Goal: Information Seeking & Learning: Find specific page/section

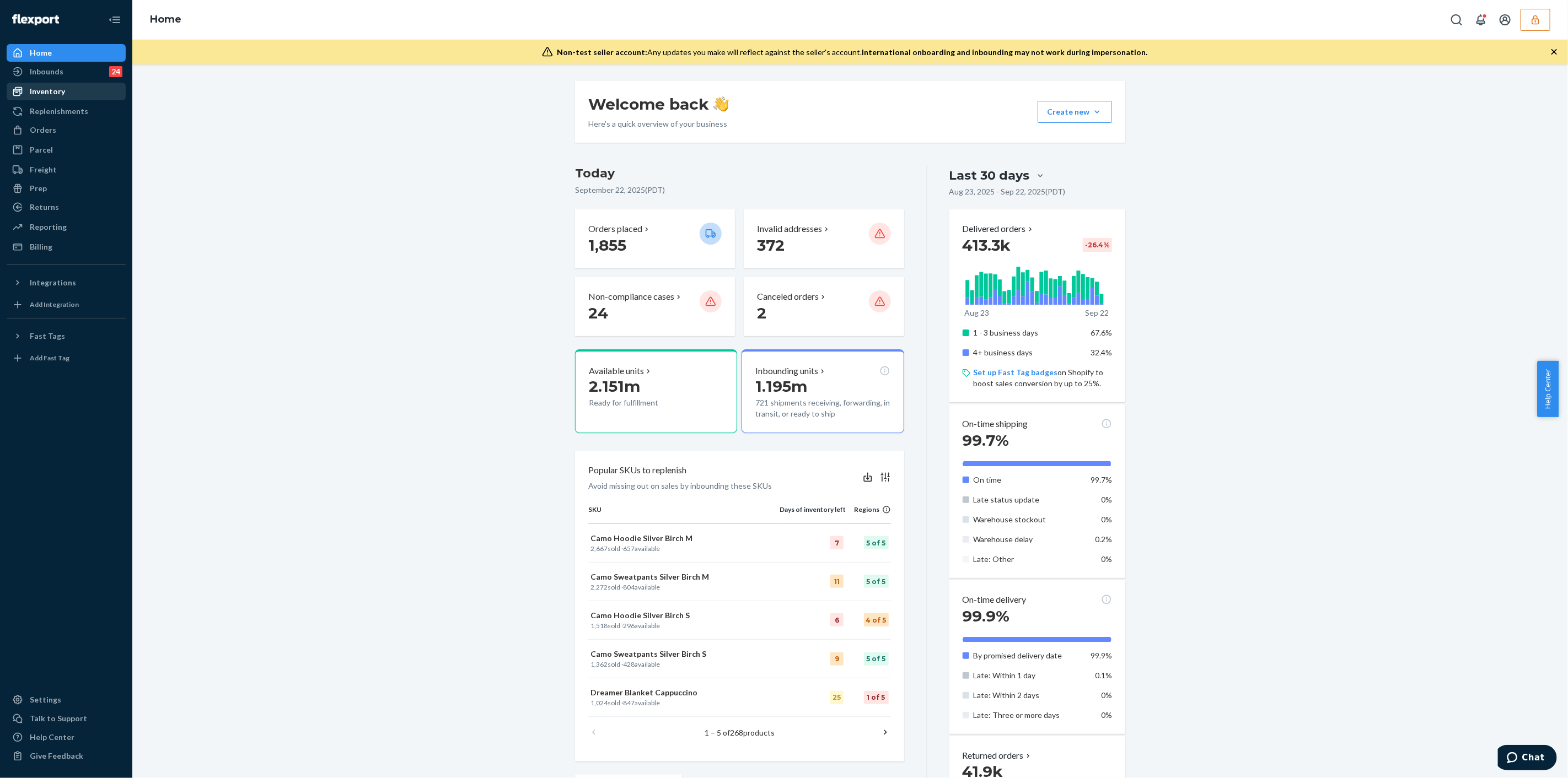
click at [66, 94] on div "Inventory" at bounding box center [66, 92] width 117 height 16
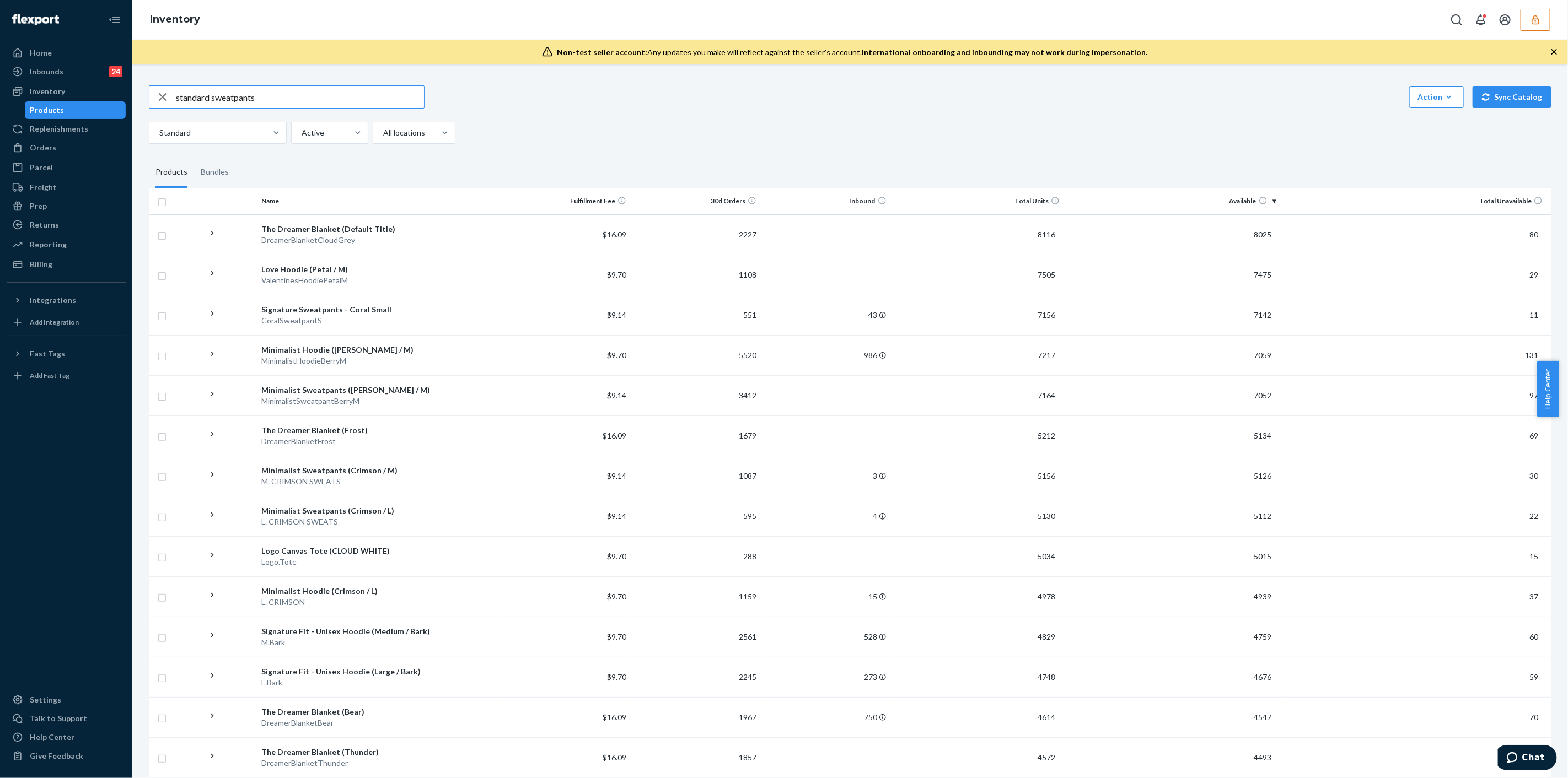
type input "standard sweatpants"
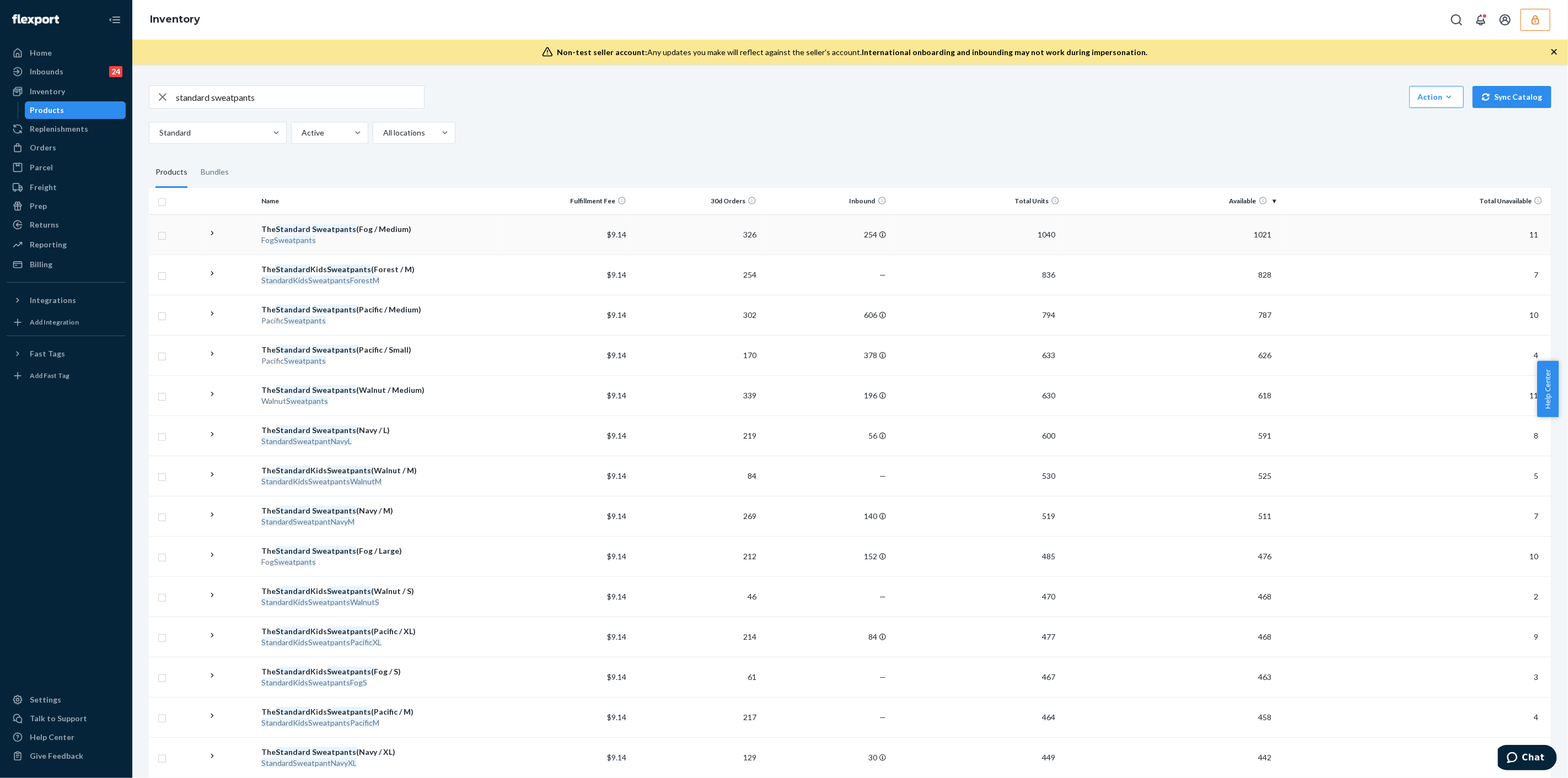
click at [462, 235] on div "Fog Sweatpants" at bounding box center [379, 240] width 235 height 11
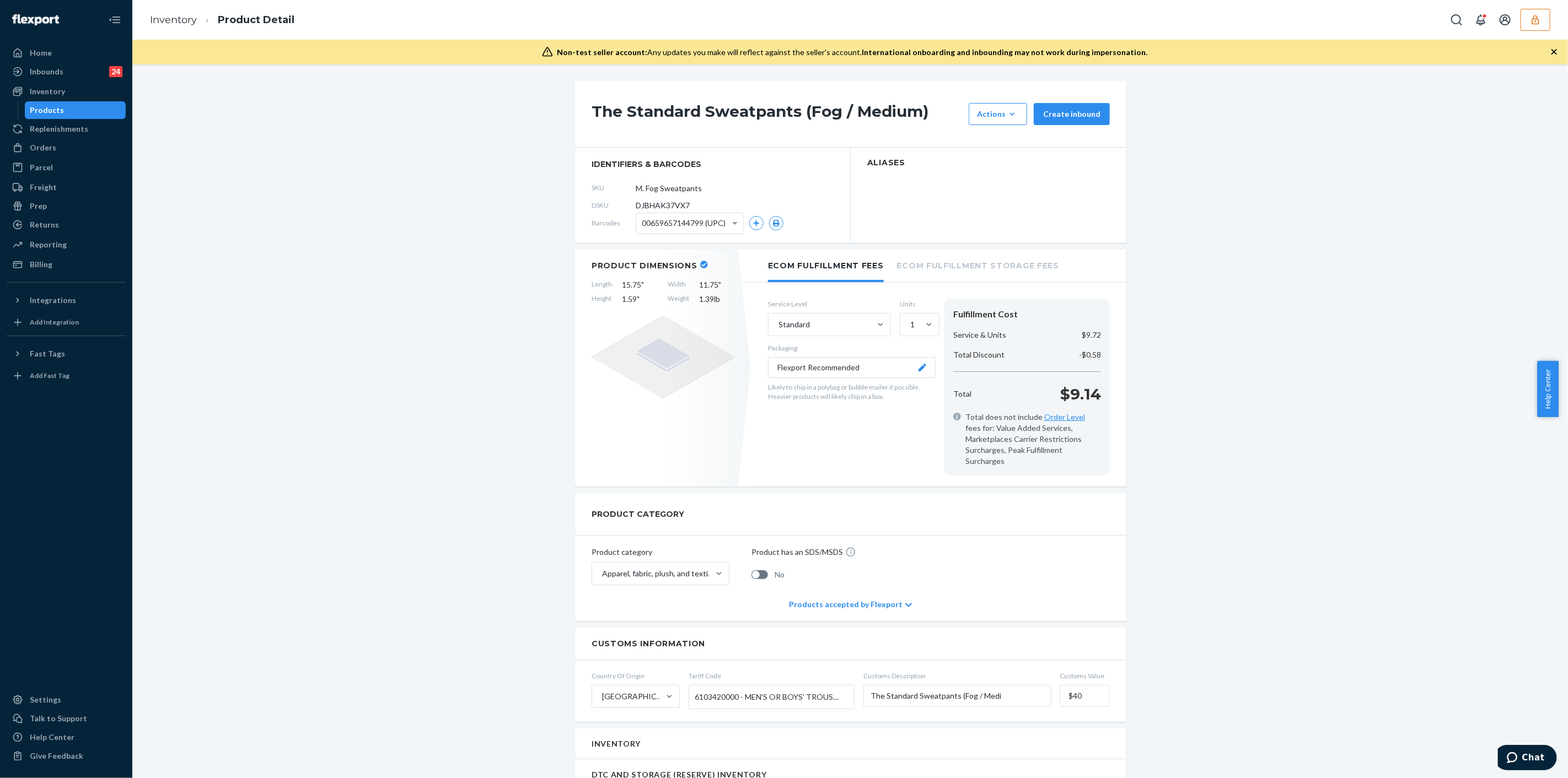
click at [658, 202] on span "DJBHAK37VX7" at bounding box center [662, 205] width 54 height 11
copy span "DJBHAK37VX7"
click at [1536, 19] on icon "button" at bounding box center [1535, 19] width 11 height 11
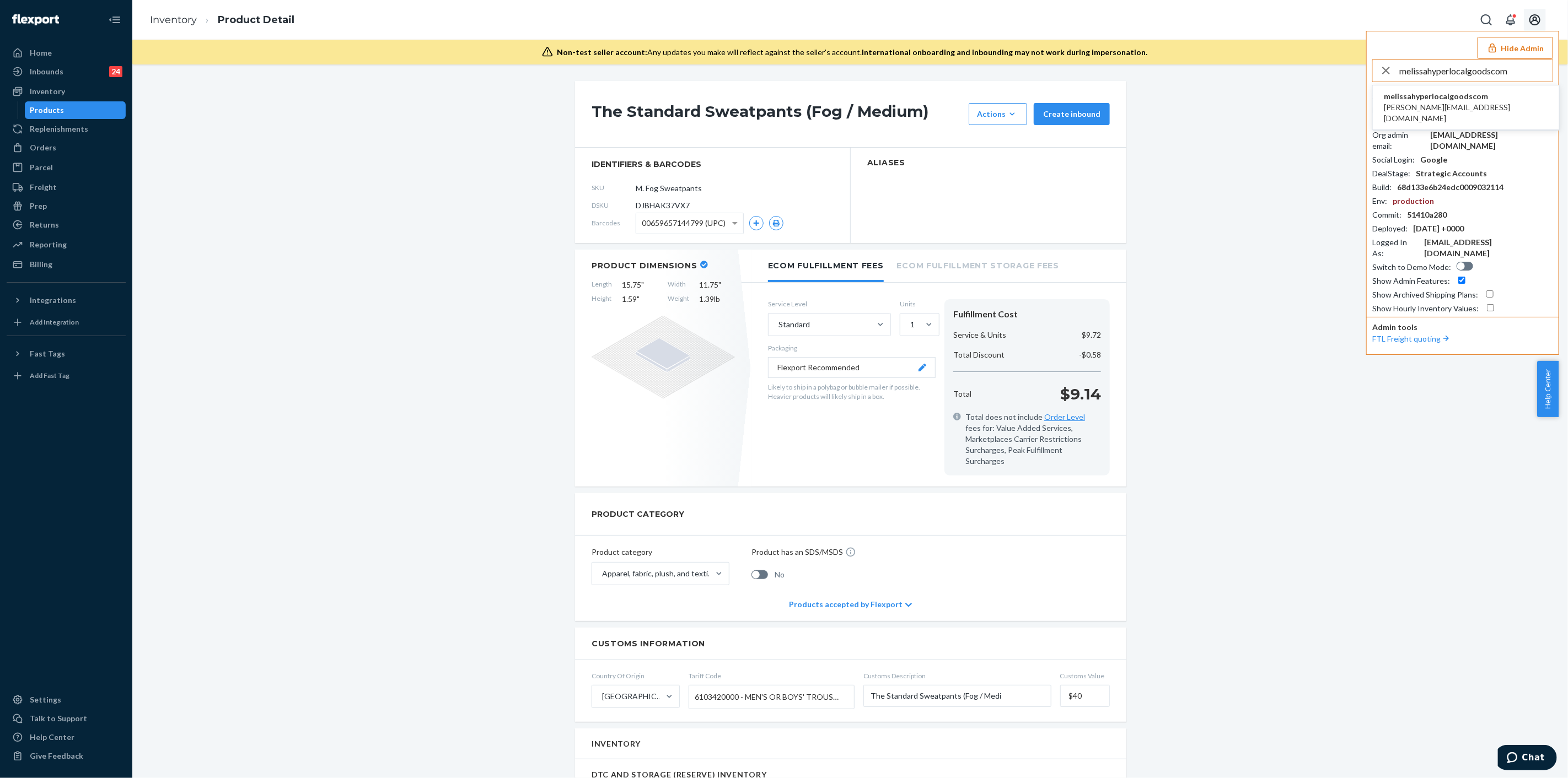
type input "melissahyperlocalgoodscom"
click at [1484, 91] on span "melissahyperlocalgoodscom" at bounding box center [1465, 96] width 164 height 11
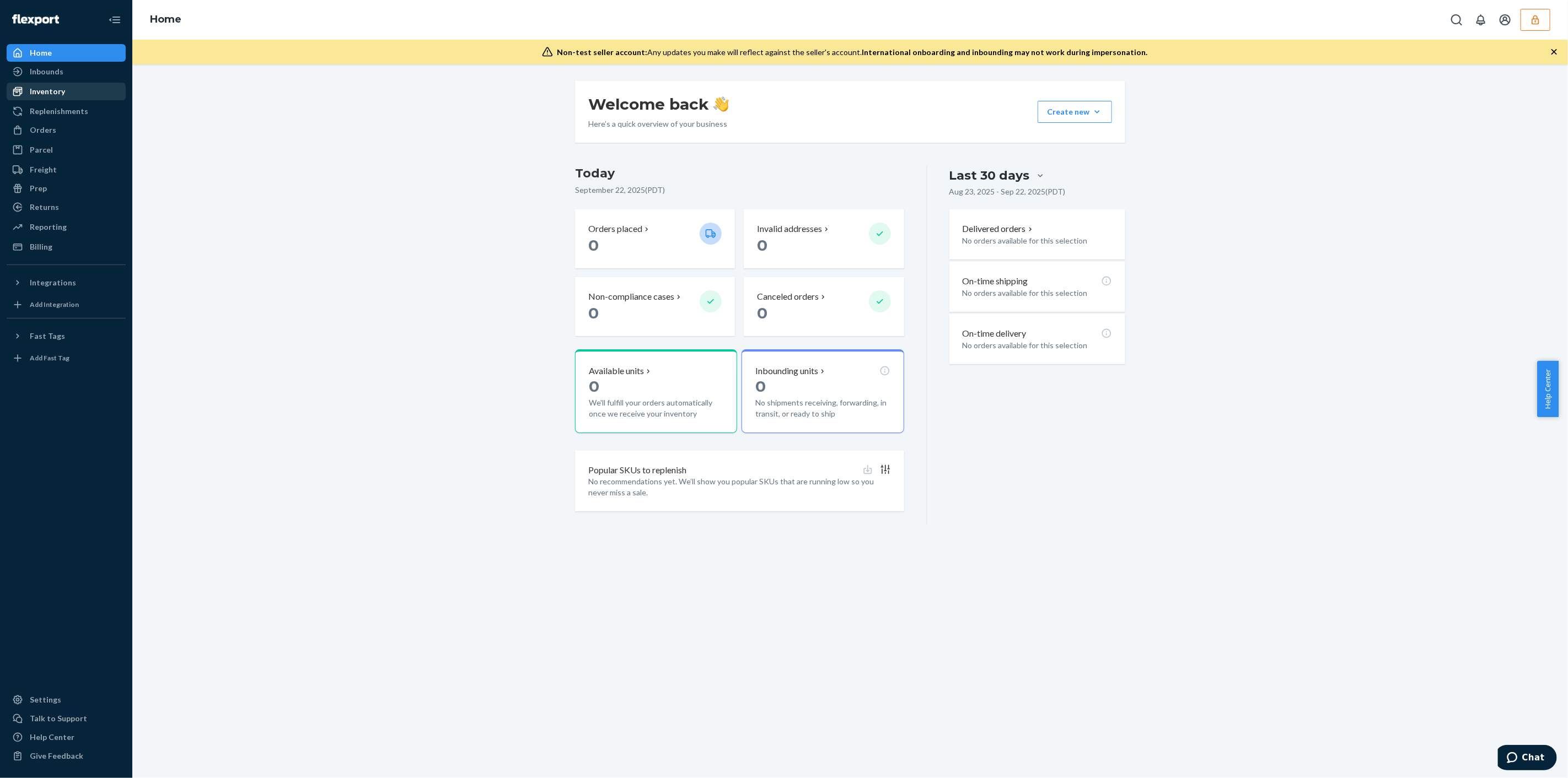
click at [41, 90] on div "Inventory" at bounding box center [47, 92] width 35 height 11
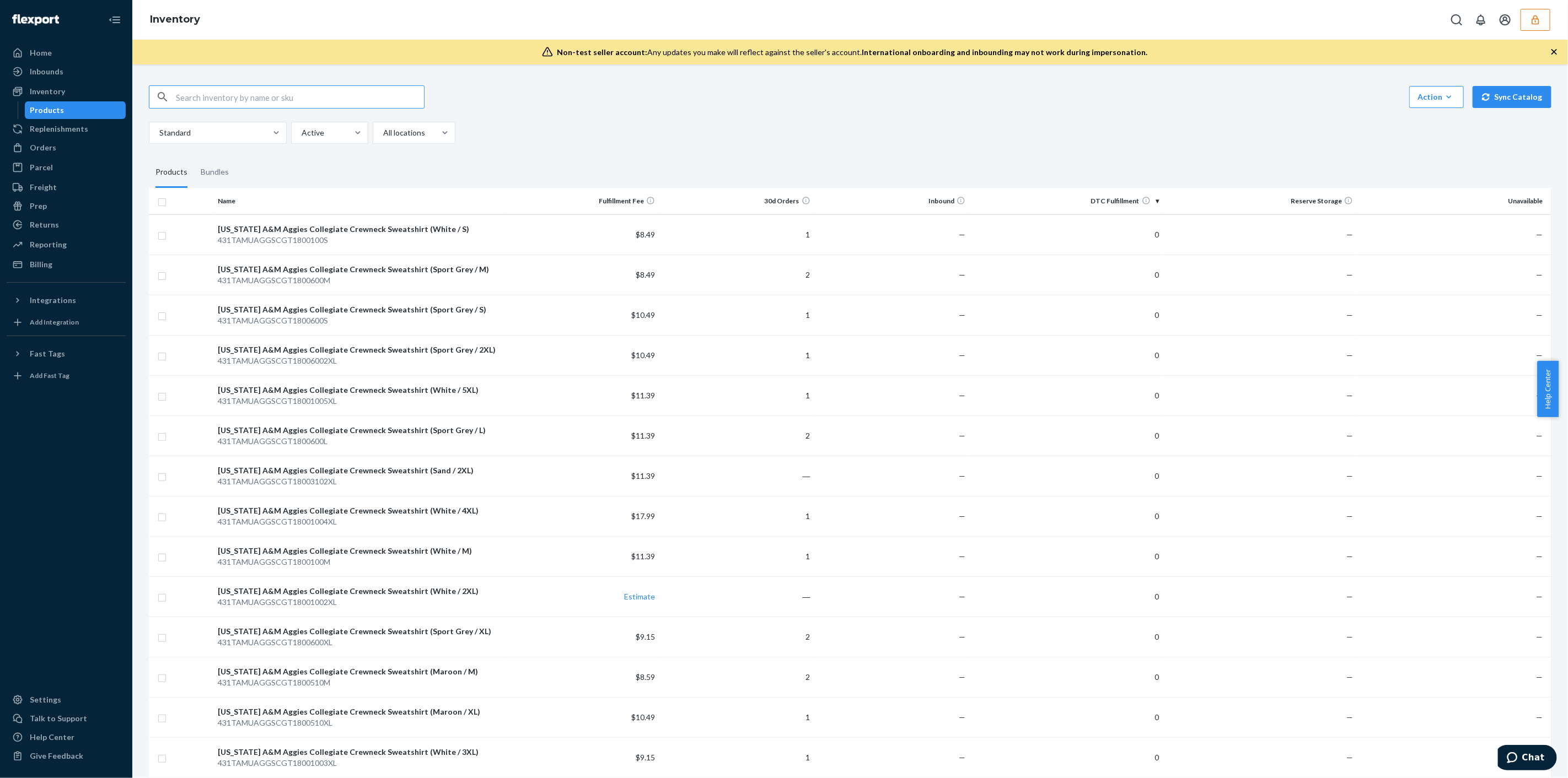
click at [403, 103] on input "text" at bounding box center [300, 97] width 248 height 22
type input "melissahyperlocalgoodscom"
click at [326, 95] on input "melissahyperlocalgoodscom" at bounding box center [300, 97] width 248 height 22
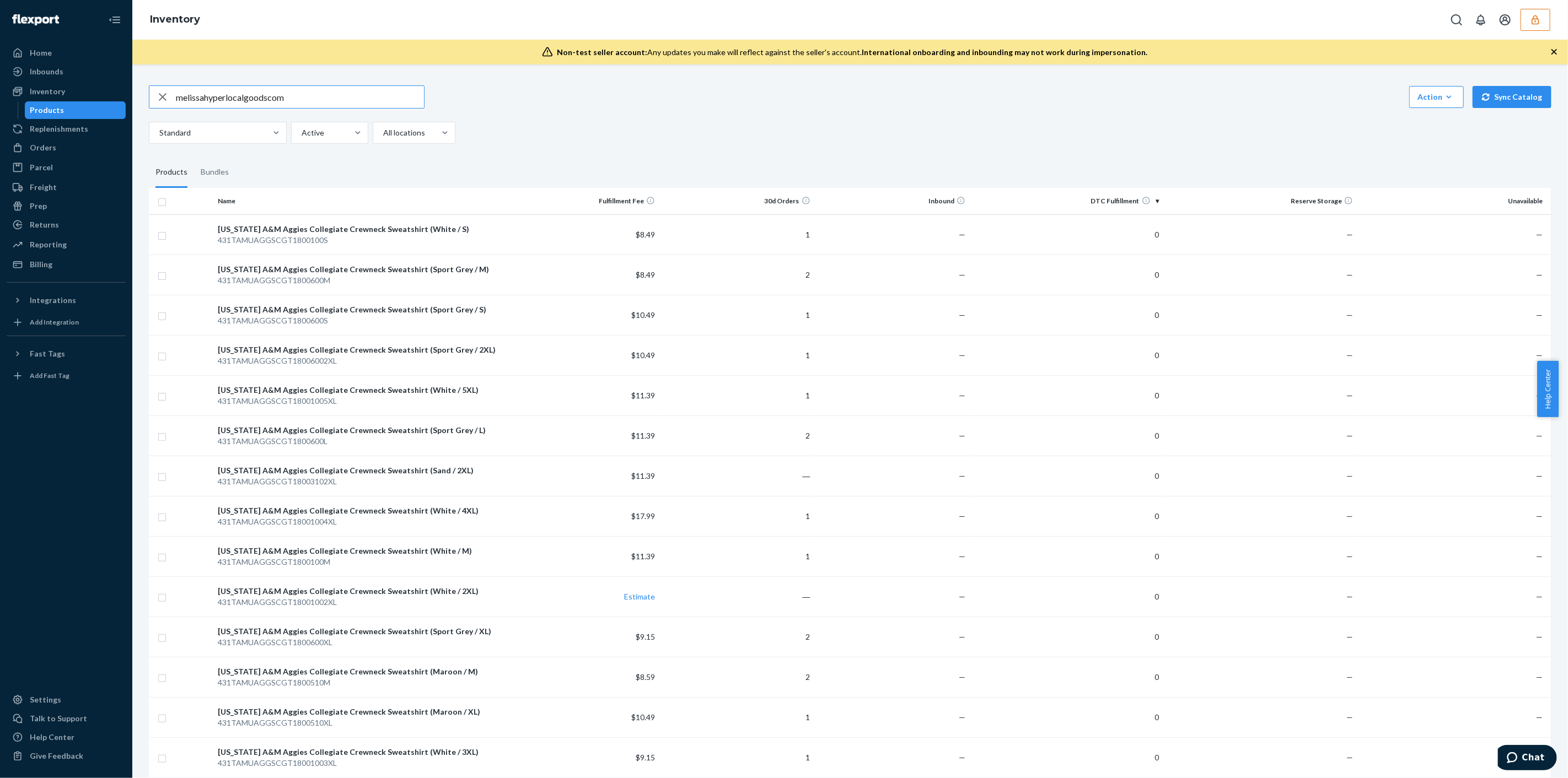
click at [326, 95] on input "melissahyperlocalgoodscom" at bounding box center [300, 97] width 248 height 22
click at [265, 96] on input "text" at bounding box center [300, 97] width 248 height 22
paste input "DSZ3AB2WVWT"
type input "DSZ3AB2WVWT"
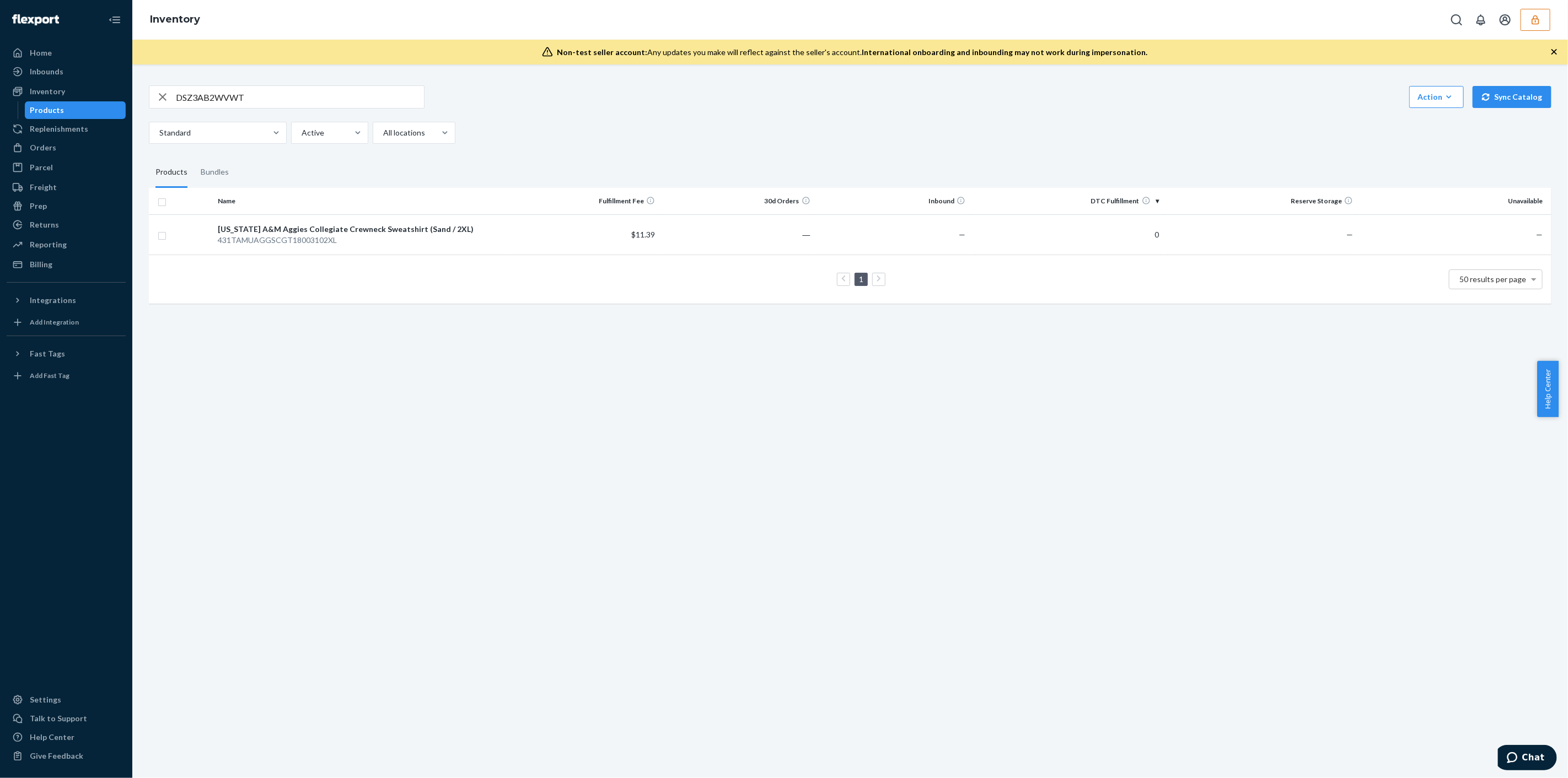
click at [1537, 22] on icon "button" at bounding box center [1535, 19] width 11 height 11
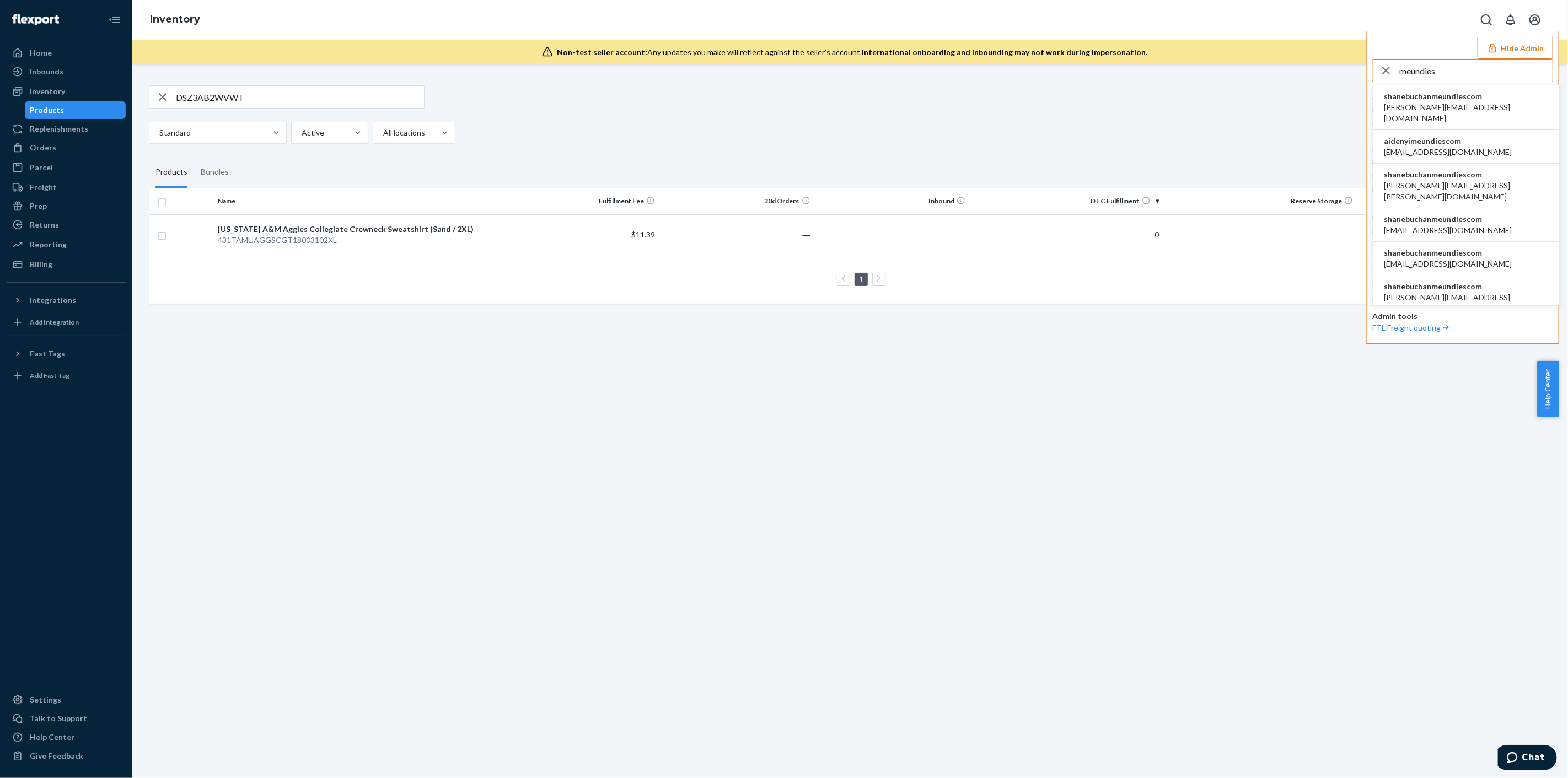
type input "meundies"
click at [1457, 104] on span "aaronjhon.ygay@awesomecx.com" at bounding box center [1465, 113] width 164 height 22
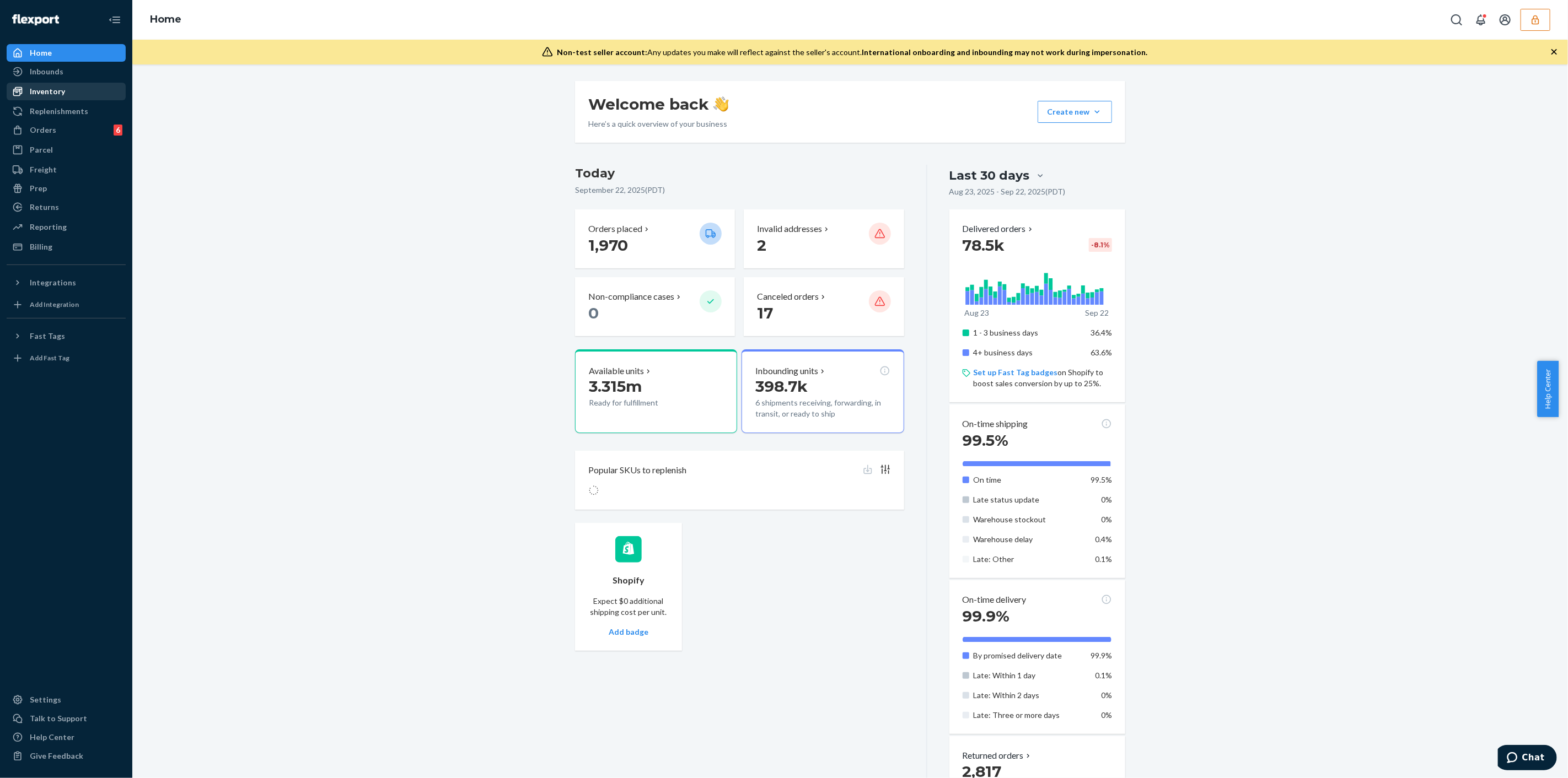
click at [80, 96] on div "Inventory" at bounding box center [66, 92] width 117 height 16
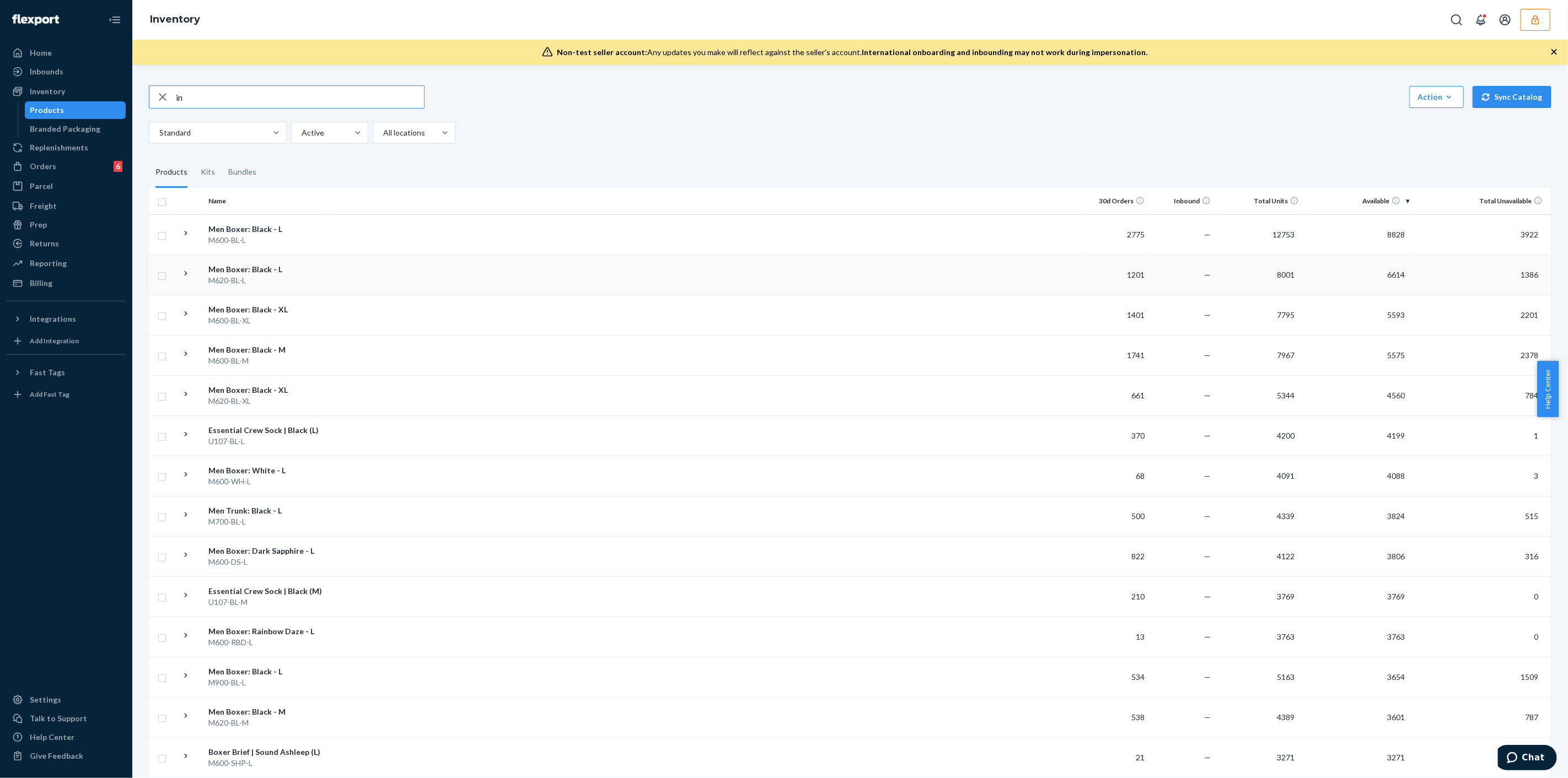
type input "i"
type input "crew socks"
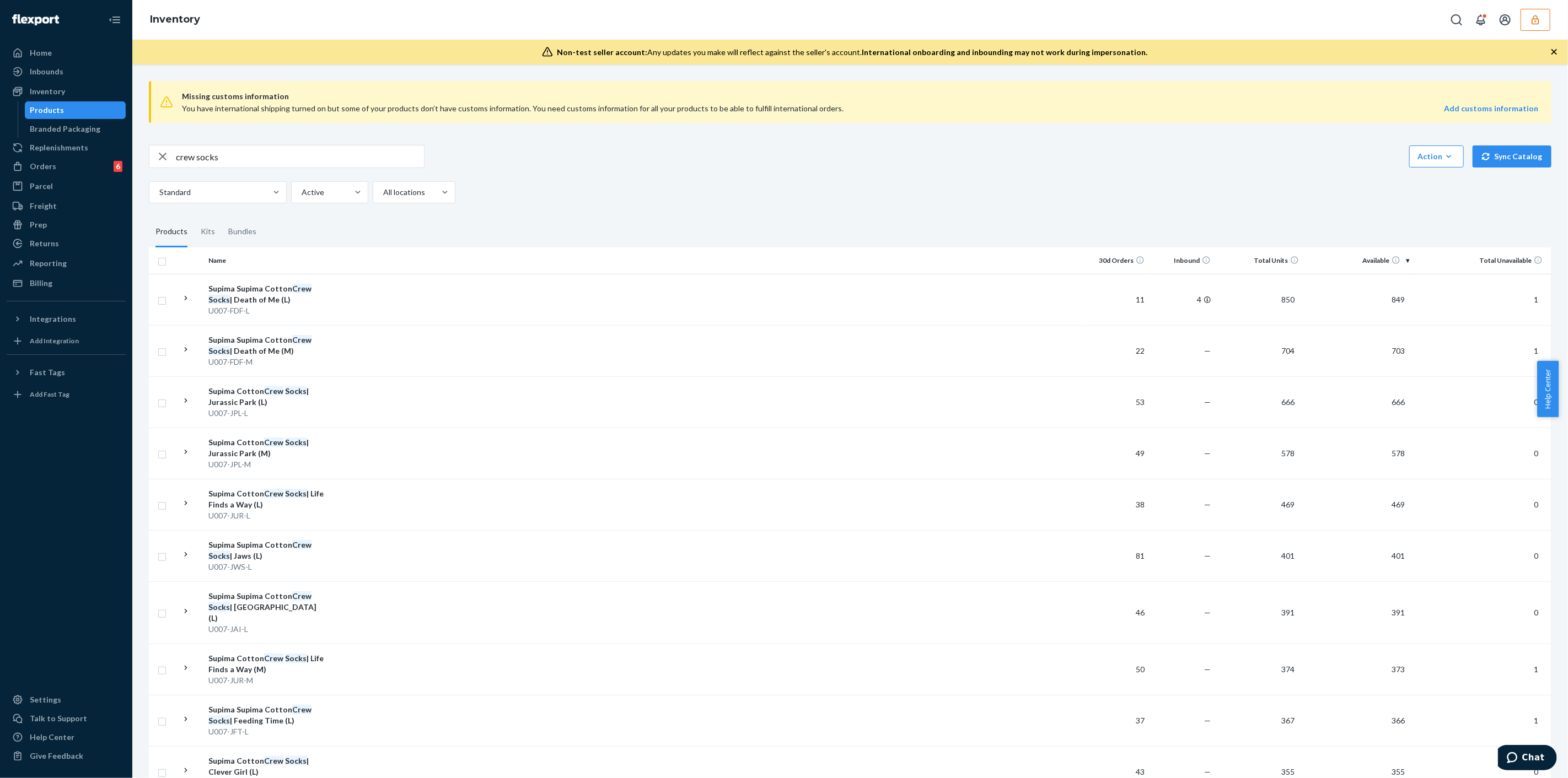
click at [174, 154] on div "button" at bounding box center [163, 156] width 26 height 22
click at [186, 156] on input "text" at bounding box center [300, 156] width 248 height 22
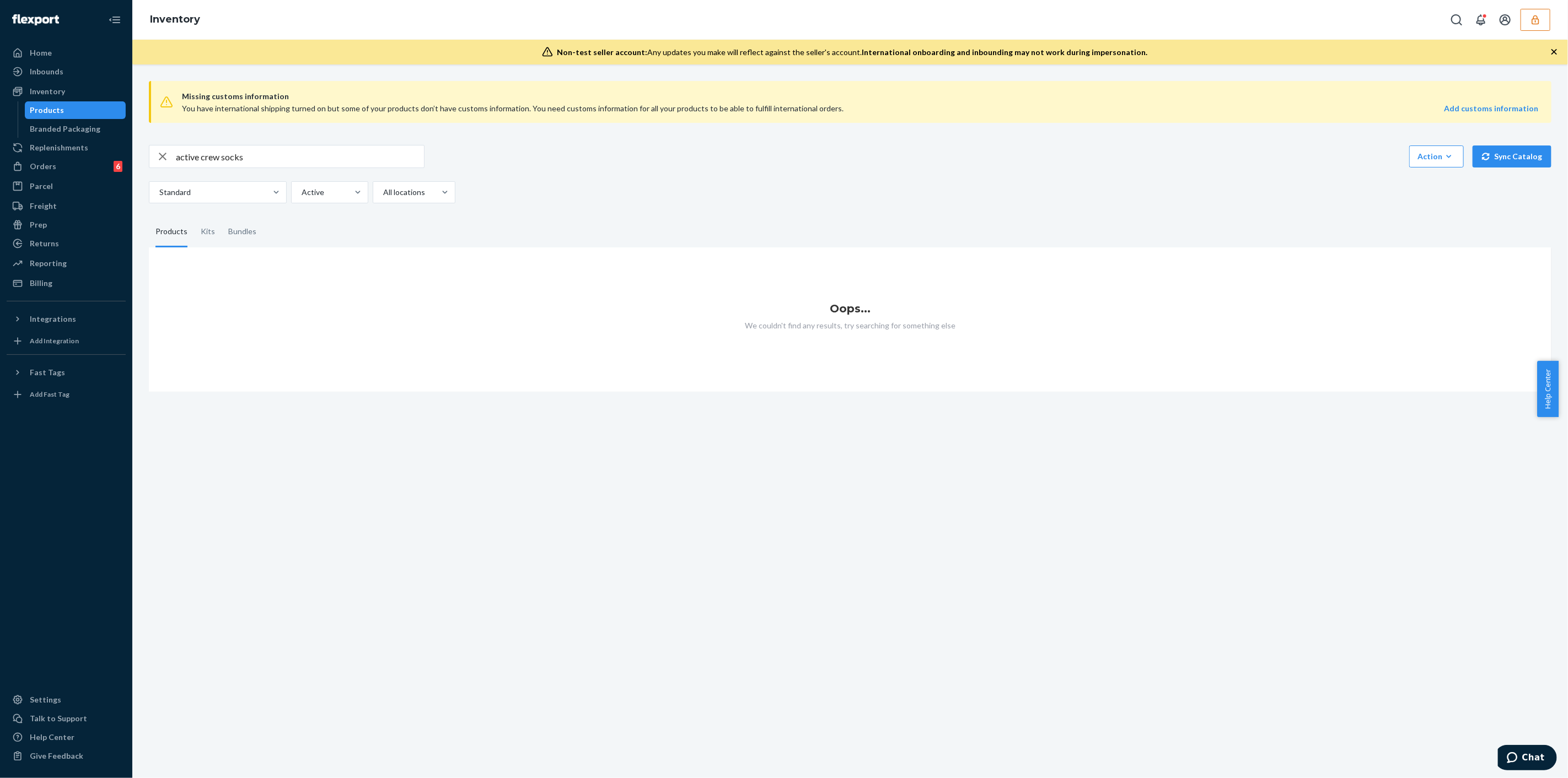
click at [203, 159] on input "active crew socks" at bounding box center [300, 156] width 248 height 22
type input "crew socks"
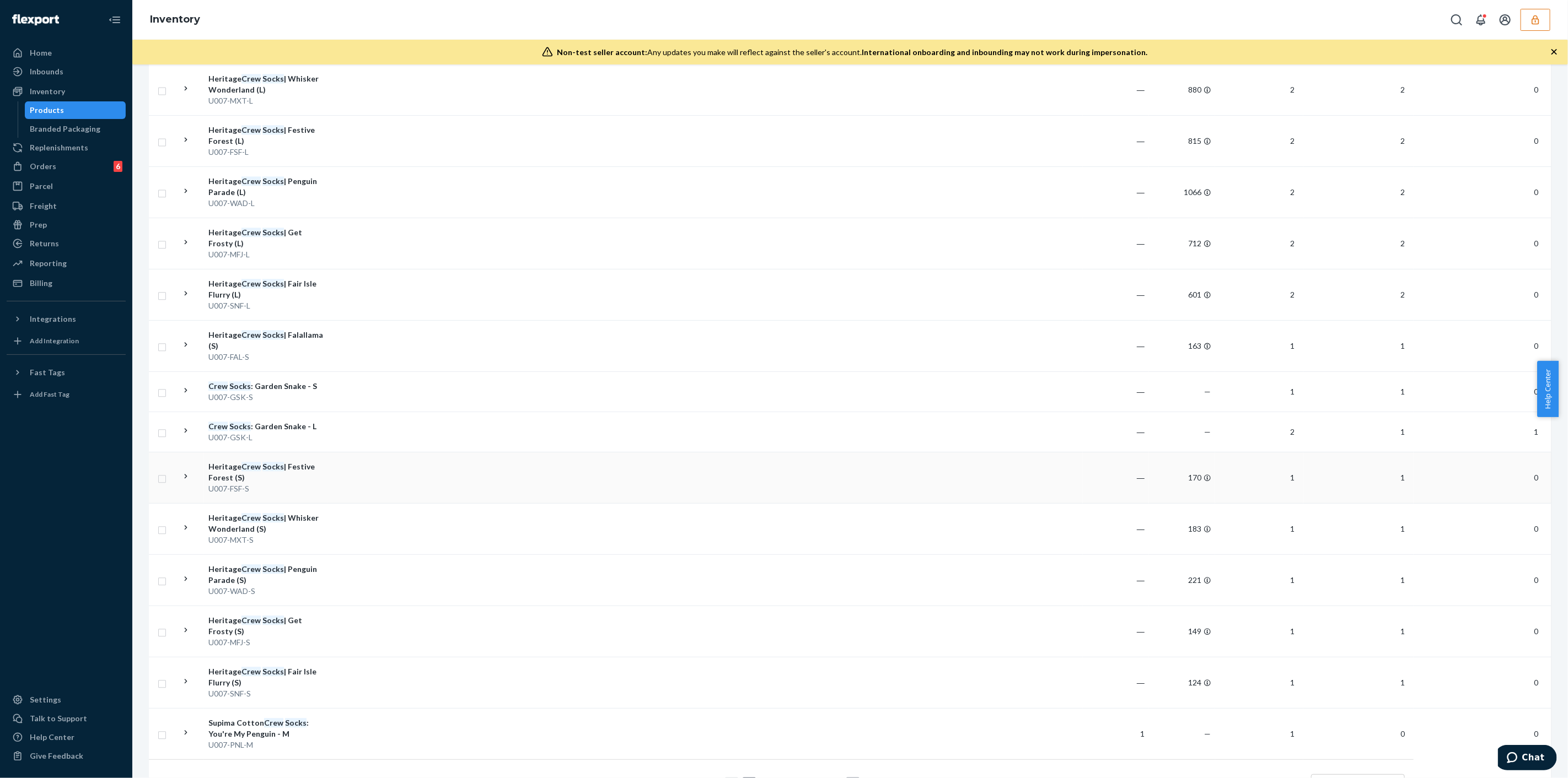
scroll to position [2082, 0]
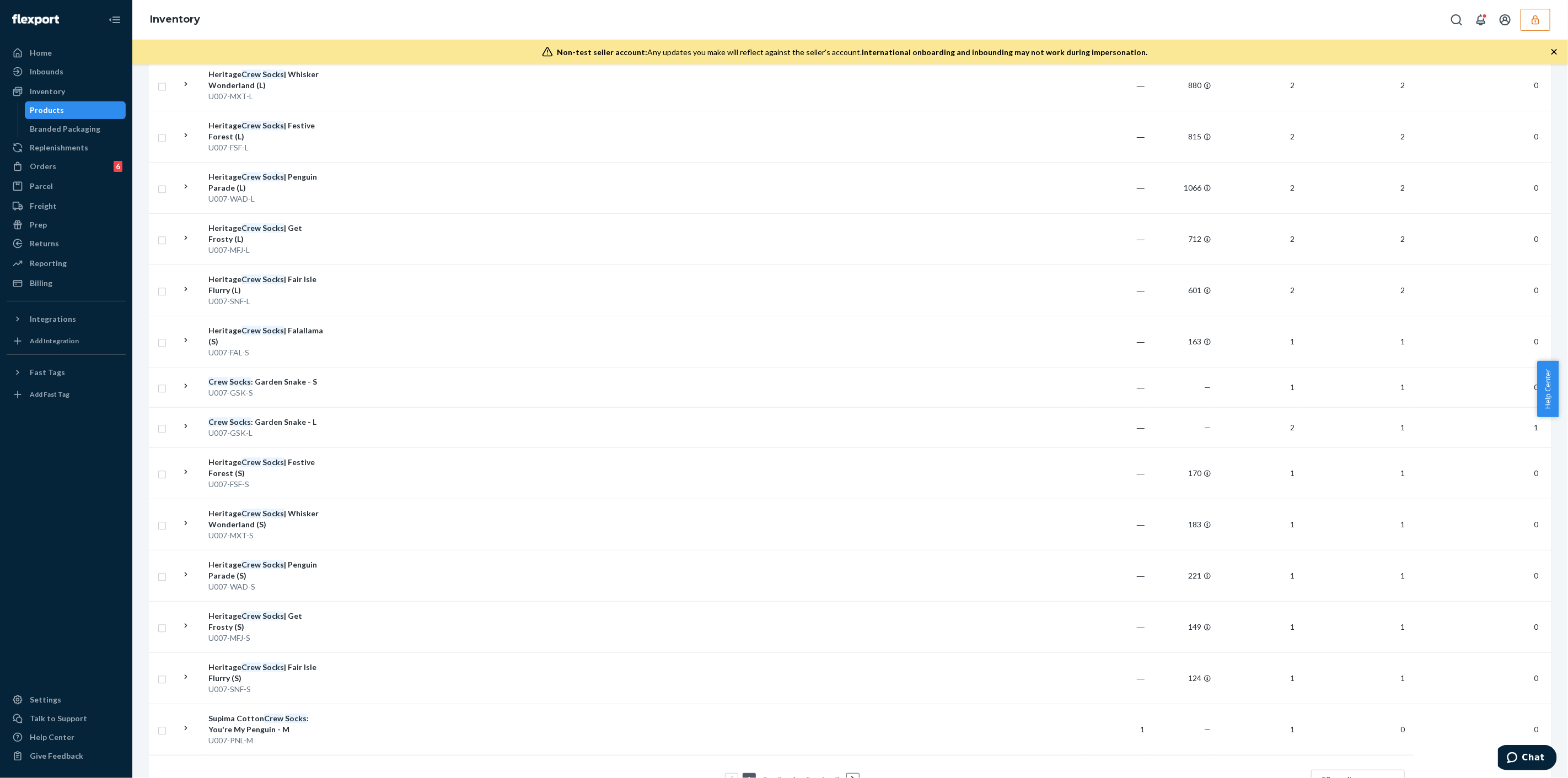
click at [763, 775] on link "2" at bounding box center [765, 780] width 9 height 9
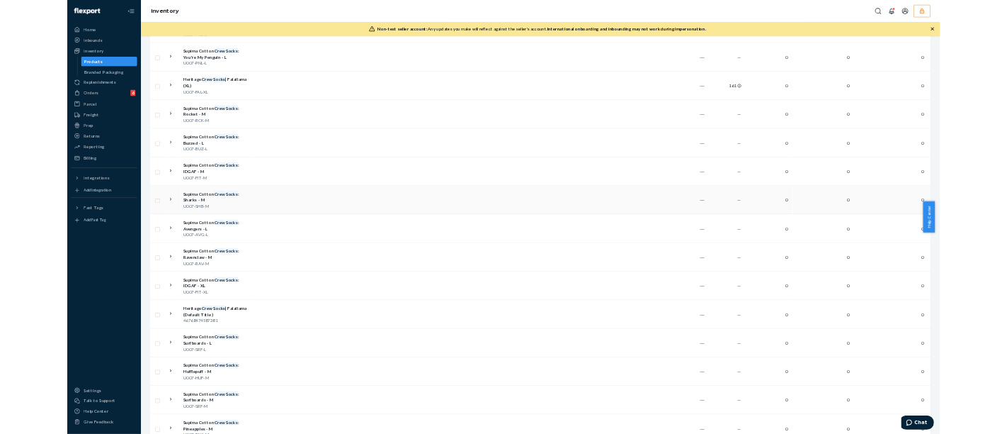
scroll to position [393, 0]
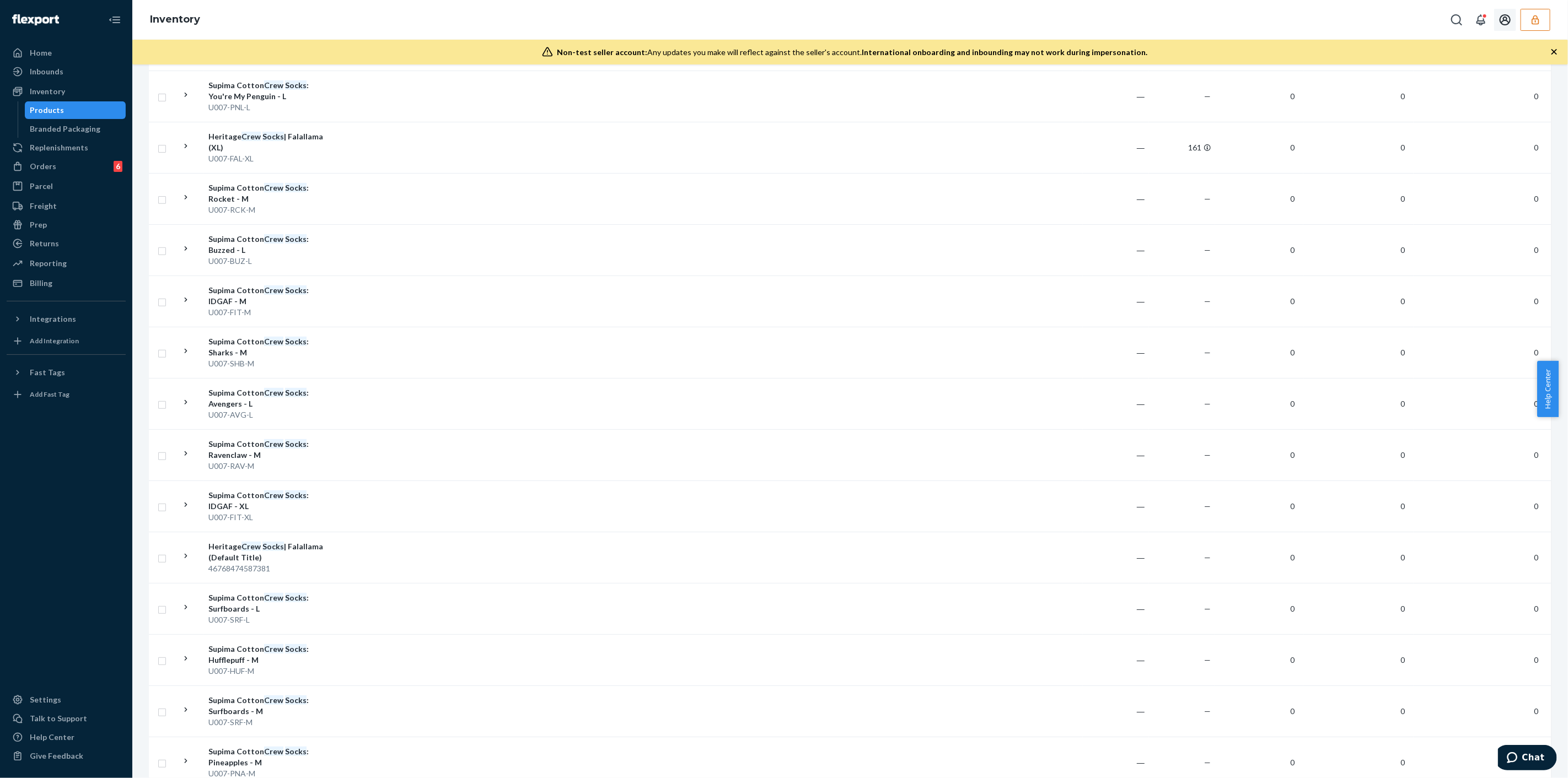
click at [1540, 23] on icon "button" at bounding box center [1535, 19] width 11 height 11
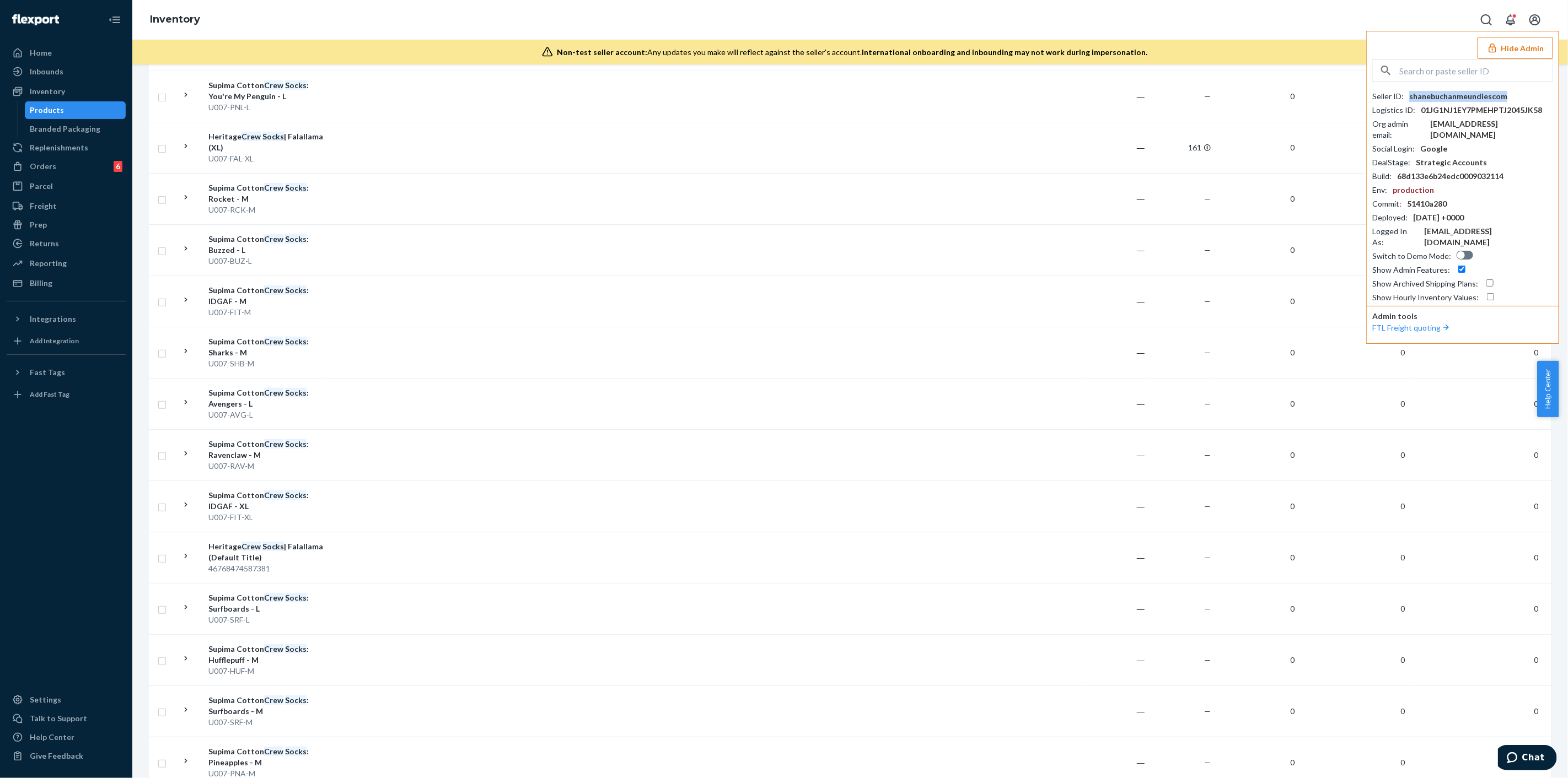
click at [1478, 91] on div "shanebuchanmeundiescom" at bounding box center [1458, 96] width 98 height 11
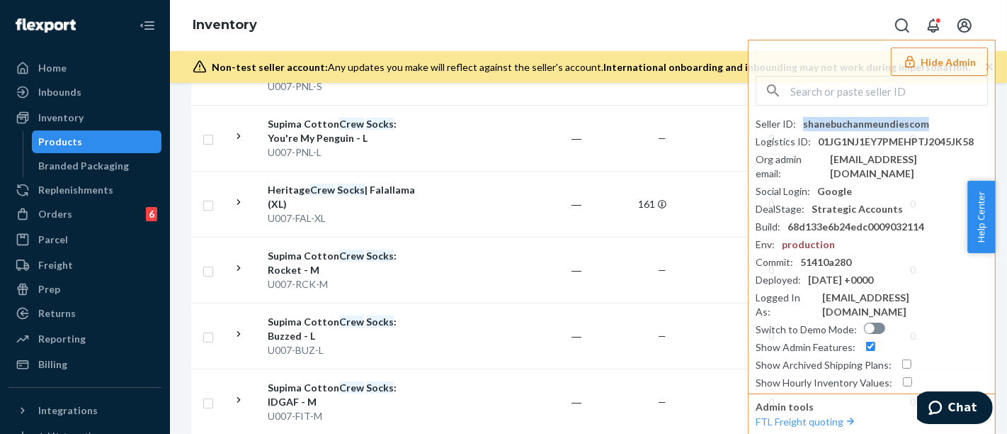
scroll to position [407, 0]
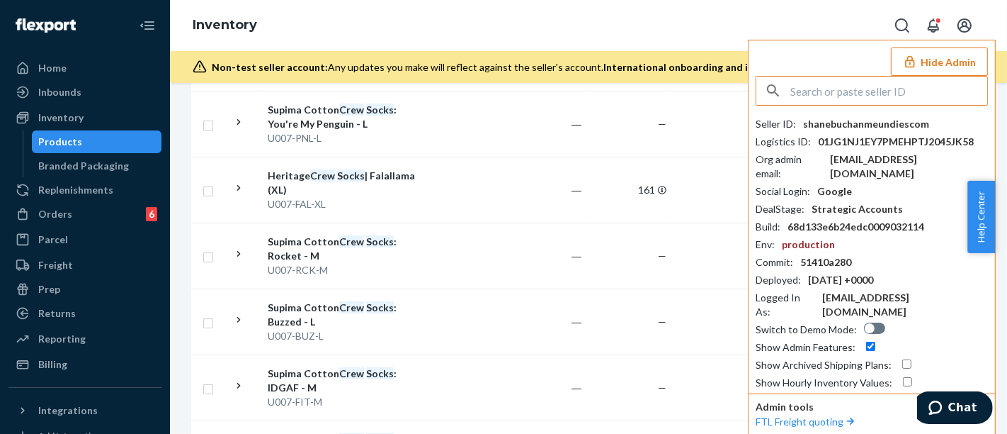
click at [907, 79] on input "text" at bounding box center [889, 91] width 197 height 28
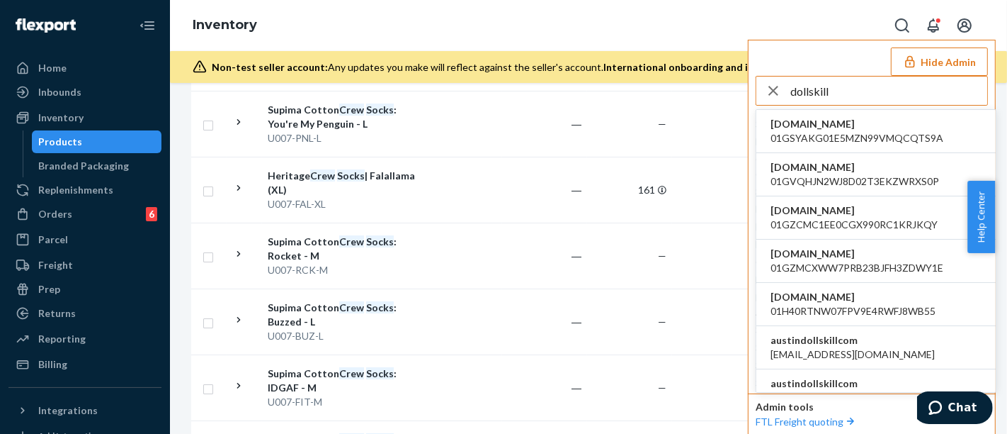
type input "dollskill"
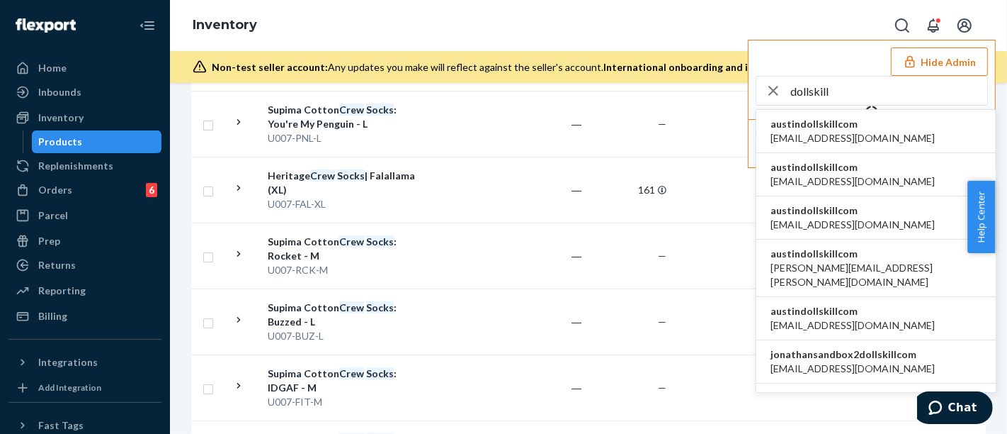
click at [834, 136] on span "alyssa@dollskill.com" at bounding box center [853, 138] width 164 height 14
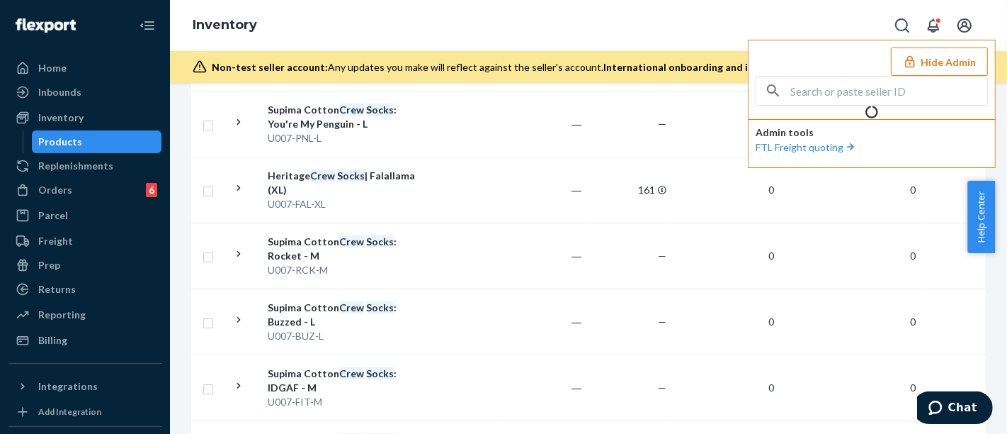
scroll to position [0, 0]
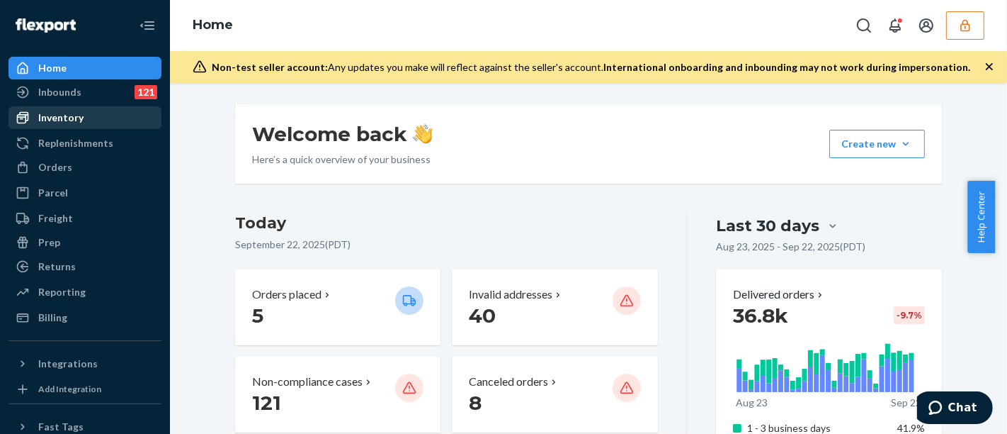
click at [78, 114] on div "Inventory" at bounding box center [60, 118] width 45 height 14
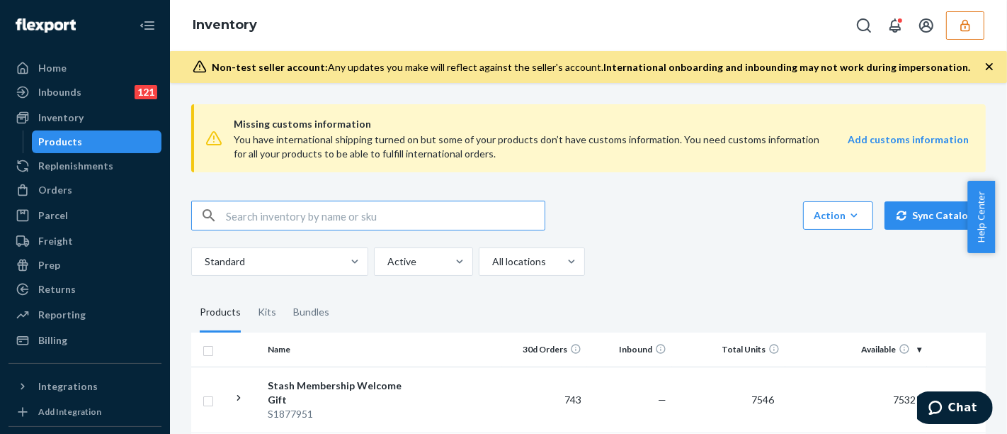
paste input "Bunny Hop Knit Sweater"
type input "Bunny Hop Knit Sweater"
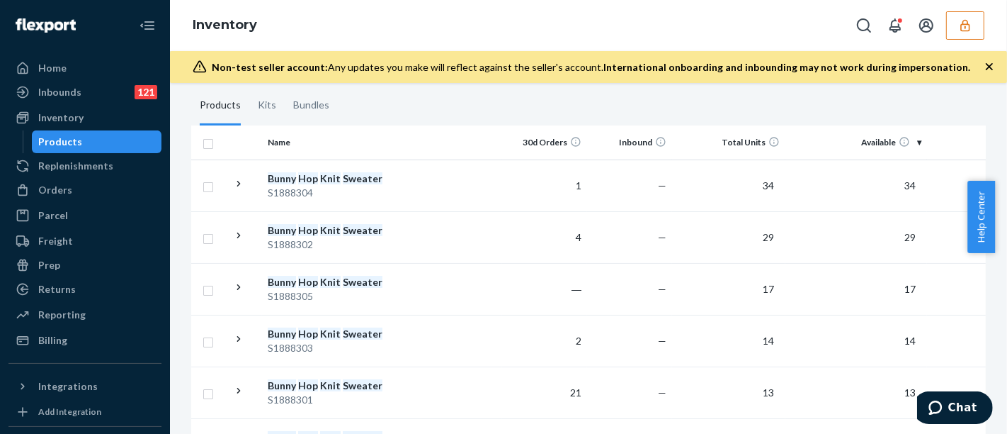
scroll to position [208, 0]
click at [402, 335] on div "Bunny Hop Knit Sweater" at bounding box center [342, 333] width 148 height 14
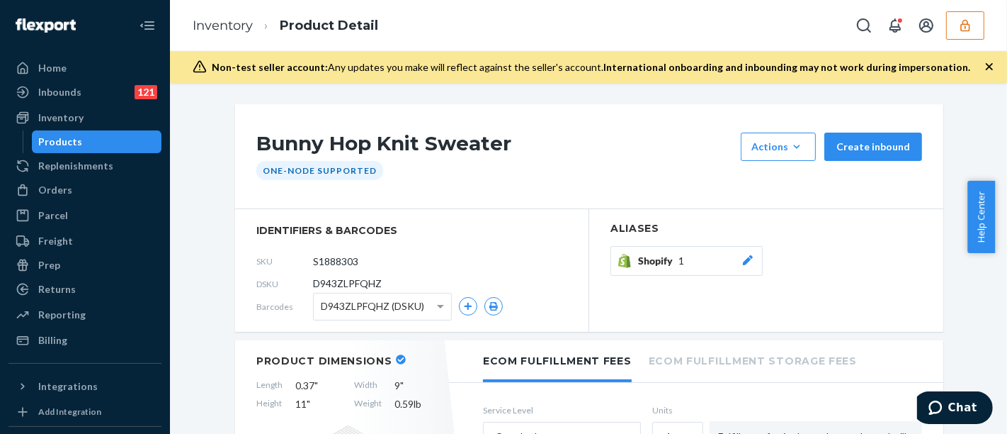
click at [354, 283] on span "D943ZLPFQHZ" at bounding box center [347, 283] width 69 height 14
copy span "D943ZLPFQHZ"
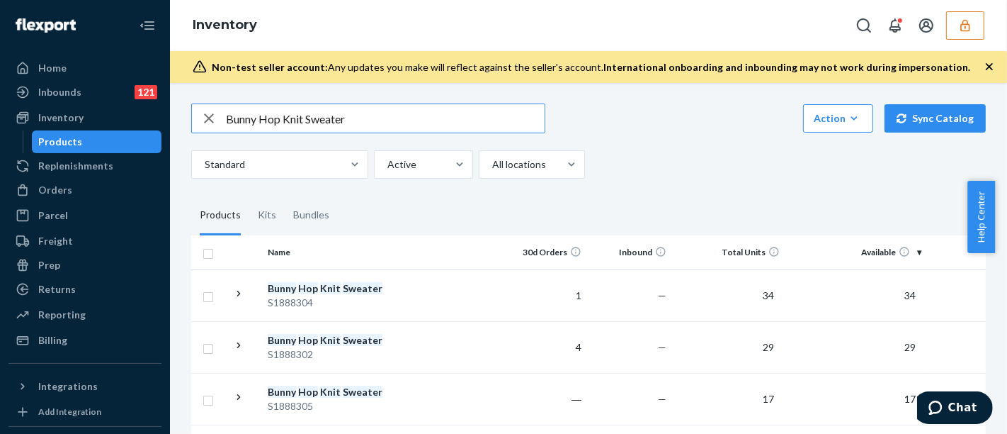
scroll to position [98, 0]
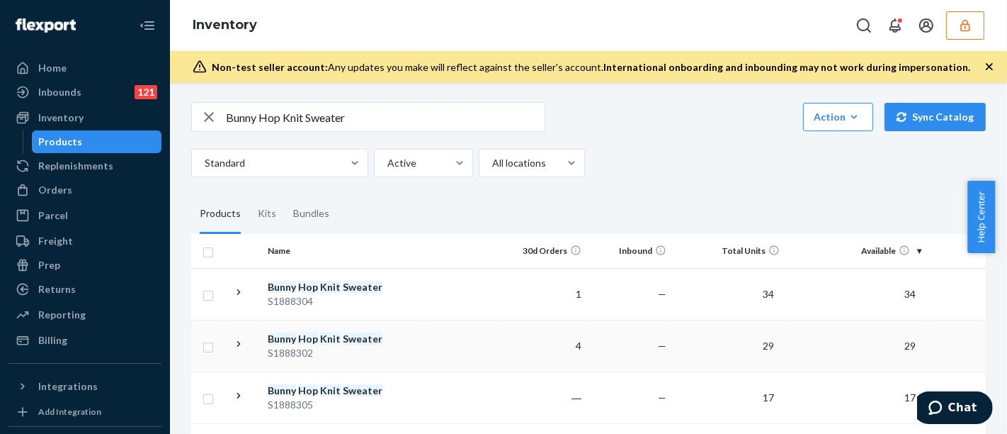
click at [424, 354] on td at bounding box center [462, 346] width 81 height 52
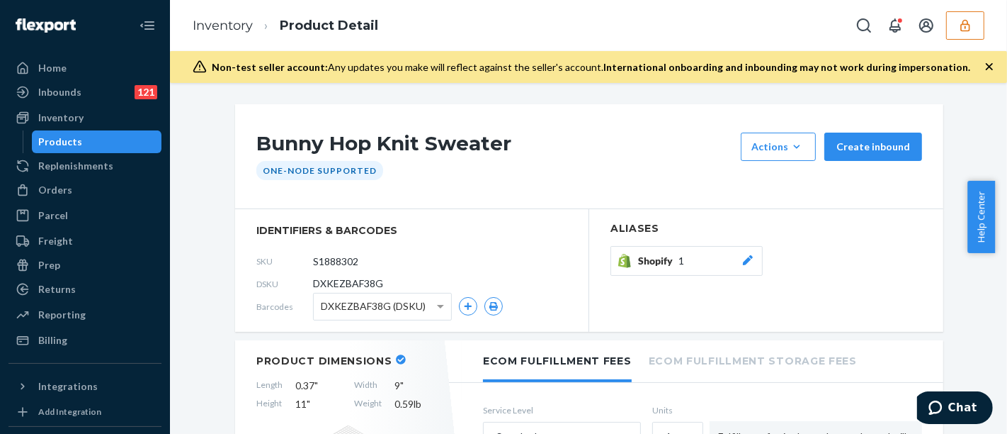
click at [357, 283] on span "DXKEZBAF38G" at bounding box center [348, 283] width 70 height 14
copy span "DXKEZBAF38G"
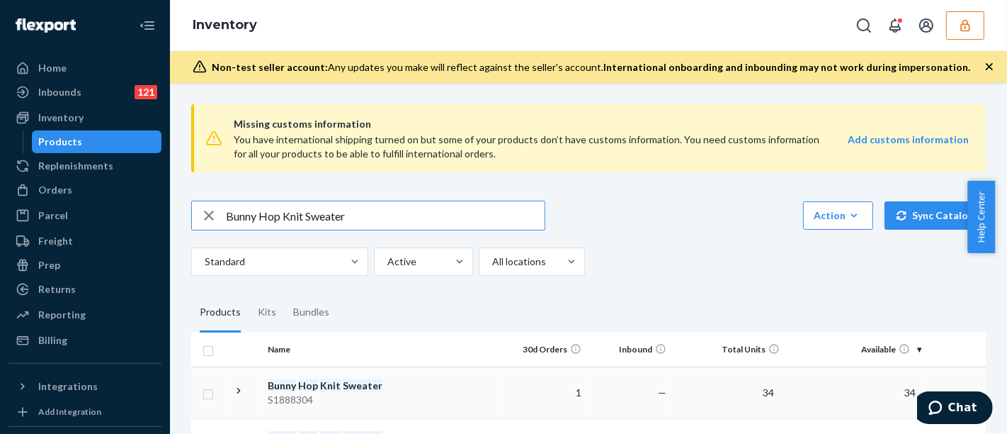
click at [402, 393] on div "S1888304" at bounding box center [342, 400] width 148 height 14
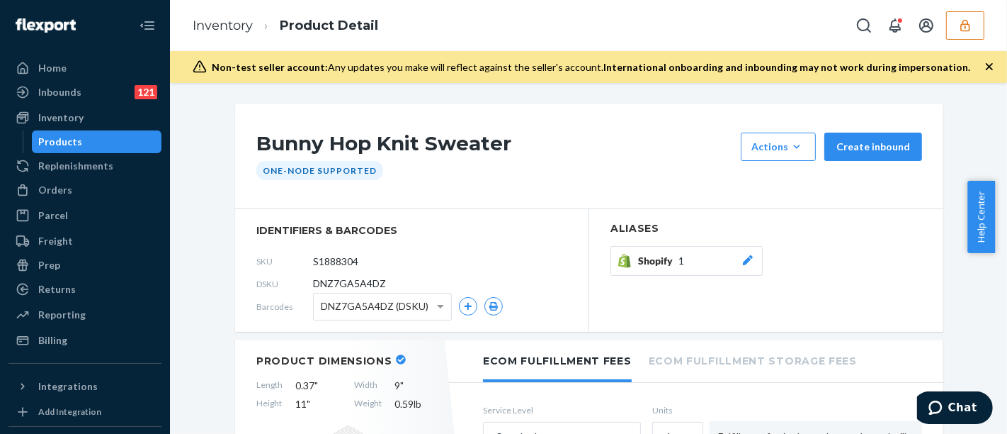
click at [346, 278] on span "DNZ7GA5A4DZ" at bounding box center [349, 283] width 73 height 14
copy span "DNZ7GA5A4DZ"
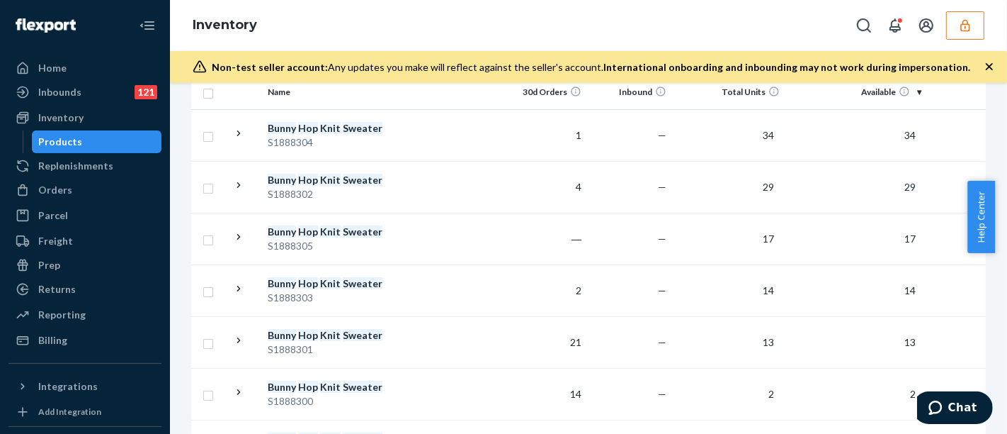
scroll to position [258, 0]
click at [382, 347] on div "S1888301" at bounding box center [342, 348] width 148 height 14
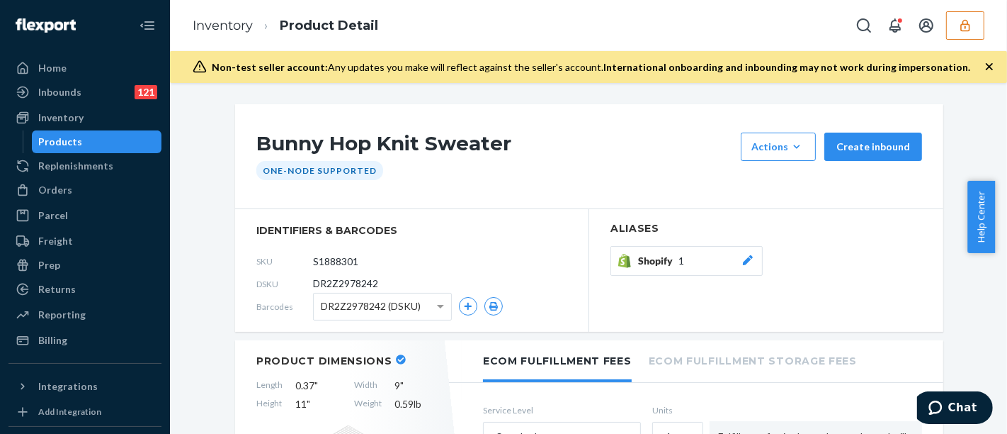
click at [347, 285] on span "DR2Z2978242" at bounding box center [345, 283] width 65 height 14
copy span "DR2Z2978242"
click at [970, 35] on button "button" at bounding box center [966, 25] width 38 height 28
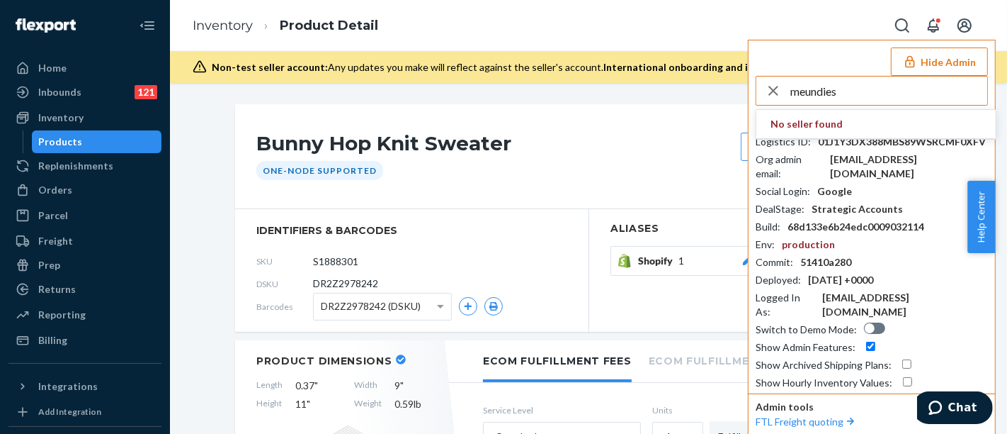
type input "meundies"
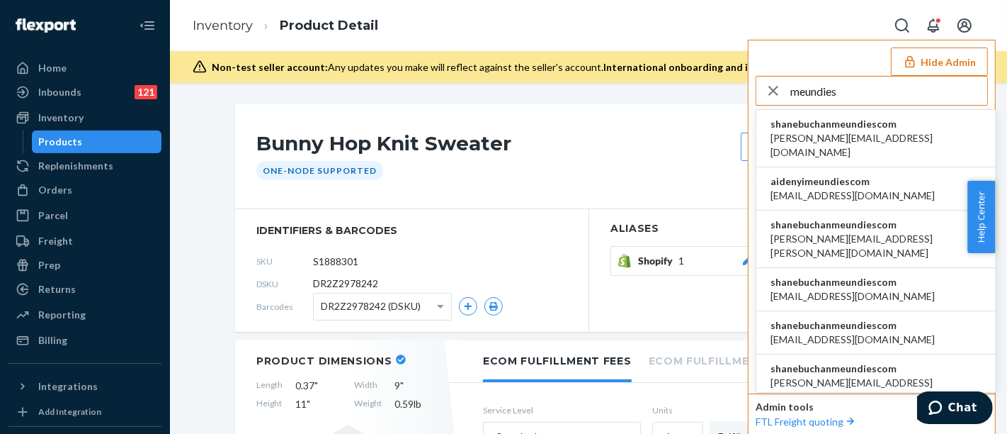
click at [882, 125] on span "shanebuchanmeundiescom" at bounding box center [876, 124] width 211 height 14
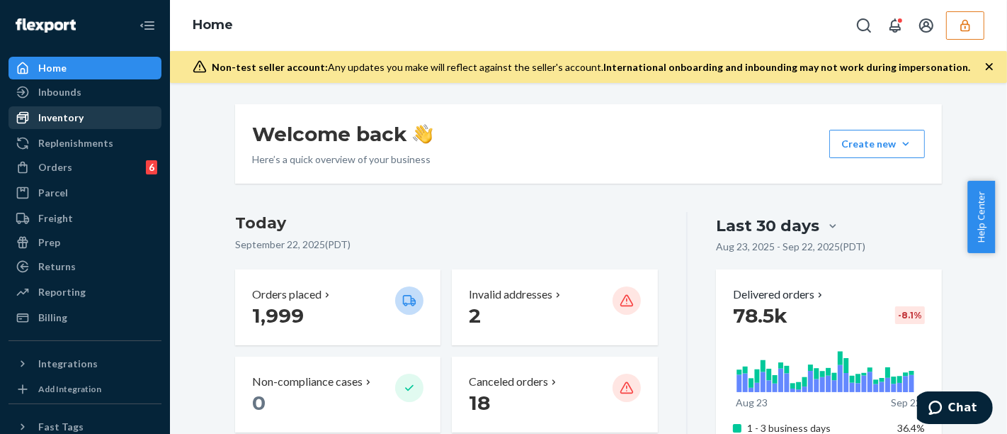
click at [92, 112] on div "Inventory" at bounding box center [85, 118] width 150 height 20
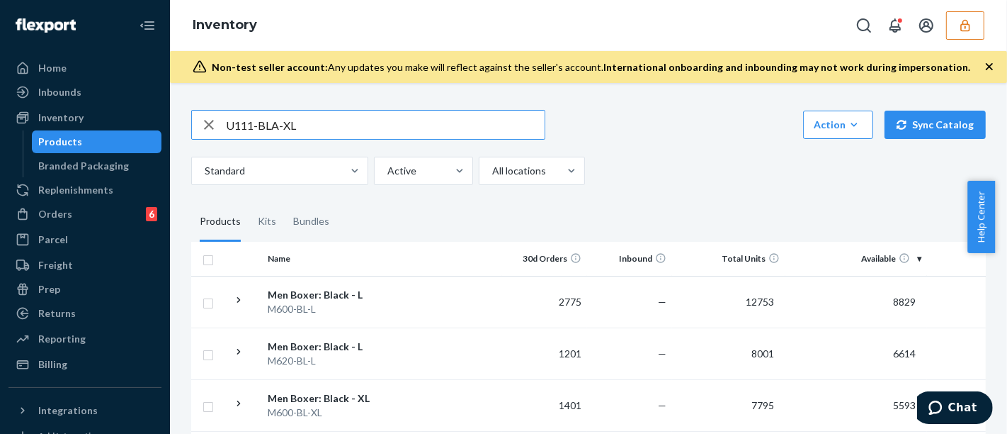
type input "U111-BLA-XL"
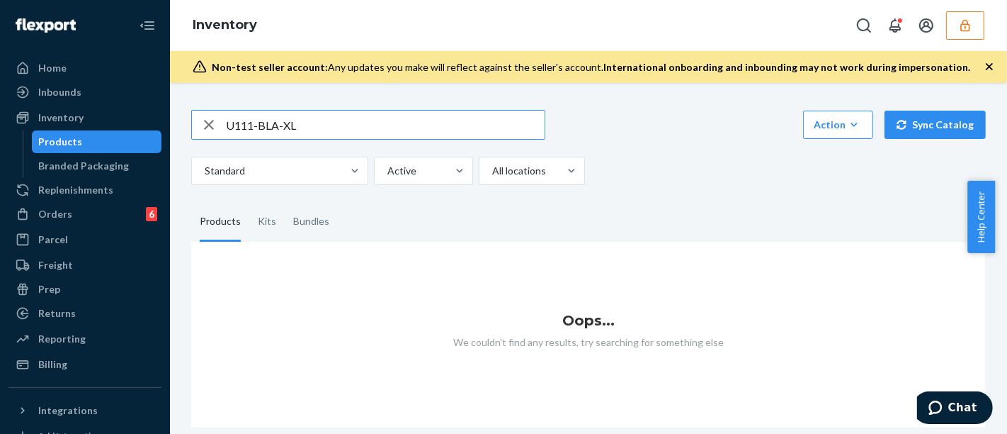
click at [301, 123] on input "U111-BLA-XL" at bounding box center [385, 125] width 319 height 28
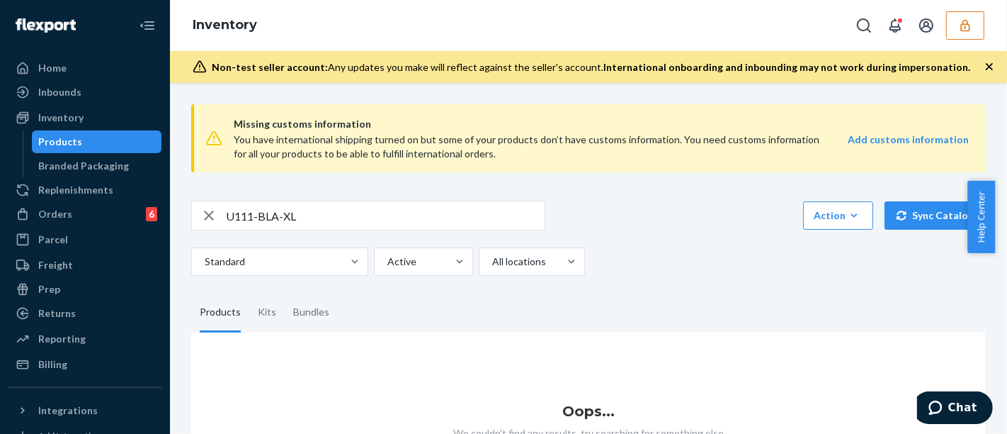
click at [966, 17] on button "button" at bounding box center [966, 25] width 38 height 28
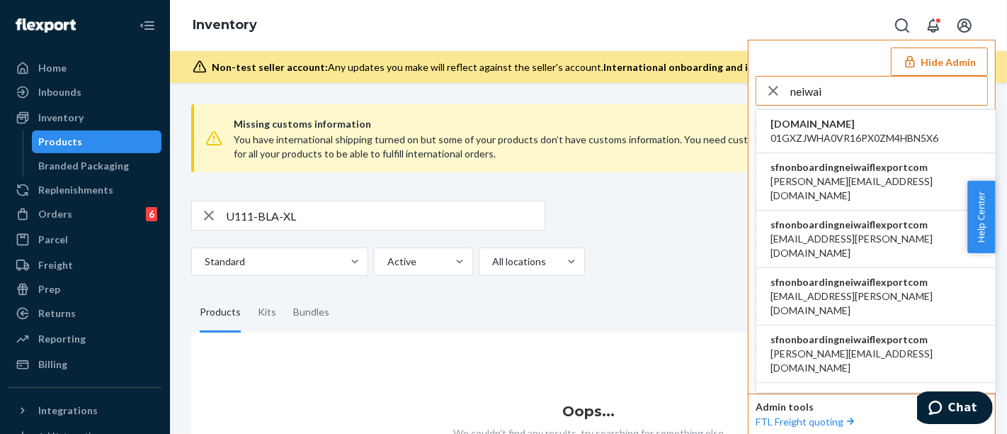
type input "neiwai"
click at [837, 180] on span "[PERSON_NAME][EMAIL_ADDRESS][DOMAIN_NAME]" at bounding box center [876, 188] width 211 height 28
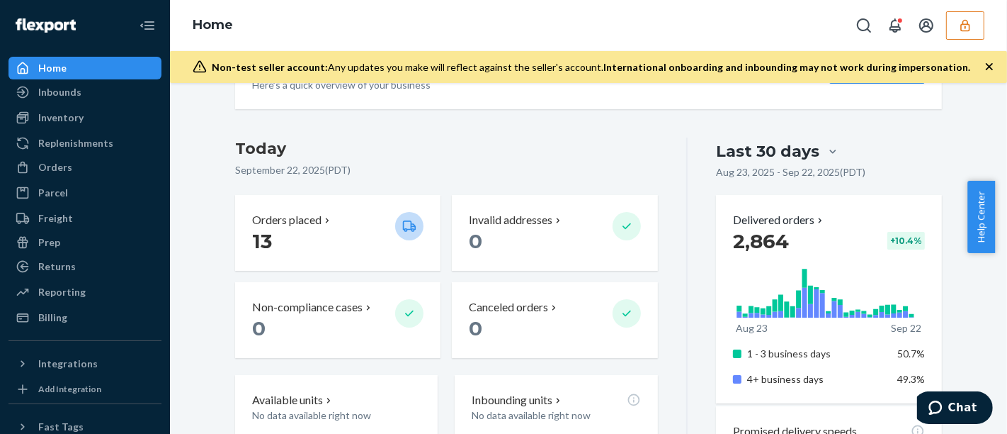
scroll to position [26, 0]
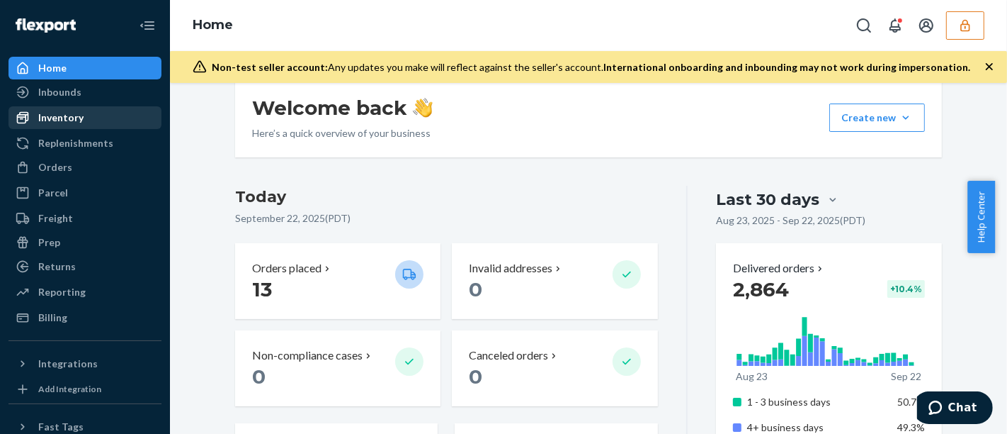
click at [94, 122] on div "Inventory" at bounding box center [85, 118] width 150 height 20
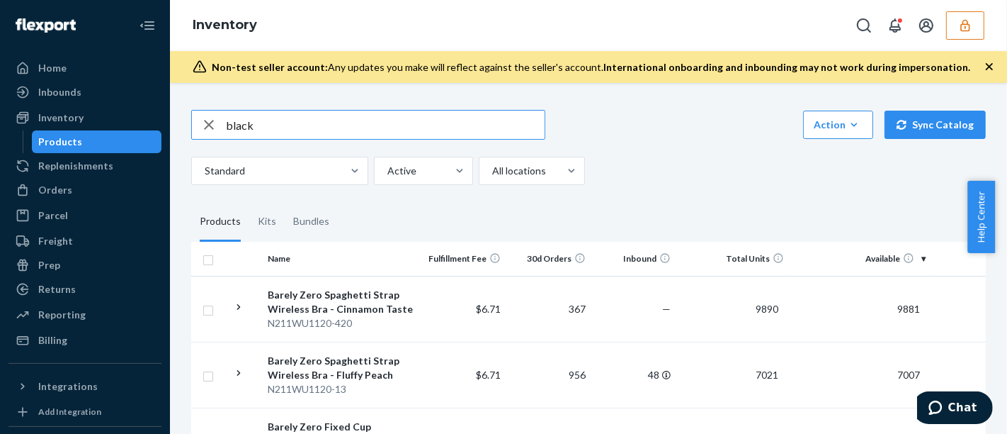
type input "black"
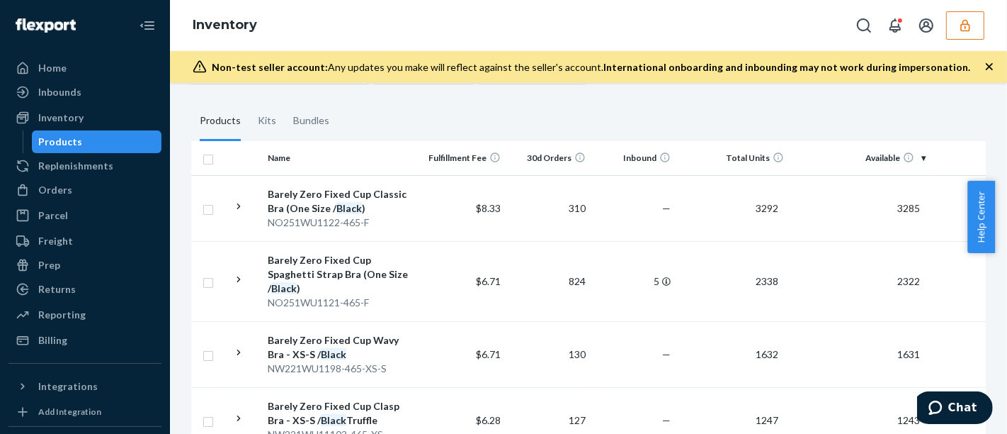
scroll to position [101, 0]
click at [411, 295] on div "NO251WU1121-465-F" at bounding box center [342, 302] width 148 height 14
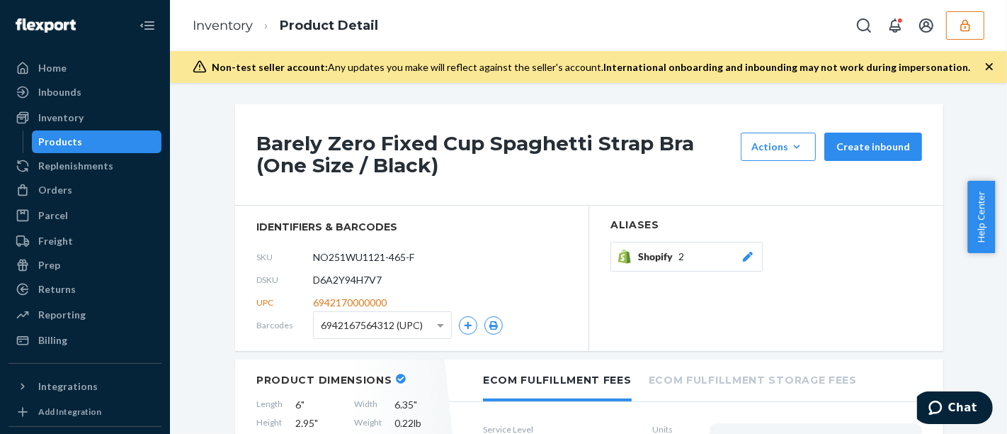
click at [358, 274] on span "D6A2Y94H7V7" at bounding box center [347, 280] width 69 height 14
copy span "D6A2Y94H7V7"
click at [960, 29] on icon "button" at bounding box center [966, 25] width 14 height 14
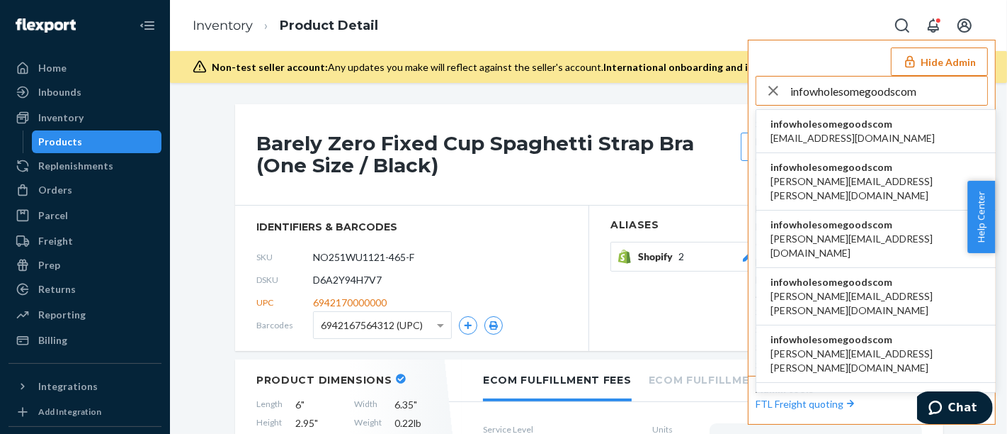
type input "infowholesomegoodscom"
click at [912, 126] on span "infowholesomegoodscom" at bounding box center [853, 124] width 164 height 14
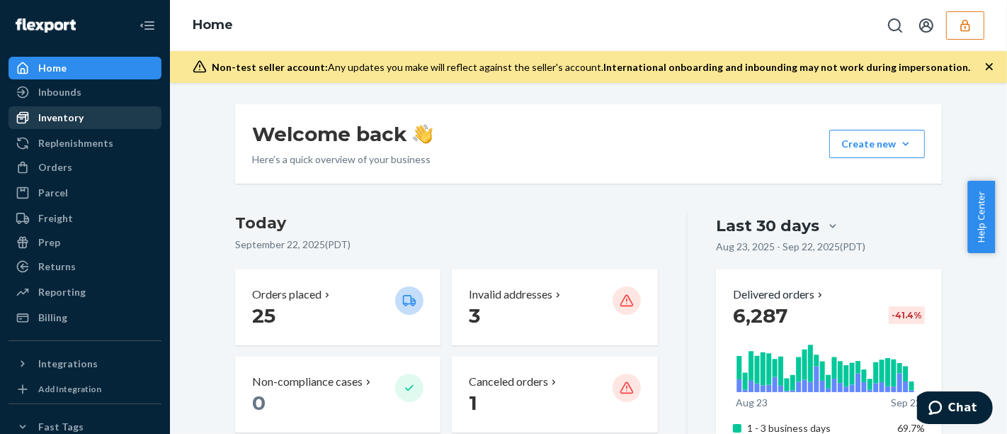
click at [71, 117] on div "Inventory" at bounding box center [60, 118] width 45 height 14
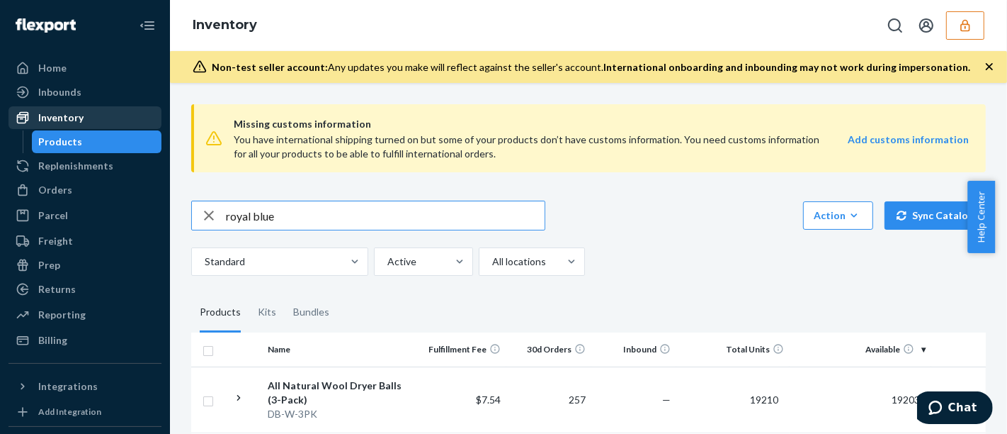
type input "royal blue"
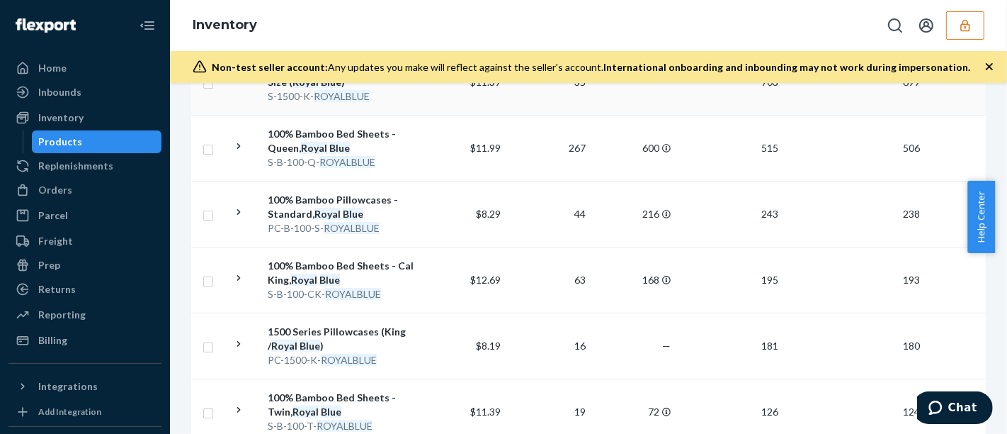
scroll to position [384, 0]
click at [412, 276] on div "100% Bamboo Bed Sheets - Cal King, Royal Blue" at bounding box center [342, 272] width 148 height 28
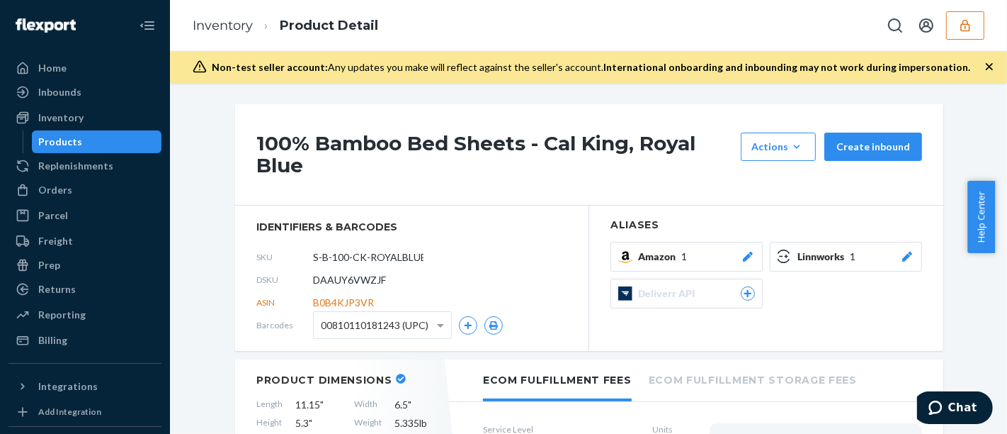
click at [363, 276] on span "DAAUY6VWZJF" at bounding box center [349, 280] width 73 height 14
copy span "DAAUY6VWZJF"
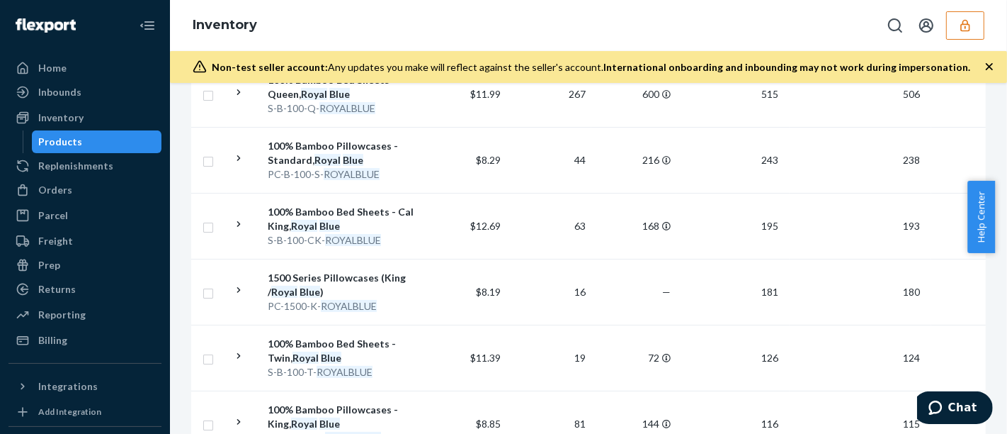
scroll to position [439, 0]
click at [407, 281] on div "1500 Series Pillowcases (King / Royal Blue )" at bounding box center [342, 283] width 148 height 28
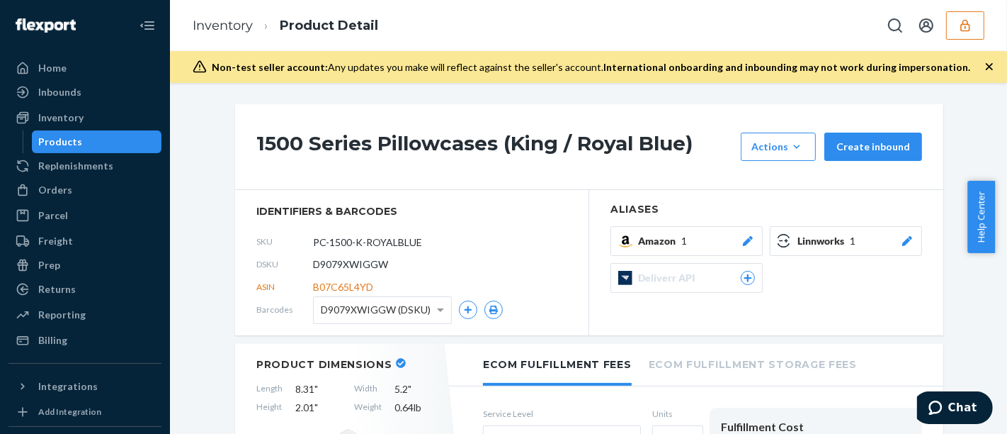
click at [351, 261] on span "D9079XWIGGW" at bounding box center [350, 264] width 75 height 14
copy span "D9079XWIGGW"
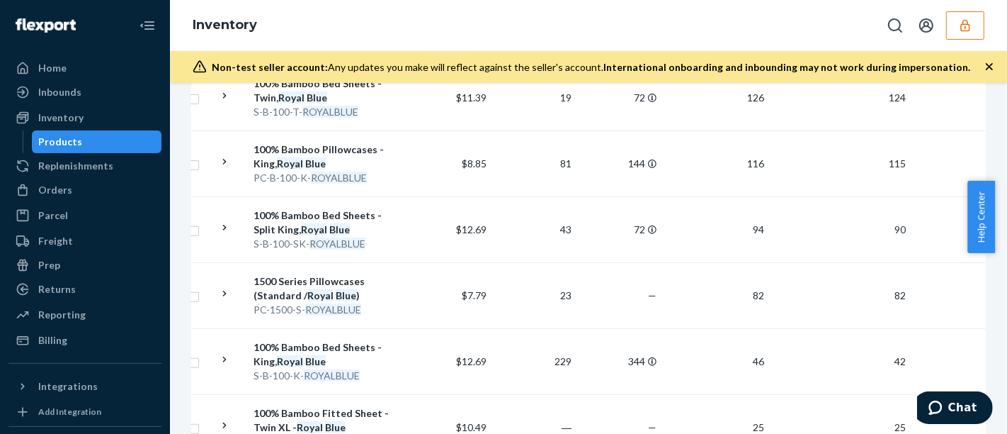
scroll to position [698, 0]
click at [408, 293] on td "$7.79" at bounding box center [449, 294] width 85 height 66
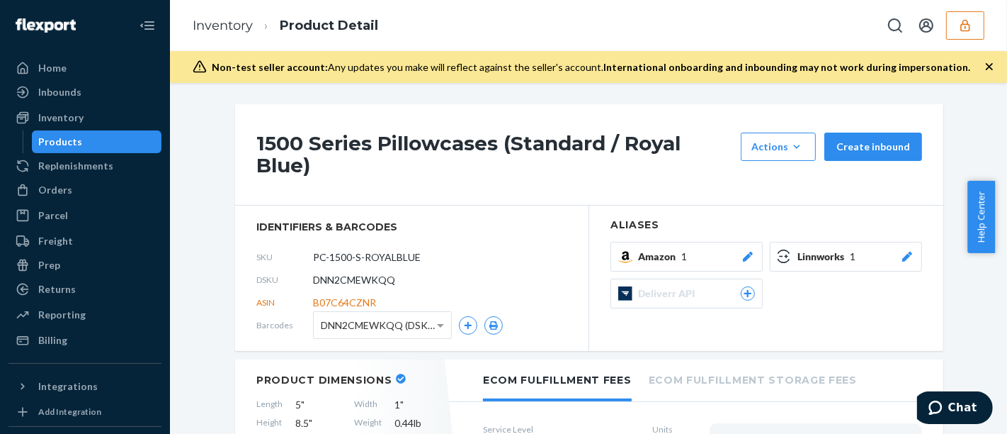
click at [378, 273] on span "DNN2CMEWKQQ" at bounding box center [354, 280] width 82 height 14
copy span "DNN2CMEWKQQ"
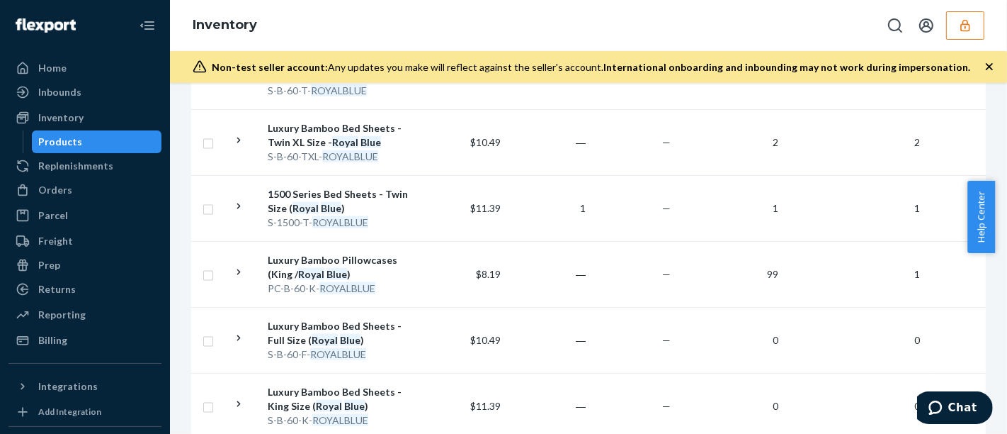
scroll to position [1921, 0]
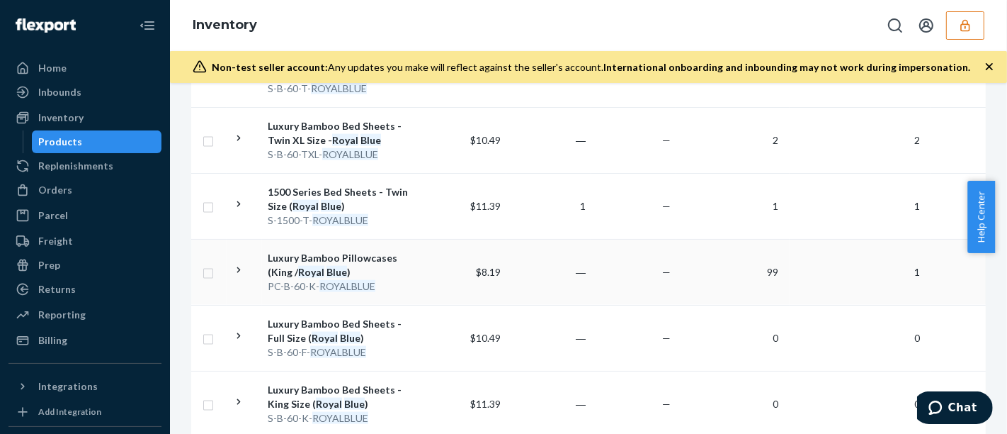
click at [412, 251] on div "Luxury Bamboo Pillowcases (King / Royal Blue )" at bounding box center [342, 265] width 148 height 28
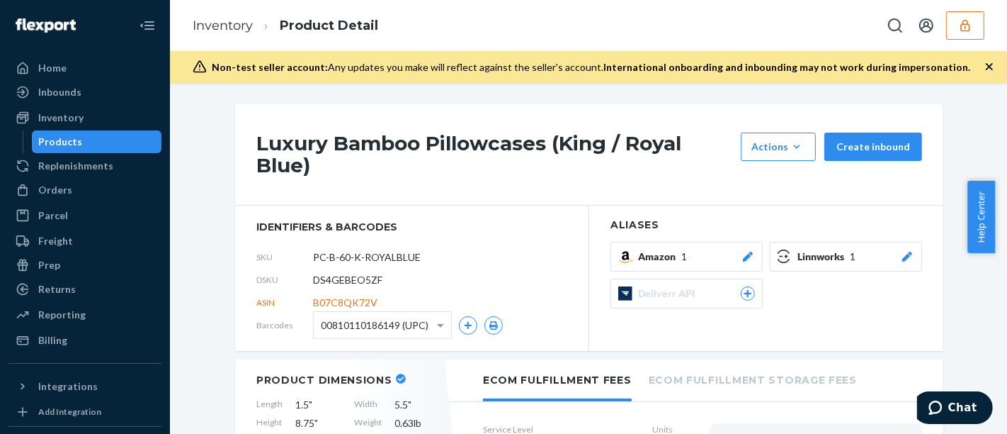
click at [350, 277] on span "DS4GEBEO5ZF" at bounding box center [347, 280] width 69 height 14
copy span "DS4GEBEO5ZF"
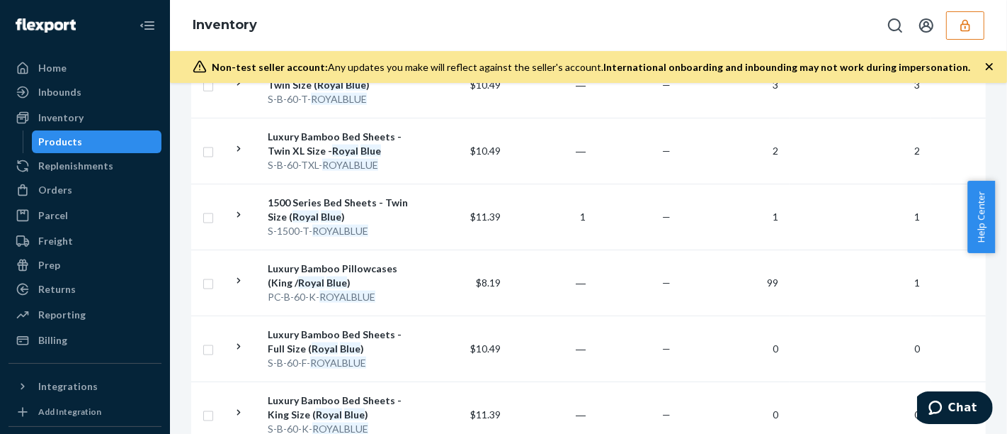
scroll to position [1909, 0]
click at [386, 225] on div "S-1500-T- ROYALBLUE" at bounding box center [342, 232] width 148 height 14
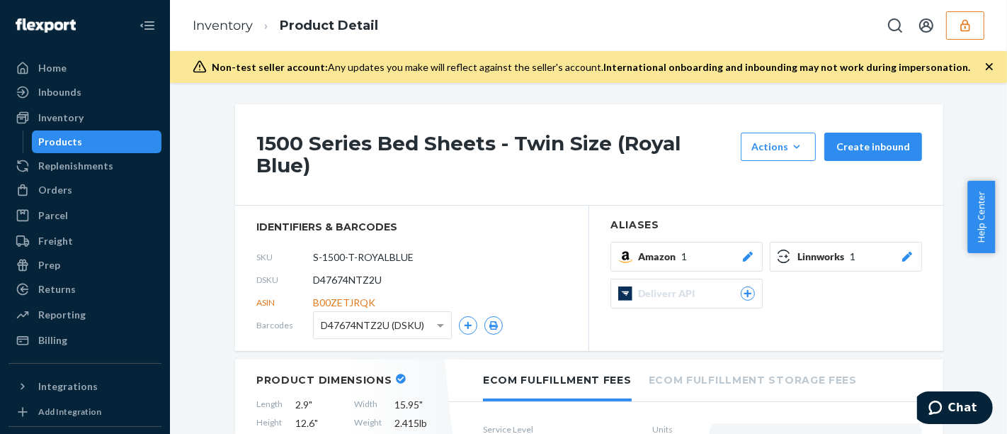
click at [351, 273] on span "D47674NTZ2U" at bounding box center [347, 280] width 69 height 14
copy span "D47674NTZ2U"
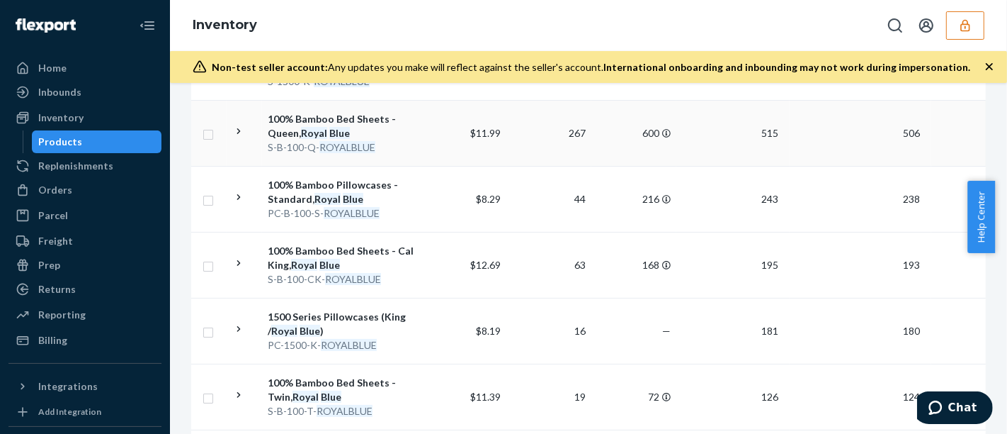
scroll to position [400, 0]
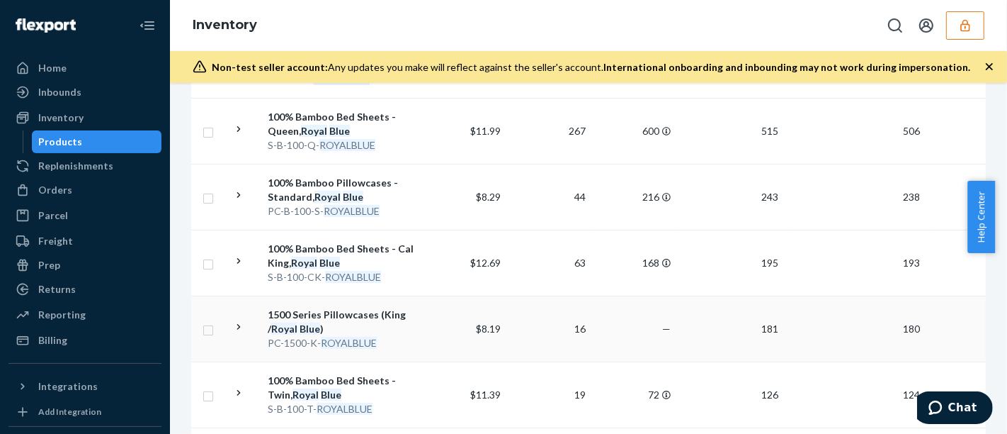
click at [404, 317] on div "1500 Series Pillowcases (King / Royal Blue )" at bounding box center [342, 321] width 148 height 28
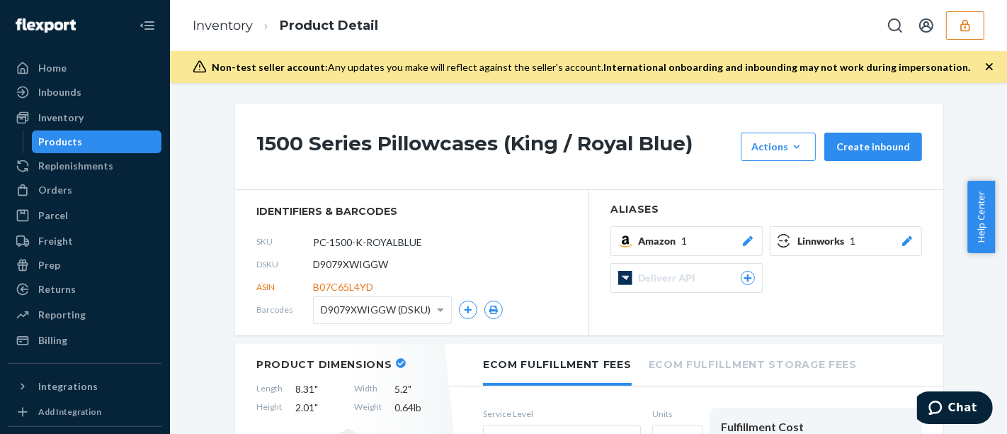
click at [367, 260] on span "D9079XWIGGW" at bounding box center [350, 264] width 75 height 14
copy span "D9079XWIGGW"
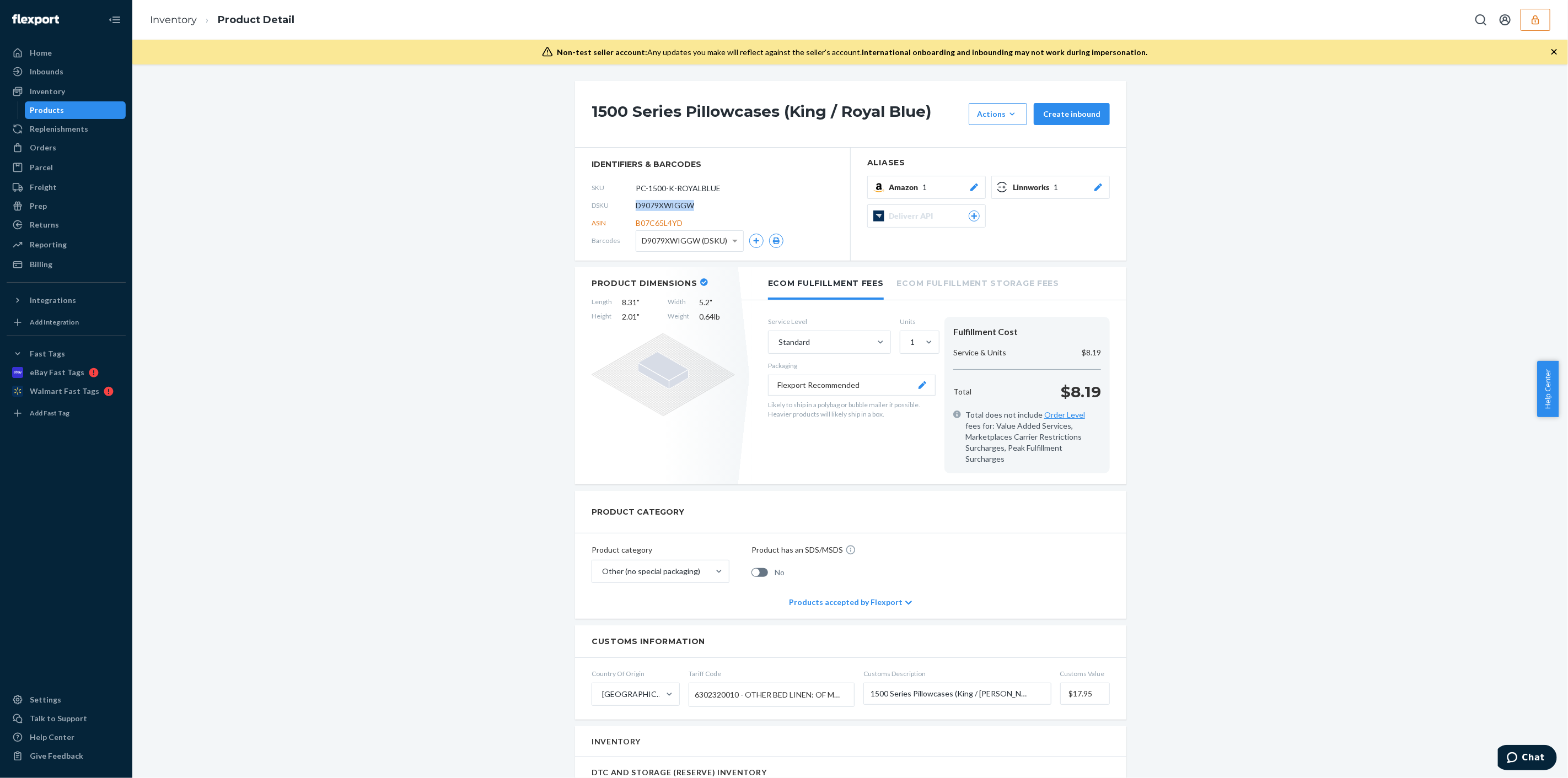
click at [774, 21] on button "button" at bounding box center [1535, 19] width 30 height 22
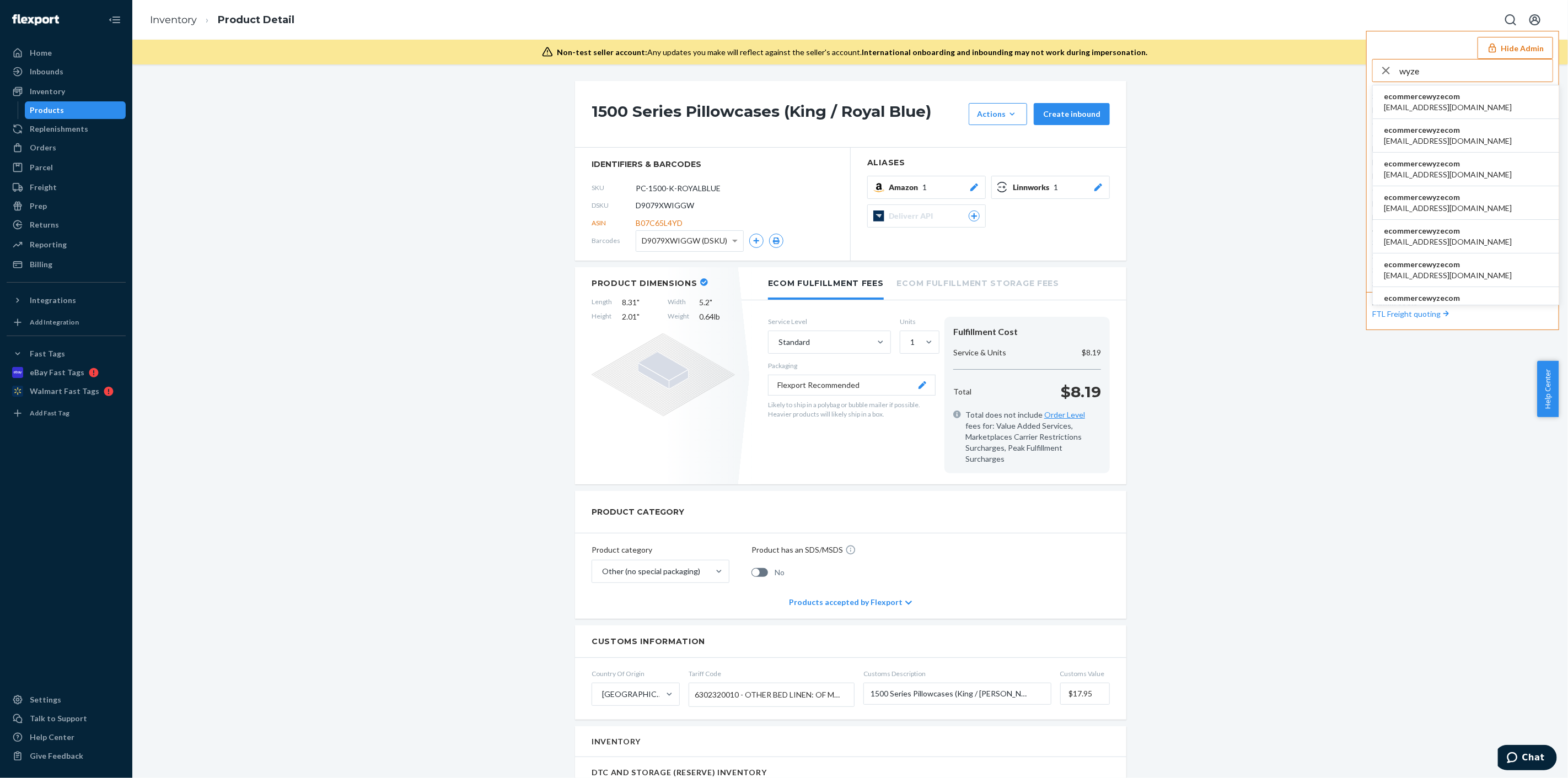
type input "wyze"
click at [774, 97] on span "ecommercewyzecom" at bounding box center [1447, 96] width 128 height 11
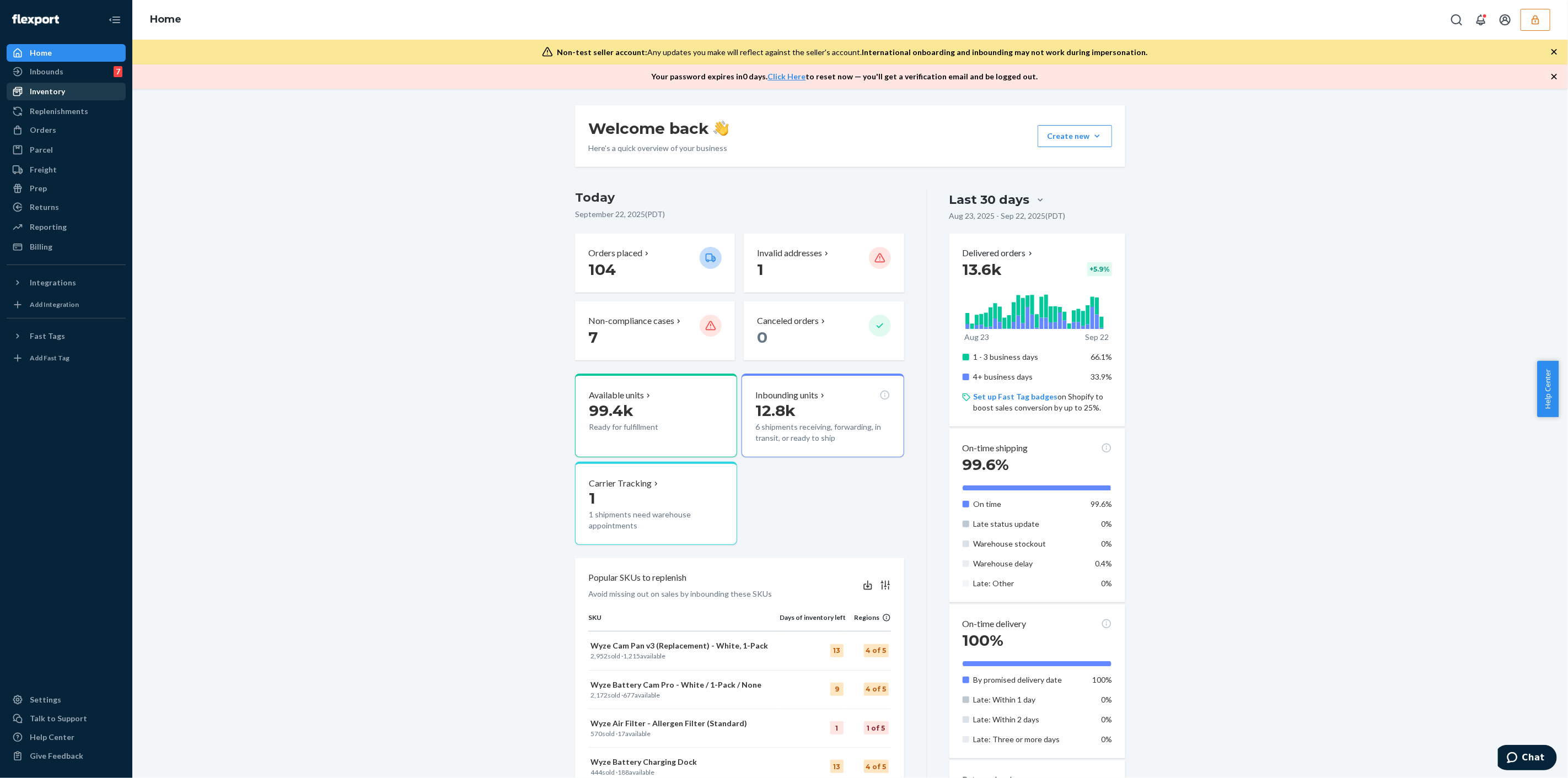
click at [83, 100] on link "Inventory" at bounding box center [66, 91] width 119 height 18
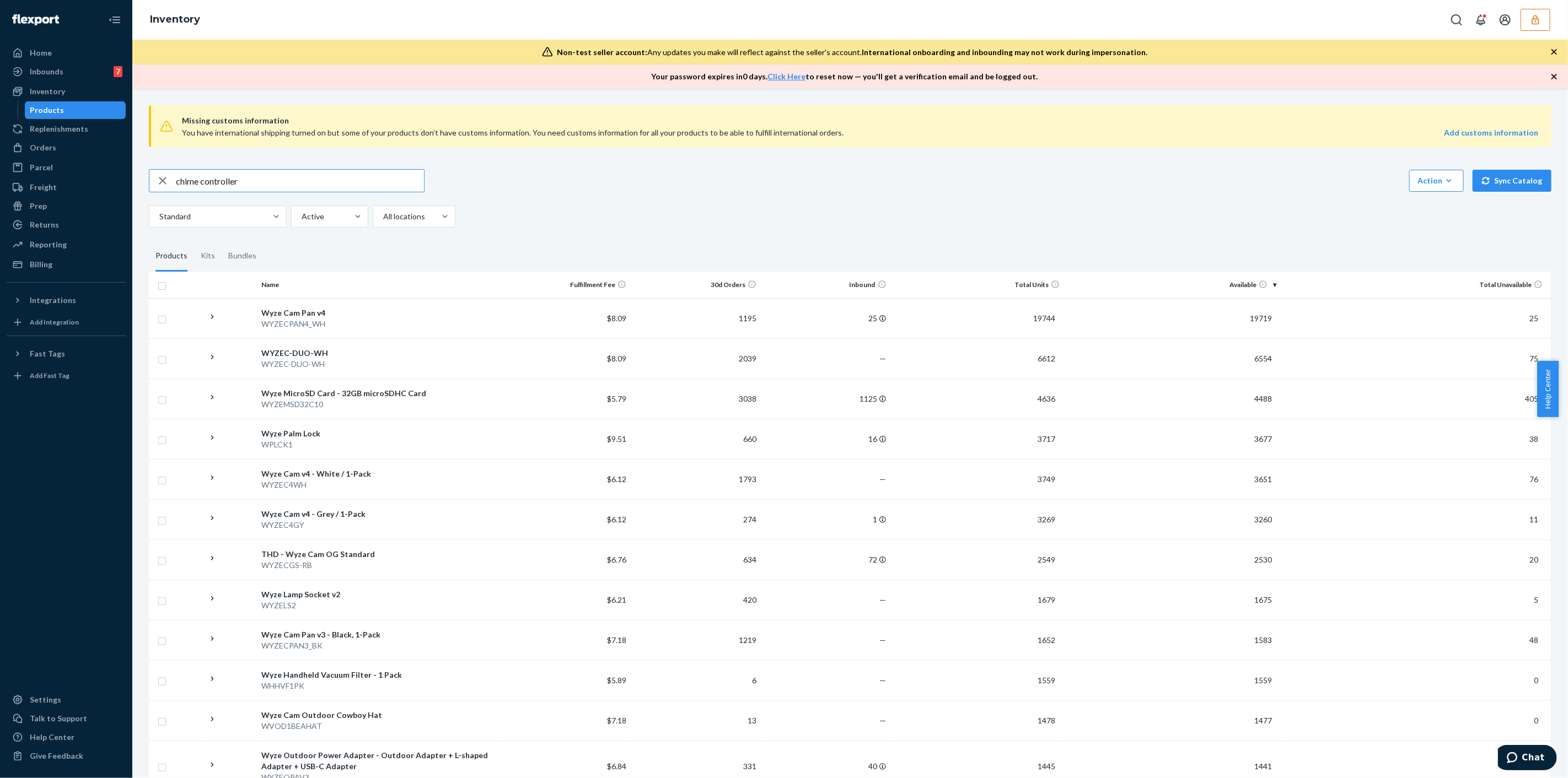
type input "chime controller"
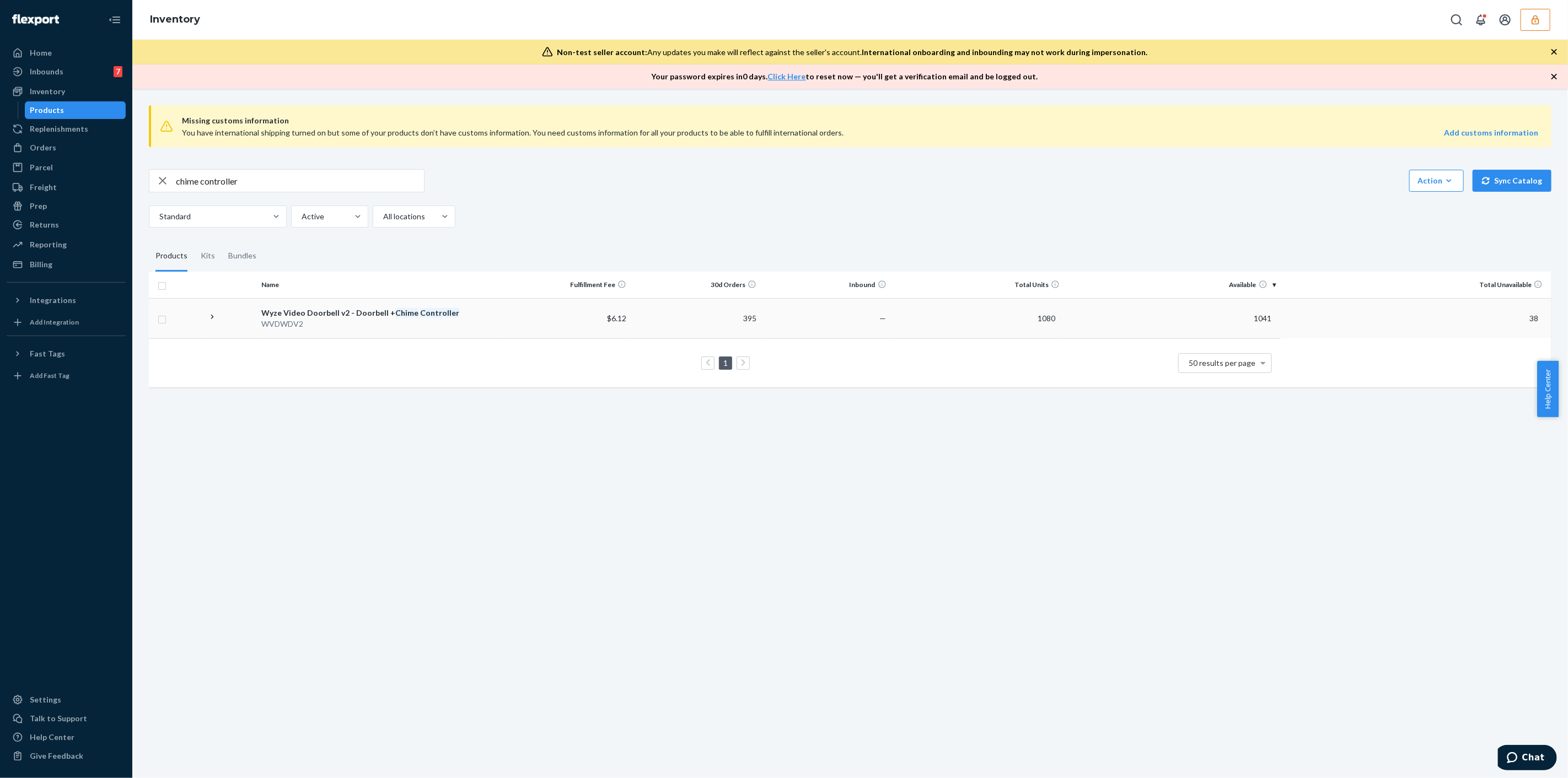
click at [490, 313] on div "Wyze Video Doorbell v2 - Doorbell + Chime Controller" at bounding box center [379, 313] width 235 height 11
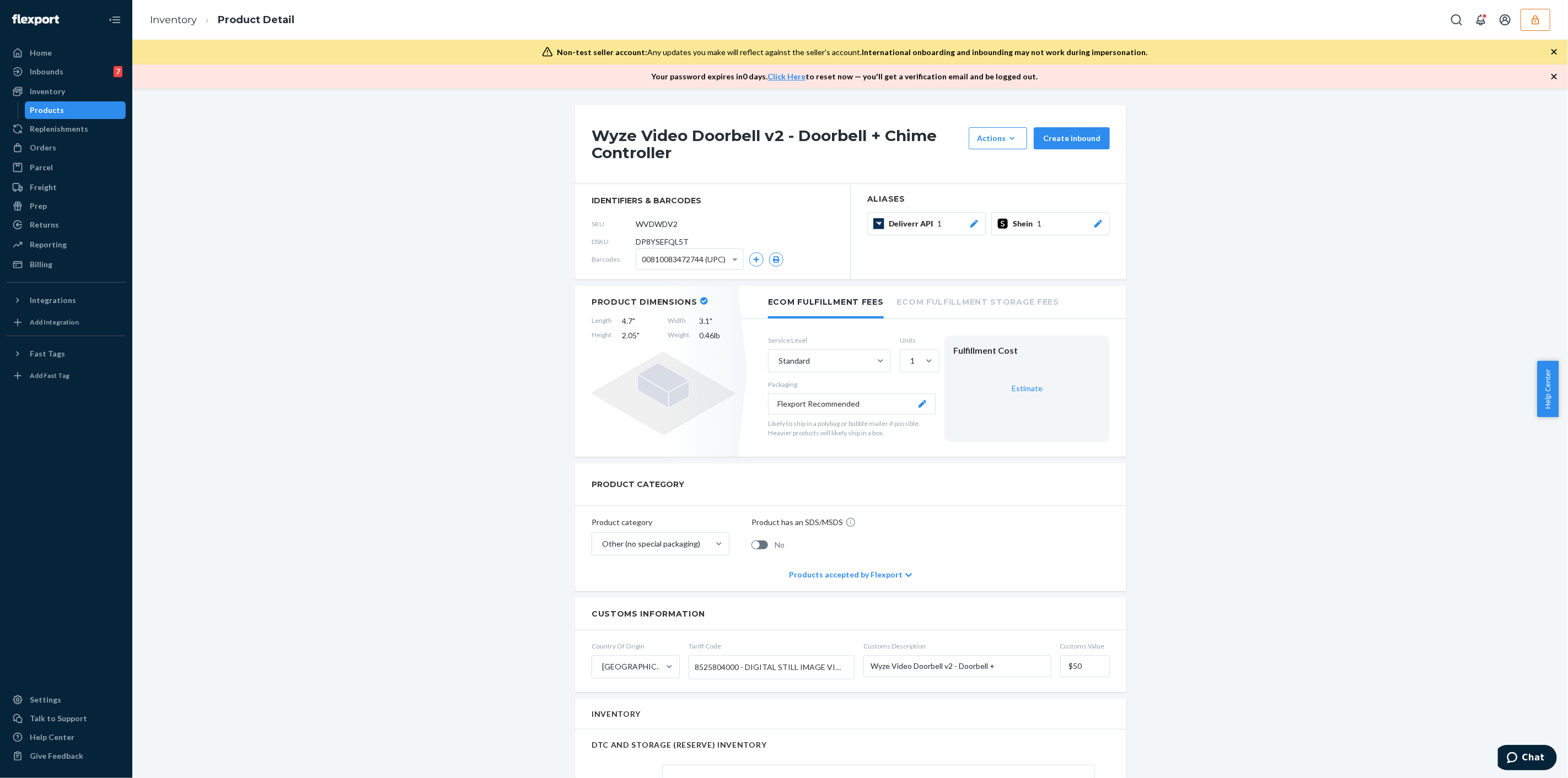
click at [663, 242] on span "DP8YSEFQL5T" at bounding box center [662, 242] width 53 height 11
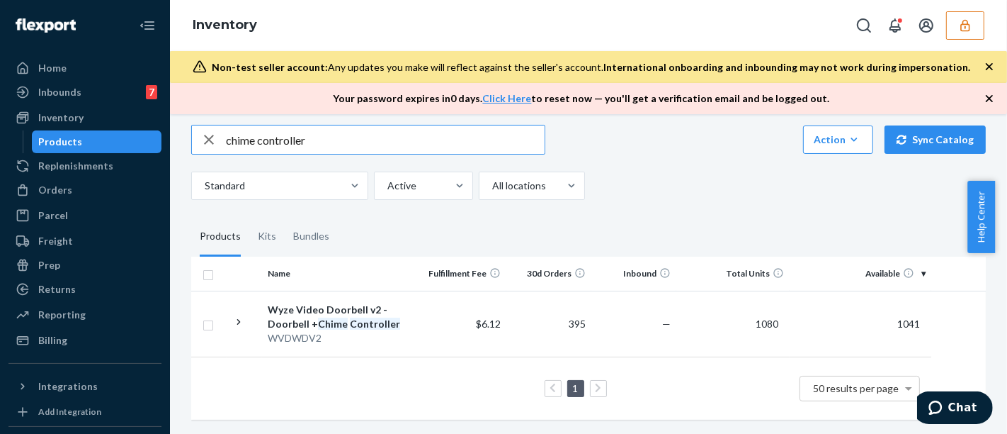
scroll to position [116, 0]
click at [257, 135] on input "chime controller" at bounding box center [385, 139] width 319 height 28
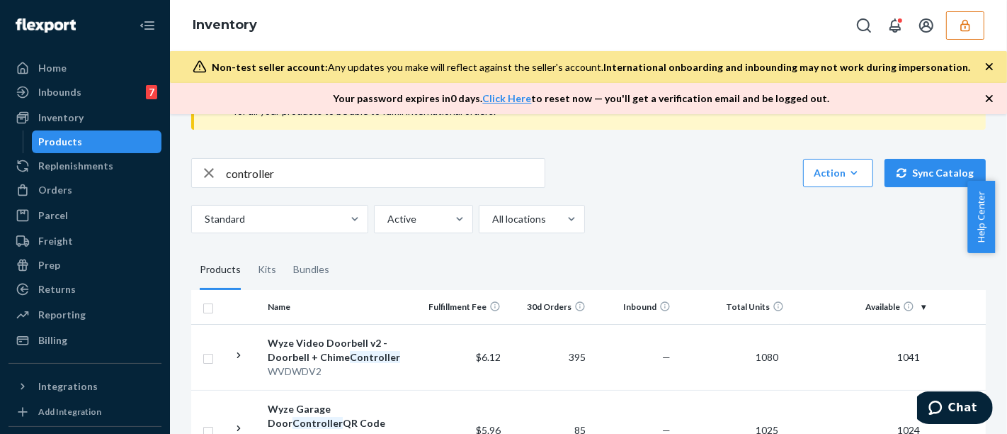
scroll to position [58, 0]
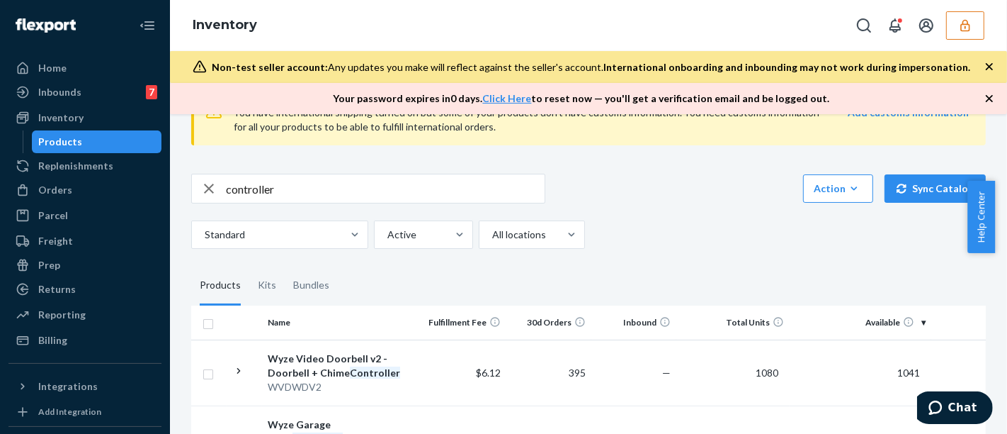
click at [427, 189] on input "controller" at bounding box center [385, 188] width 319 height 28
type input "chime"
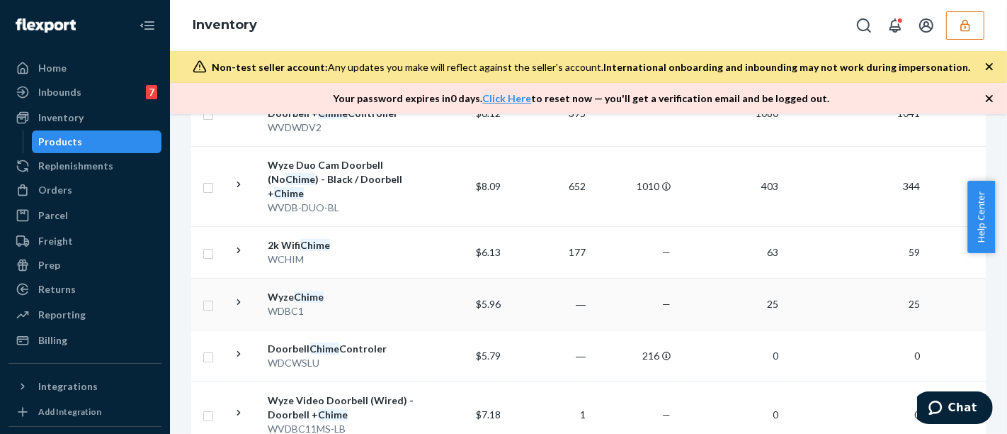
scroll to position [317, 0]
click at [397, 358] on div "WDCWSLU" at bounding box center [342, 363] width 148 height 14
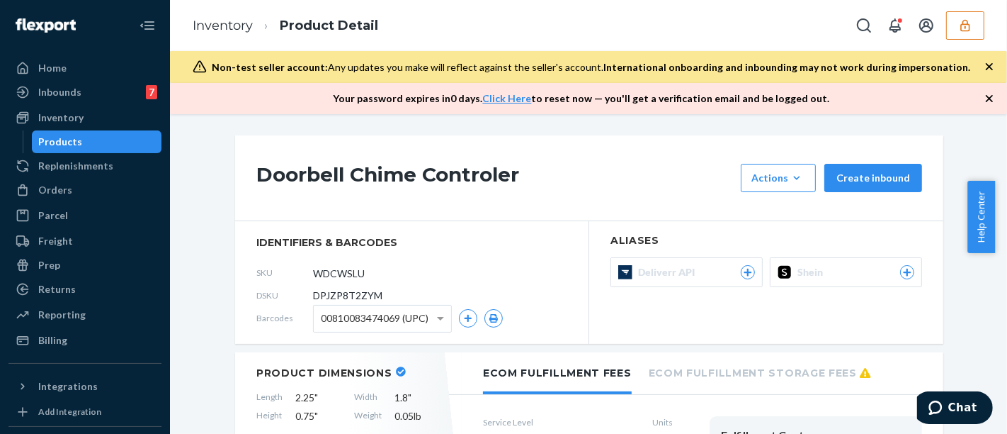
click at [354, 294] on span "DPJZP8T2ZYM" at bounding box center [347, 295] width 69 height 14
copy span "DPJZP8T2ZYM"
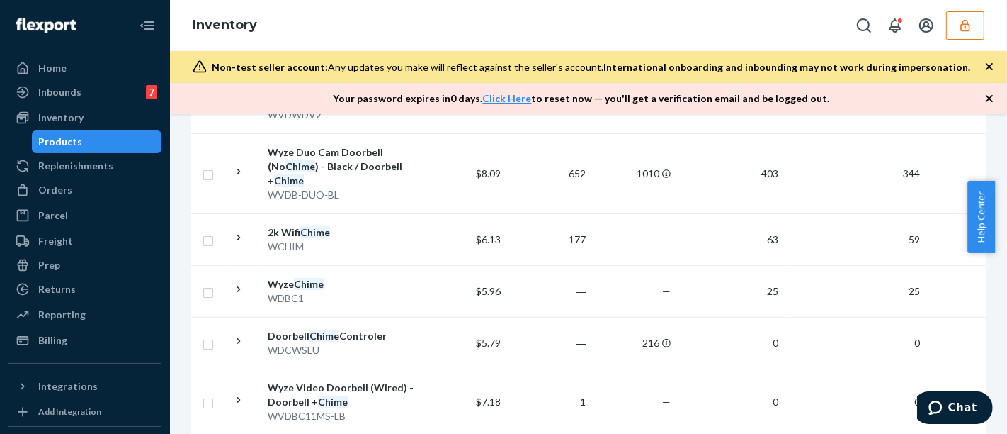
scroll to position [328, 0]
click at [411, 299] on div "WDBC1" at bounding box center [342, 300] width 148 height 14
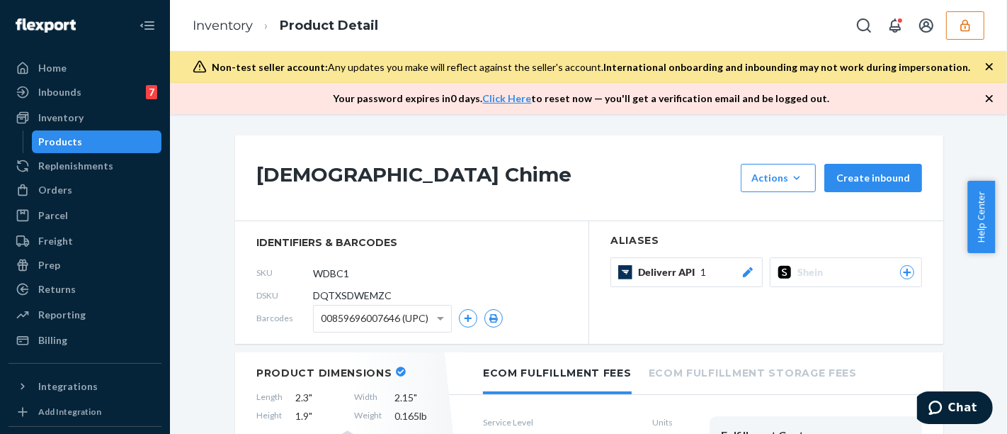
click at [373, 295] on span "DQTXSDWEMZC" at bounding box center [352, 295] width 79 height 14
copy span "DQTXSDWEMZC"
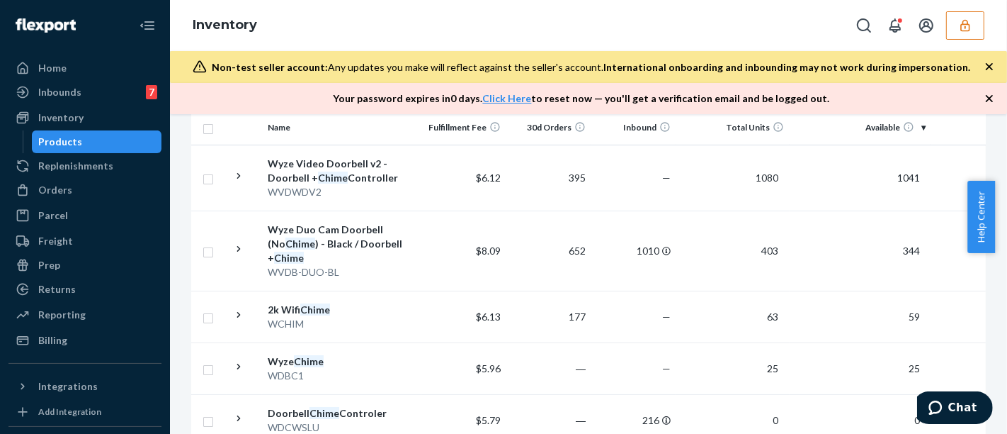
scroll to position [270, 0]
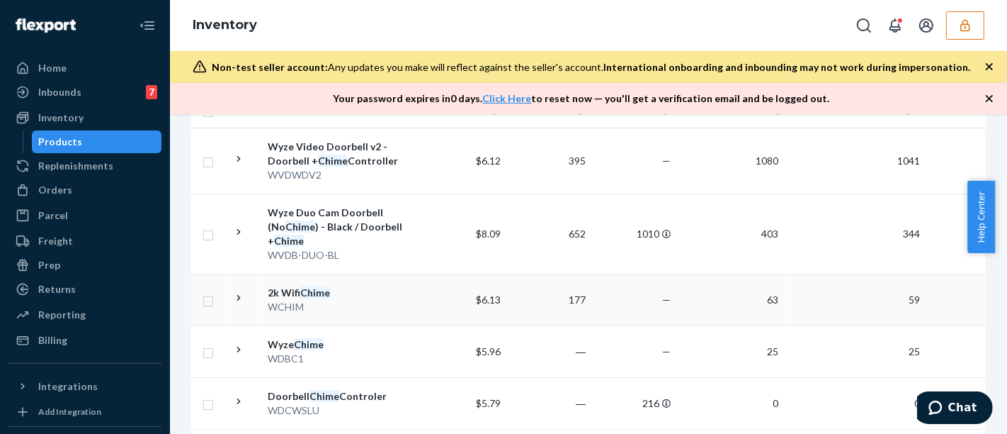
click at [368, 310] on div "WCHIM" at bounding box center [342, 307] width 148 height 14
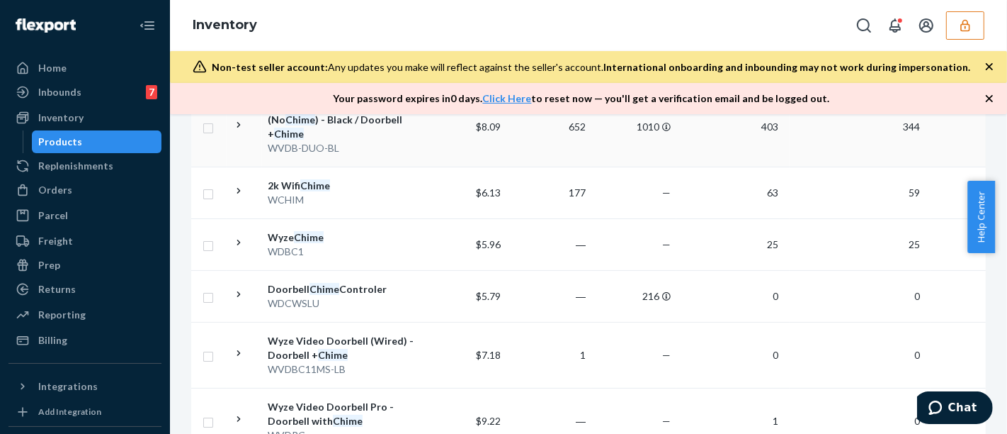
scroll to position [376, 0]
click at [397, 298] on div "WDCWSLU" at bounding box center [342, 305] width 148 height 14
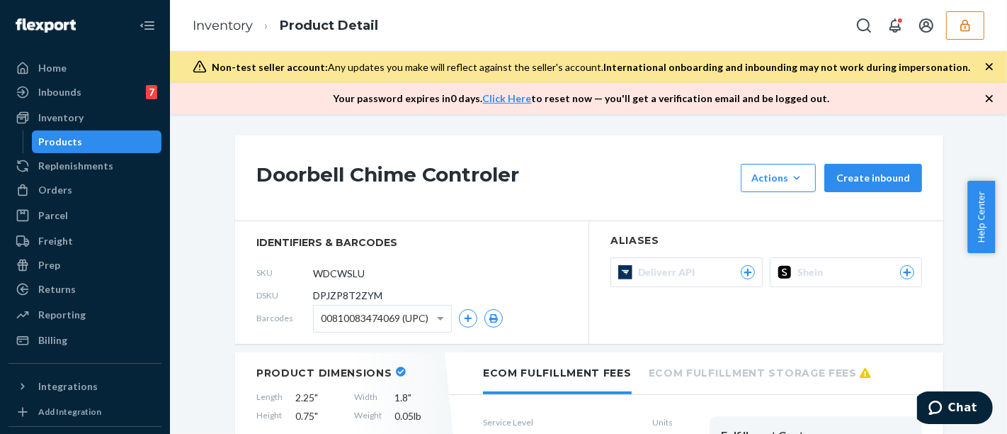
click at [348, 292] on span "DPJZP8T2ZYM" at bounding box center [347, 295] width 69 height 14
copy span "DPJZP8T2ZYM"
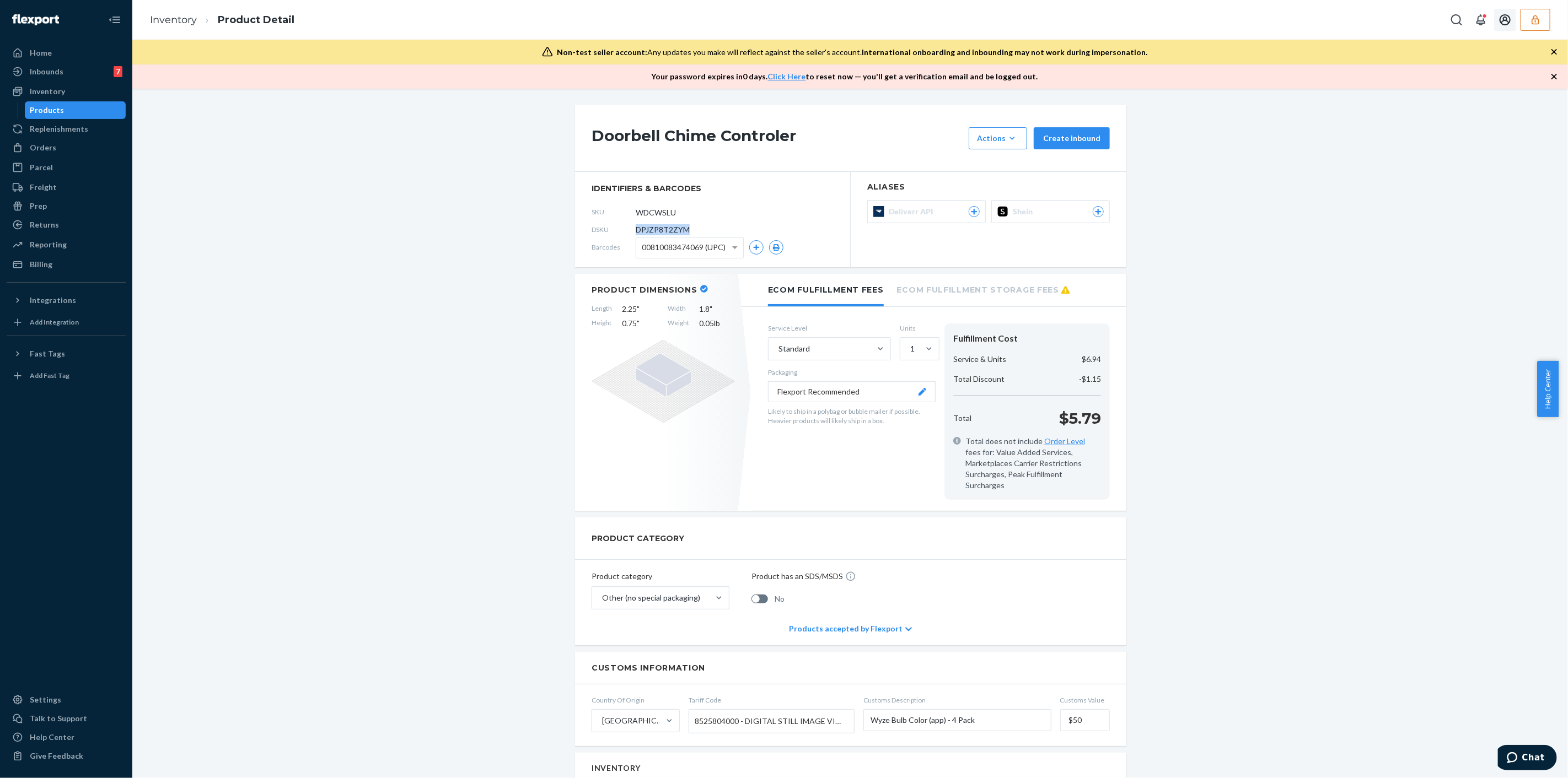
click at [1538, 26] on button "button" at bounding box center [1535, 19] width 30 height 22
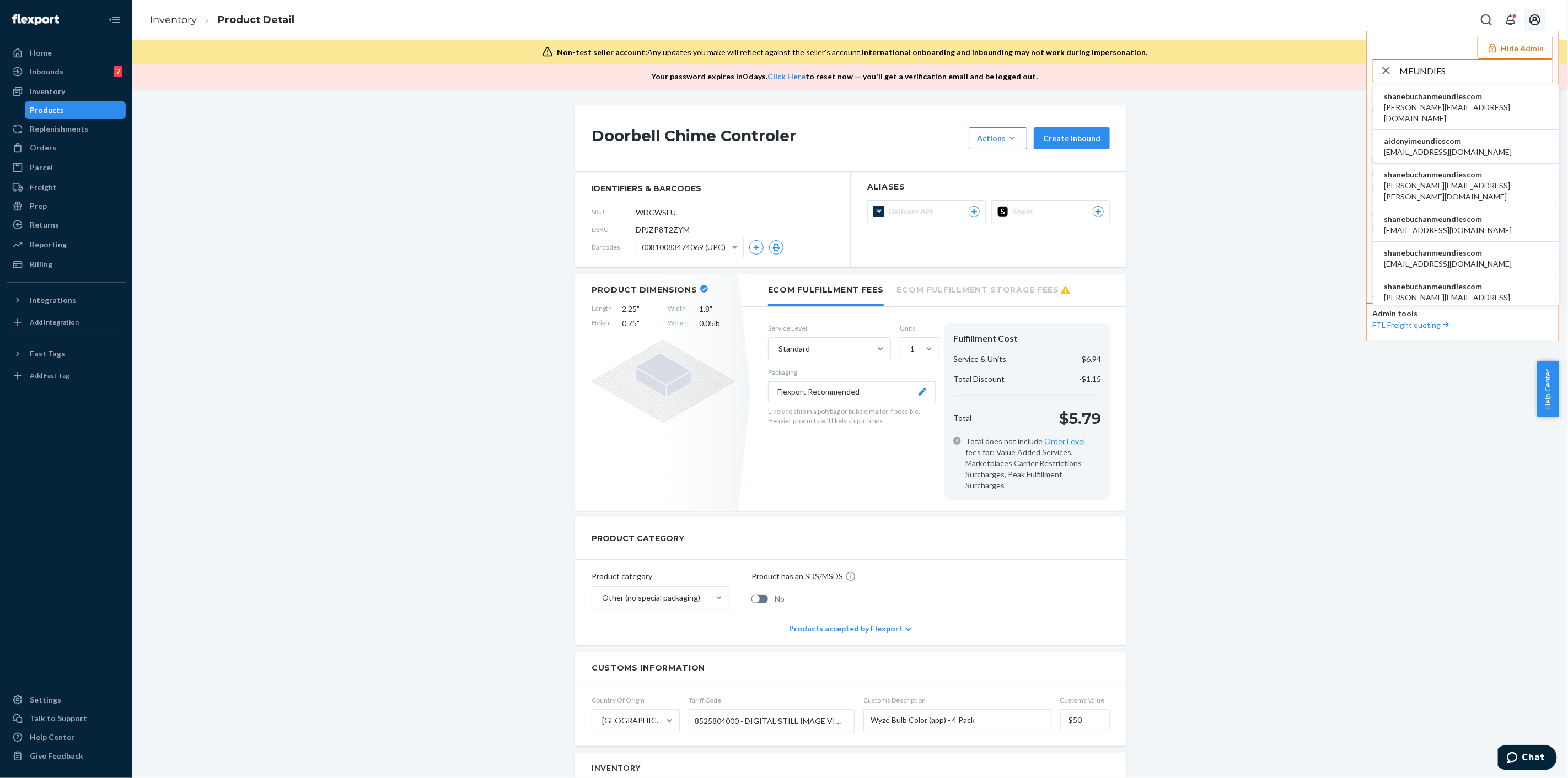
type input "MEUNDIES"
click at [1458, 107] on span "aaronjhon.ygay@awesomecx.com" at bounding box center [1465, 113] width 164 height 22
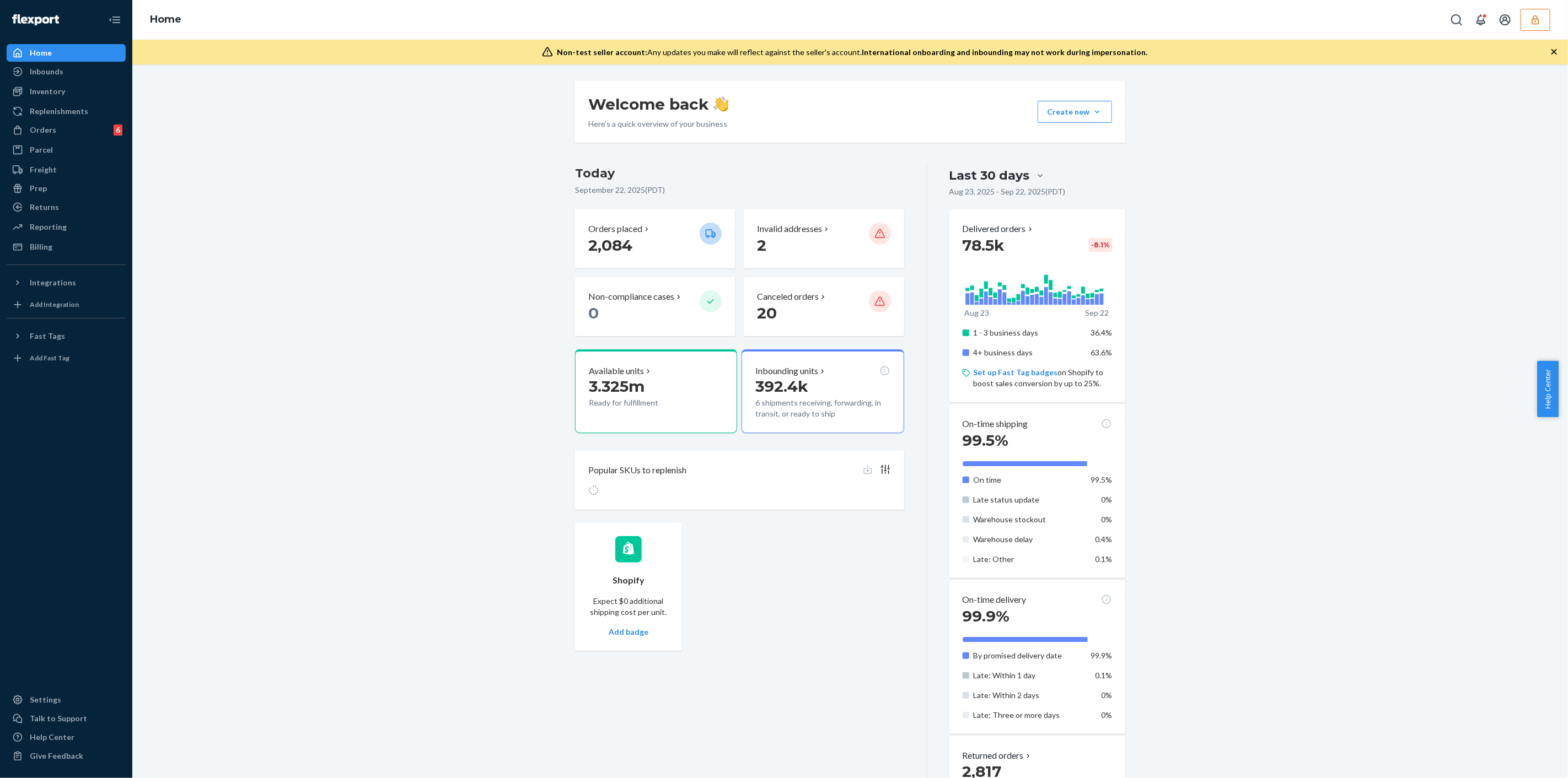
drag, startPoint x: 93, startPoint y: 88, endPoint x: 126, endPoint y: 88, distance: 33.0
click at [93, 88] on div "Inventory" at bounding box center [66, 92] width 117 height 16
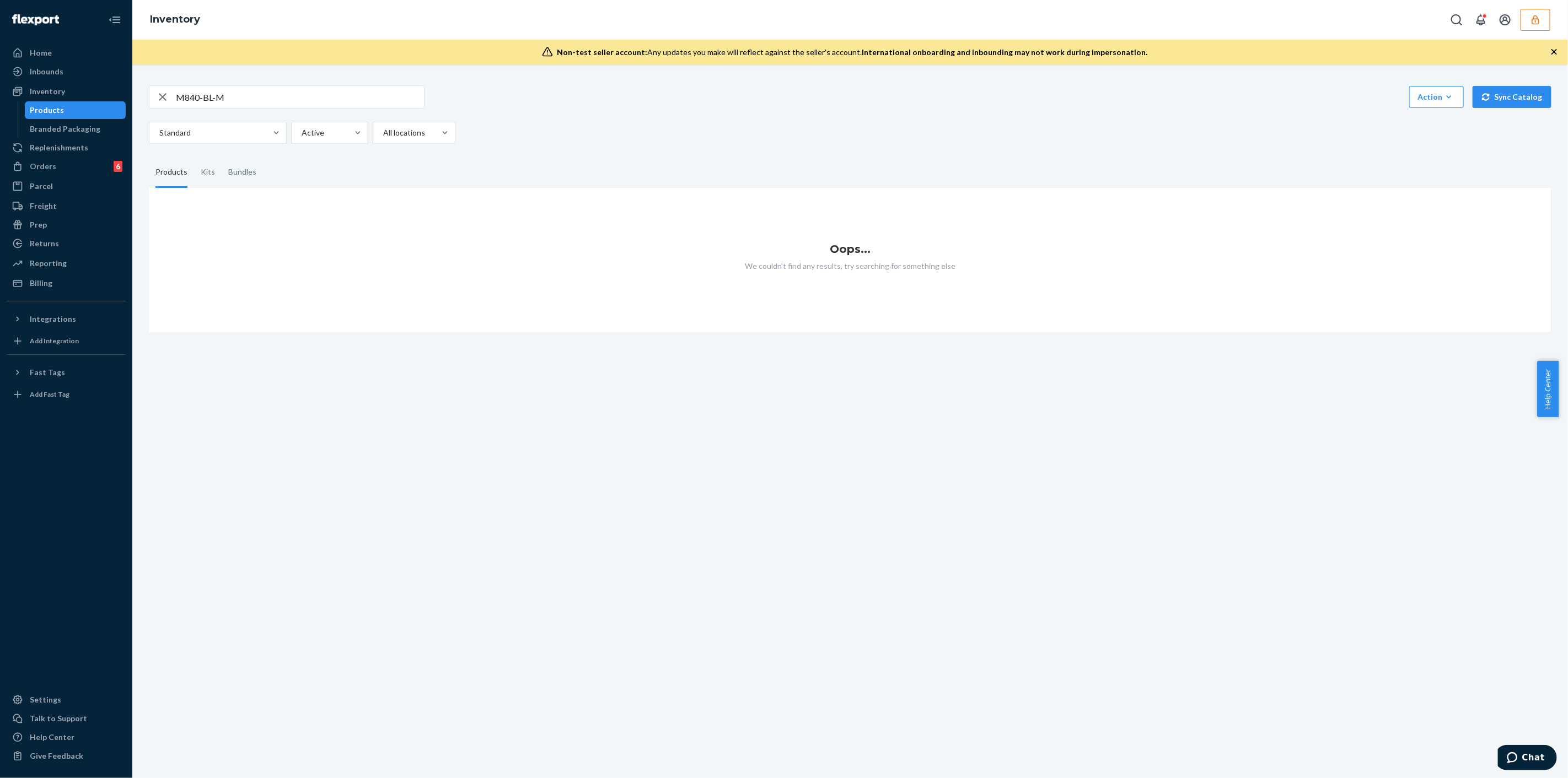
click at [311, 100] on input "M840-BL-M" at bounding box center [300, 97] width 248 height 22
click at [315, 97] on input "M840-BL-M" at bounding box center [300, 97] width 248 height 22
type input "u"
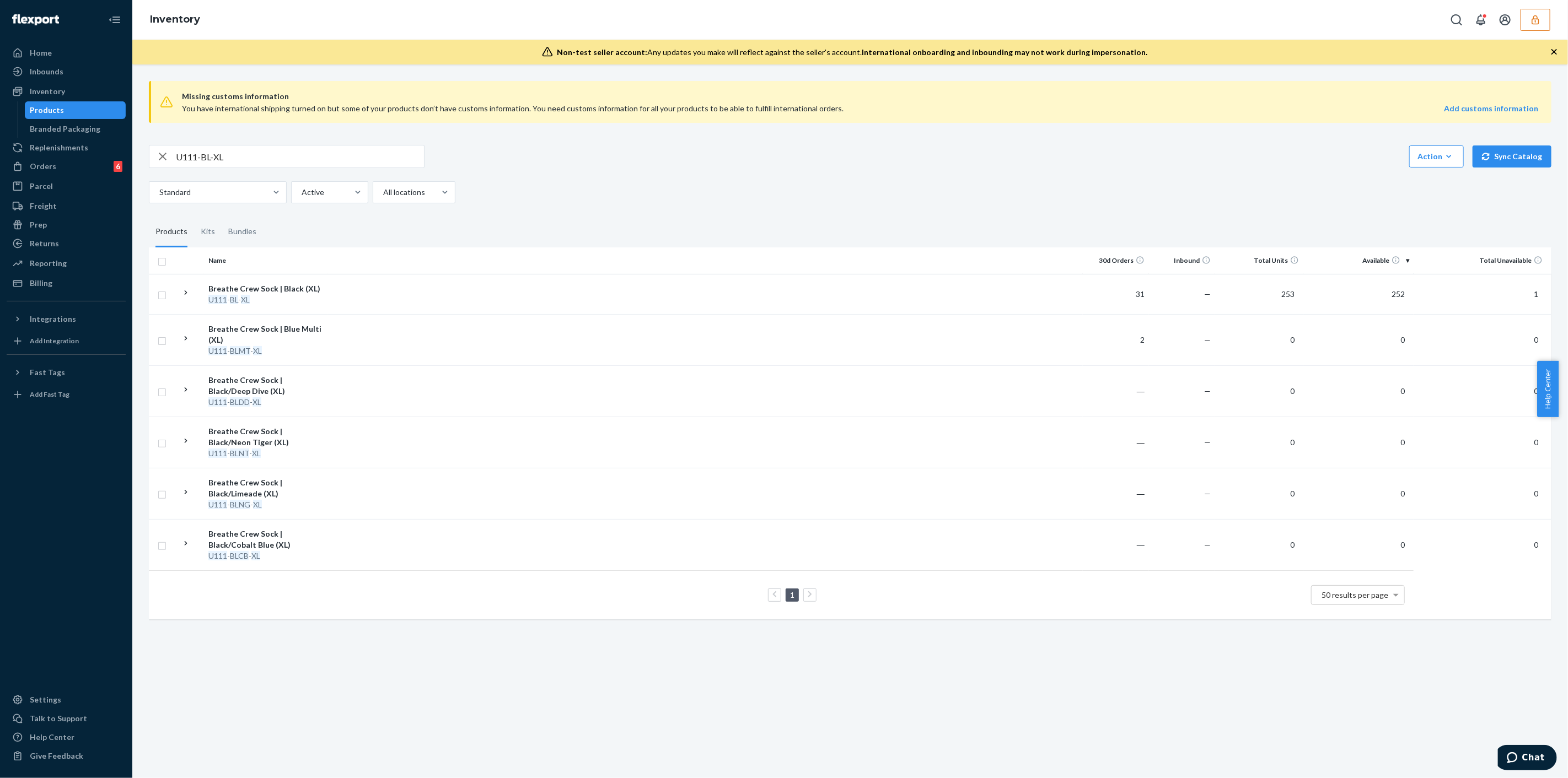
click at [262, 156] on input "U111-BL-XL" at bounding box center [300, 156] width 248 height 22
type input "M"
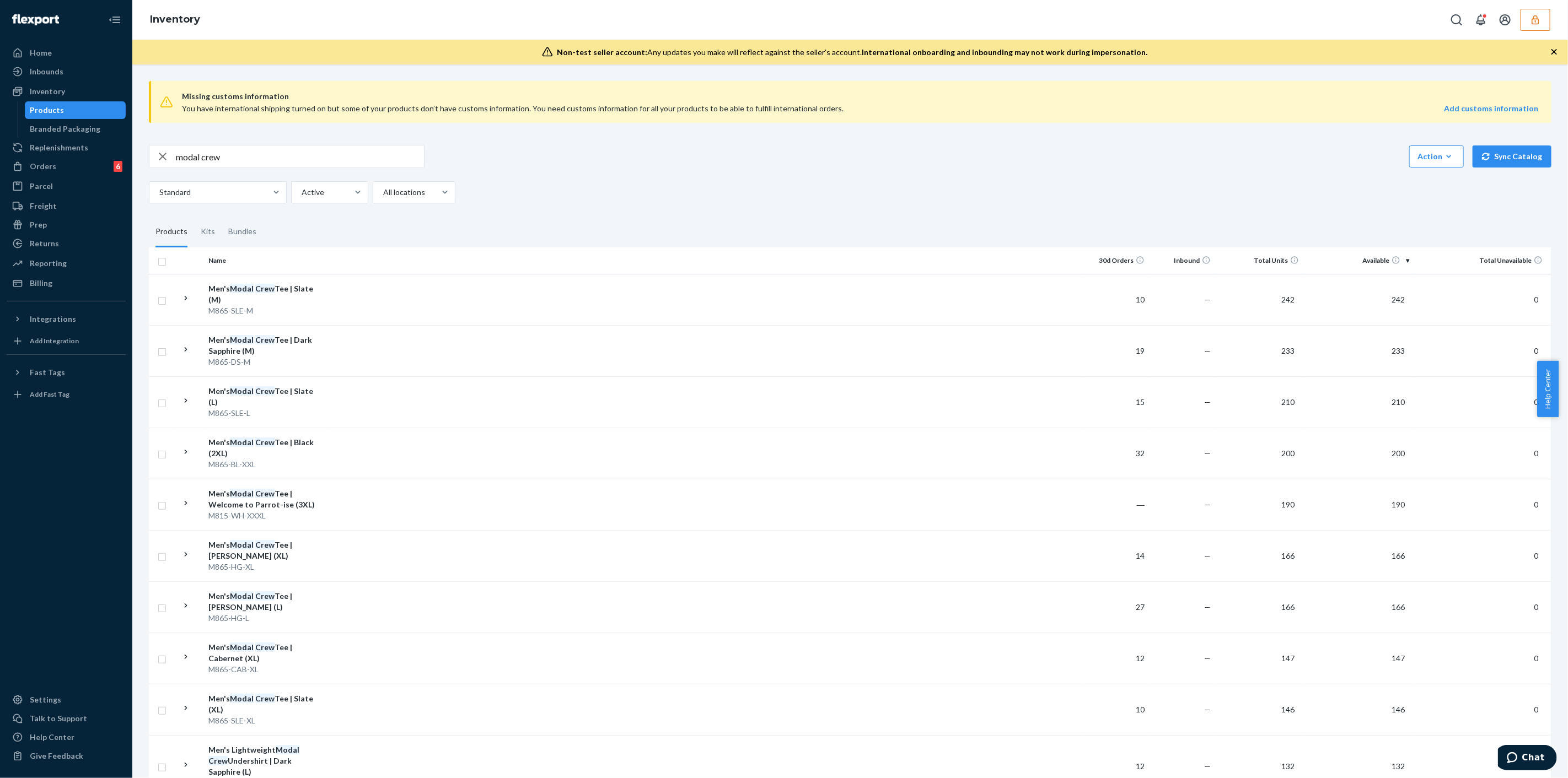
click at [294, 156] on input "modal crew" at bounding box center [300, 156] width 248 height 22
click at [293, 157] on input "modal crew" at bounding box center [300, 156] width 248 height 22
click at [294, 159] on input "modal crew" at bounding box center [300, 156] width 248 height 22
click at [293, 163] on input "modal crew" at bounding box center [300, 156] width 248 height 22
click at [293, 163] on input "modal crew" at bounding box center [300, 156] width 248 height 22
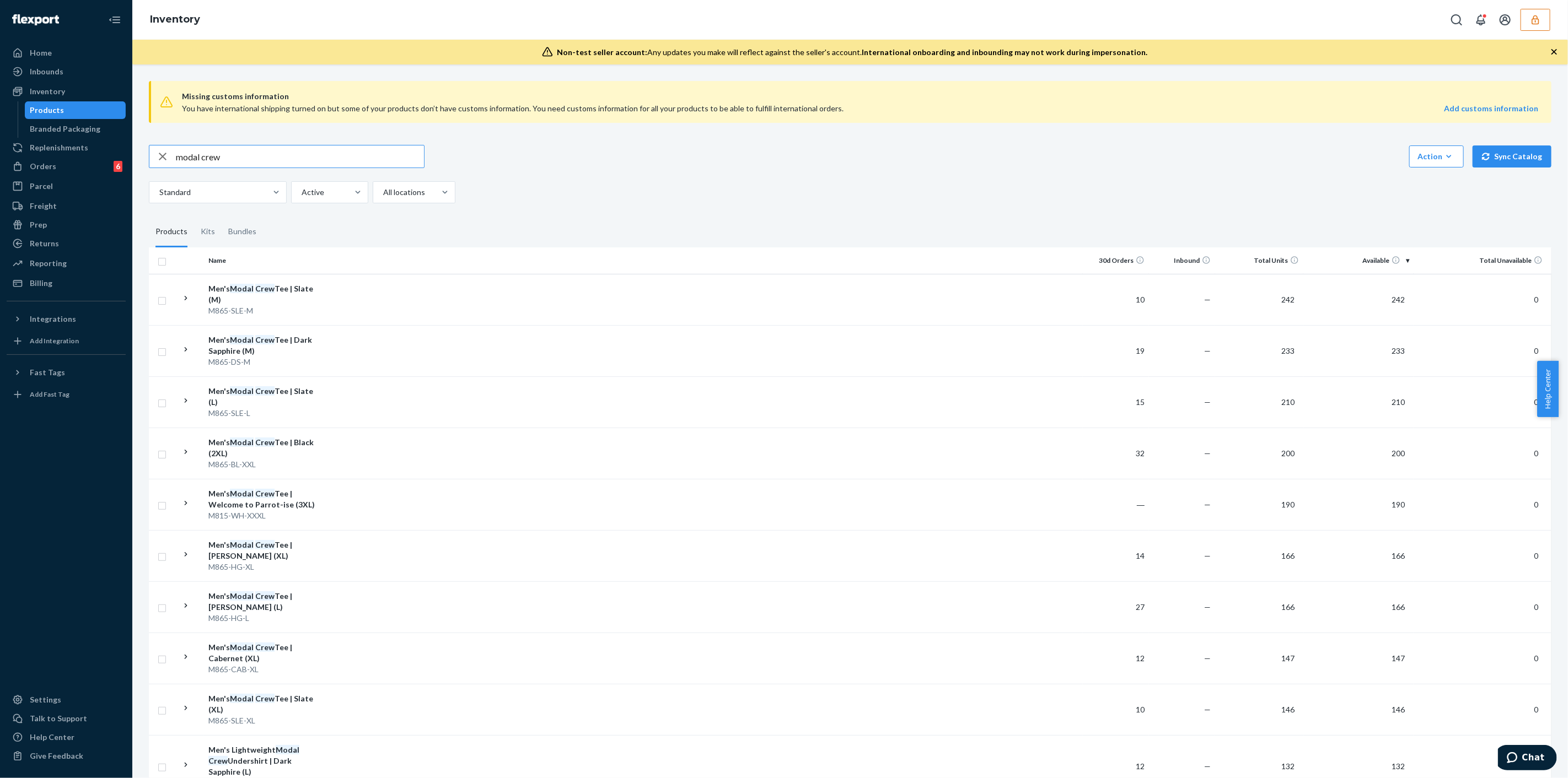
click at [293, 158] on input "modal crew" at bounding box center [300, 156] width 248 height 22
click at [192, 158] on input "modal crew" at bounding box center [300, 156] width 248 height 22
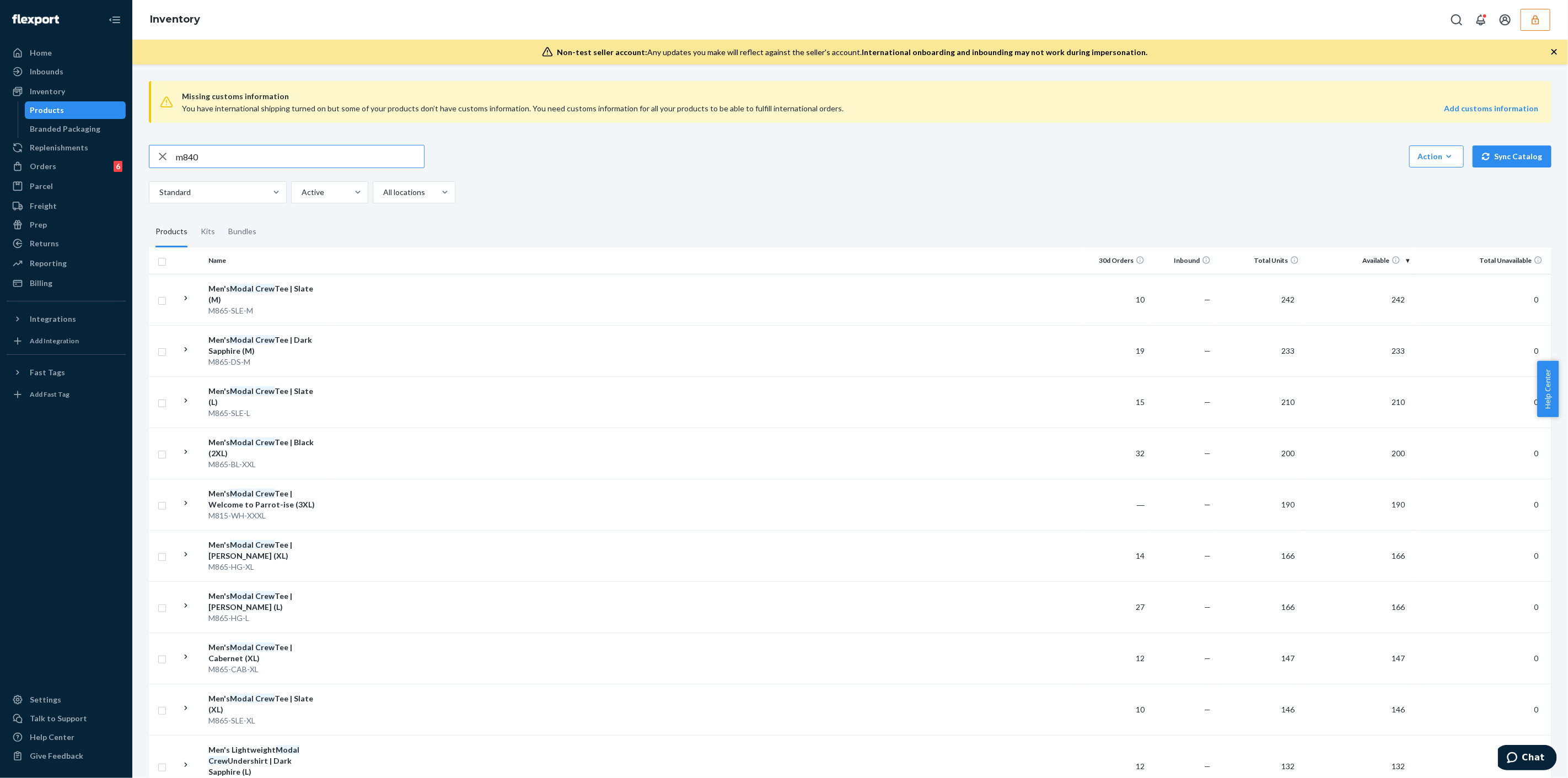
type input "m840"
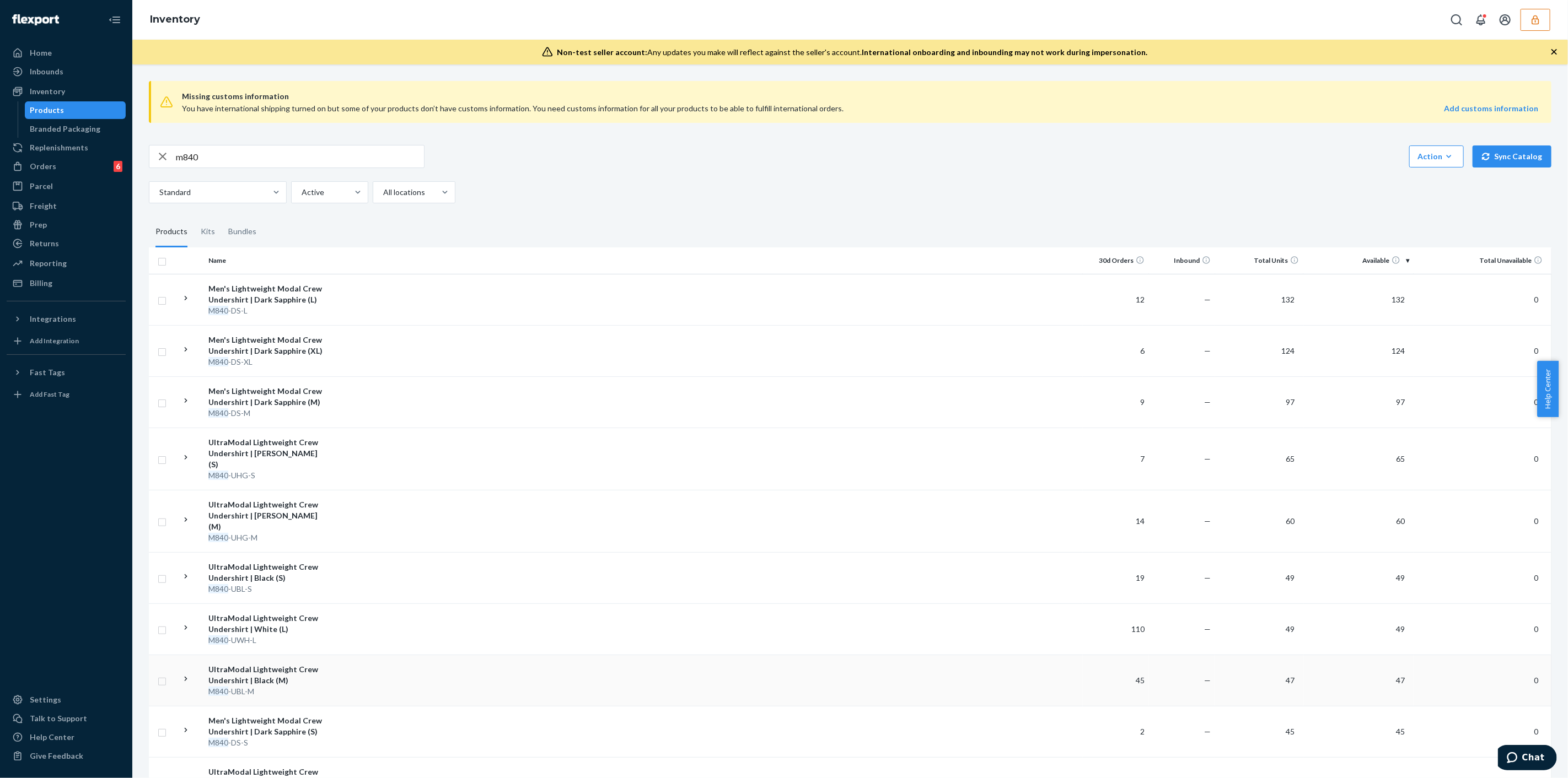
click at [514, 655] on td at bounding box center [706, 681] width 755 height 51
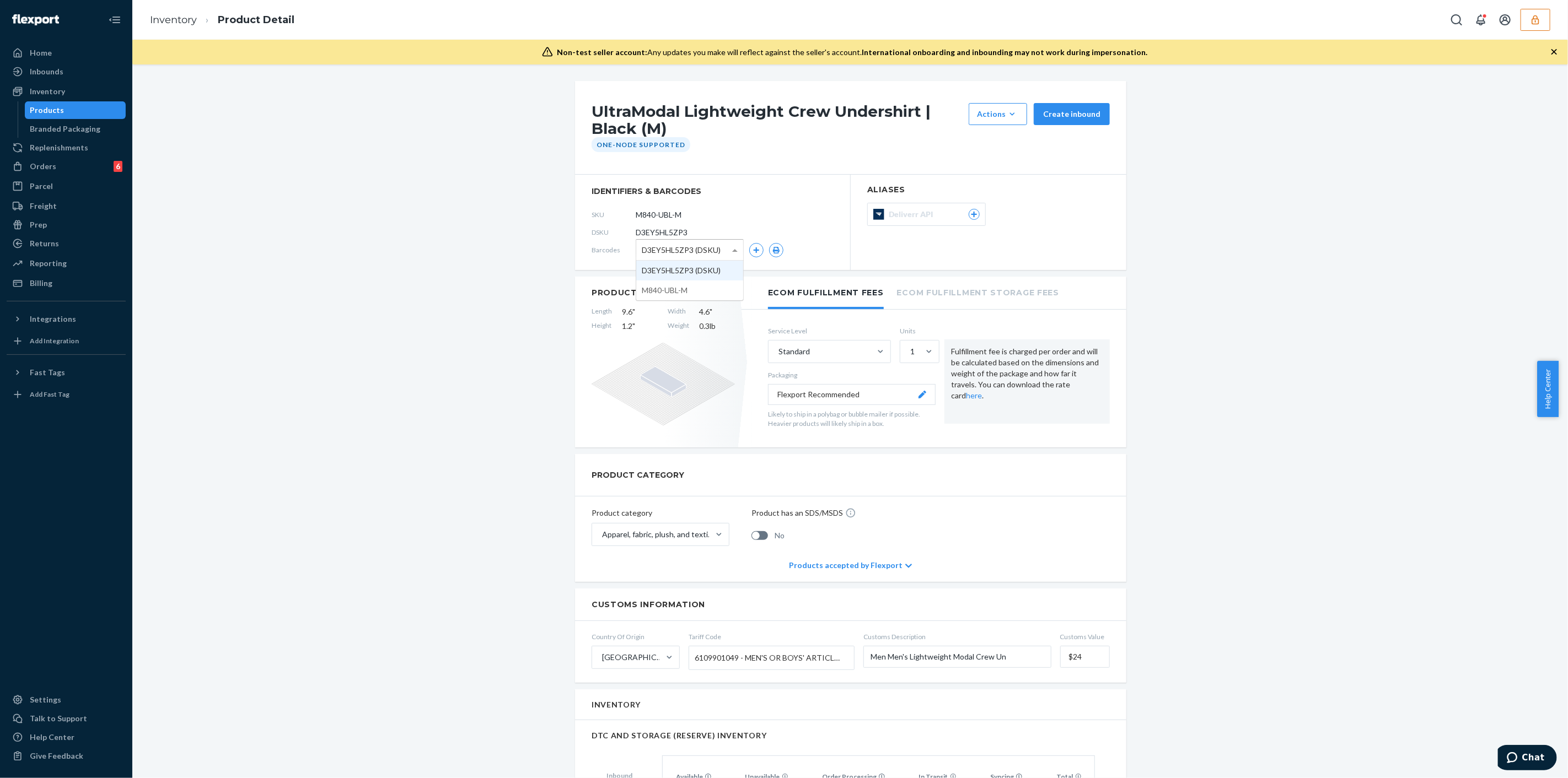
click at [653, 239] on div "D3EY5HL5ZP3 (DSKU)" at bounding box center [689, 250] width 108 height 22
click at [657, 231] on span "D3EY5HL5ZP3" at bounding box center [661, 233] width 52 height 11
copy span "D3EY5HL5ZP3"
click at [1527, 26] on button "button" at bounding box center [1535, 19] width 30 height 22
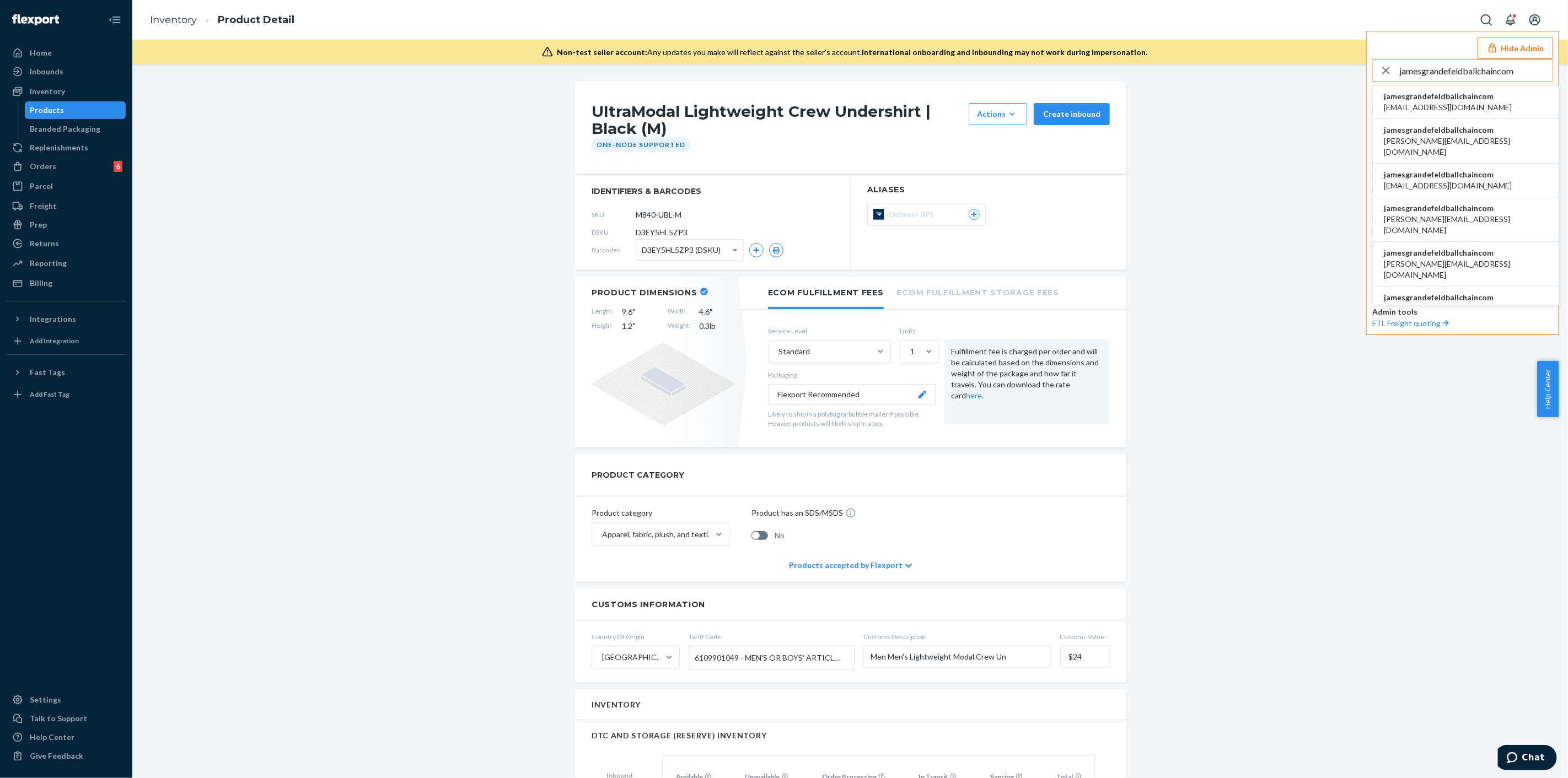
type input "jamesgrandefeldballchaincom"
click at [1446, 97] on span "jamesgrandefeldballchaincom" at bounding box center [1447, 96] width 128 height 11
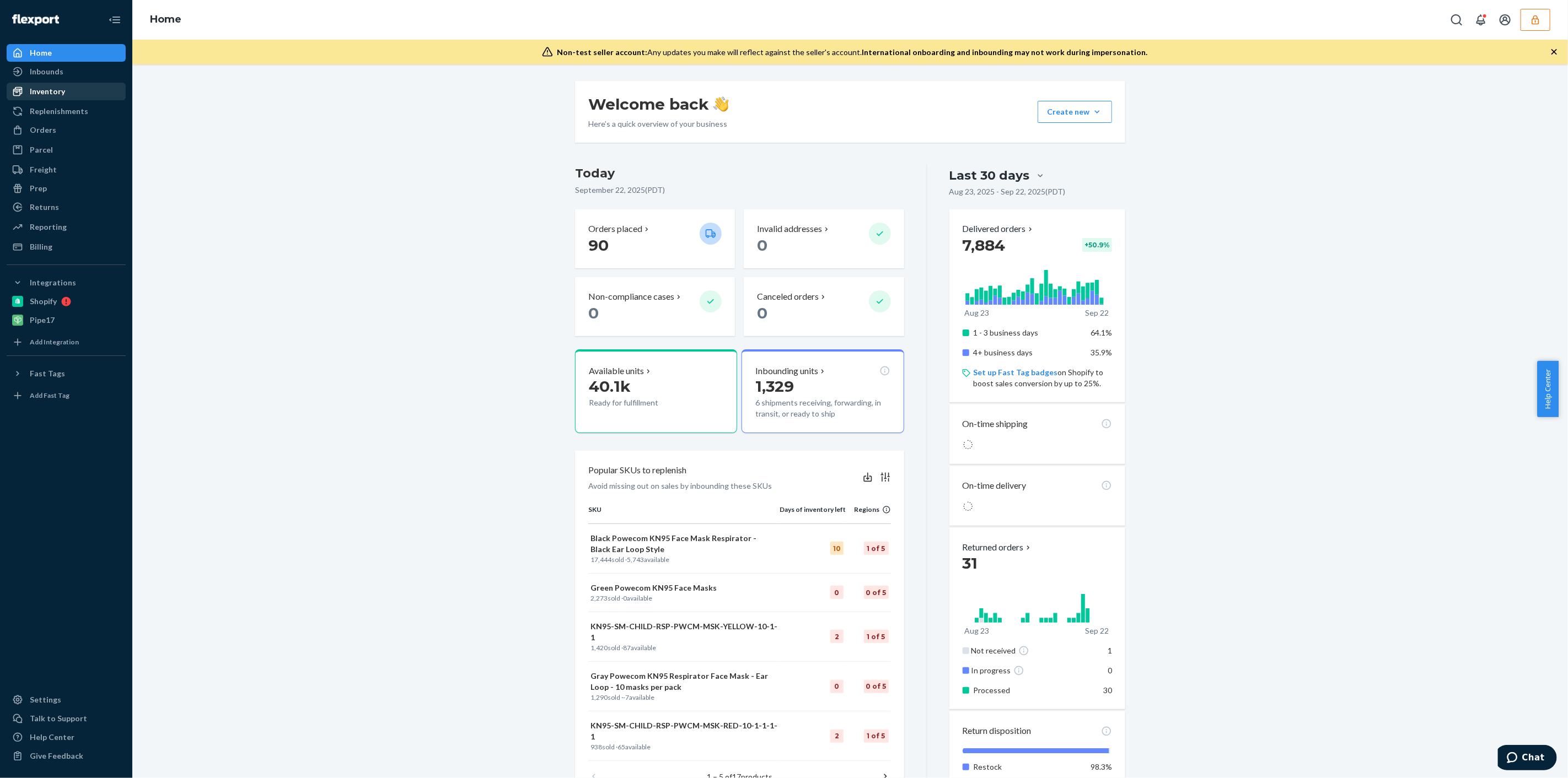
click at [54, 95] on div "Inventory" at bounding box center [47, 92] width 35 height 11
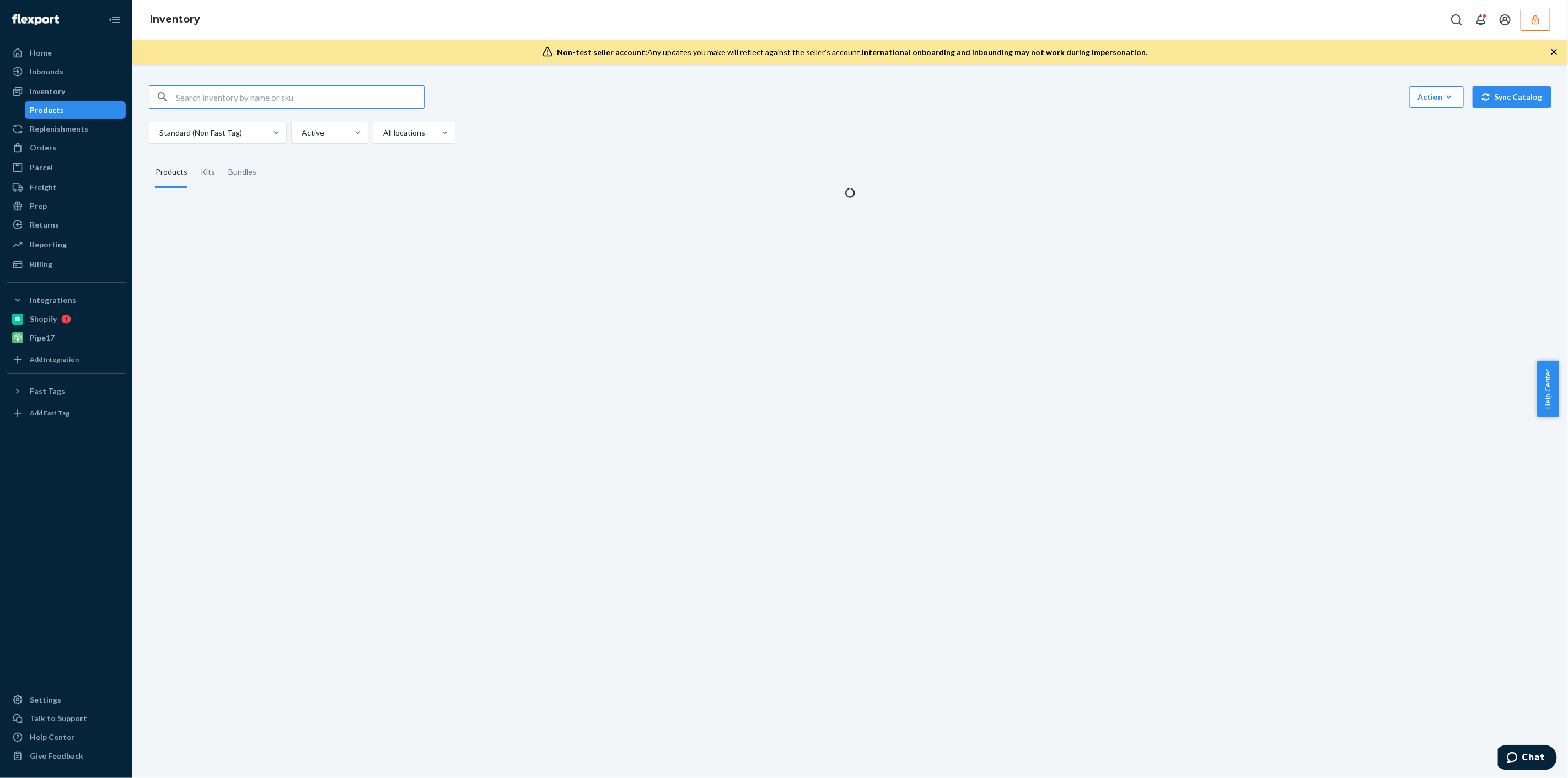
click at [359, 93] on input "text" at bounding box center [300, 97] width 248 height 22
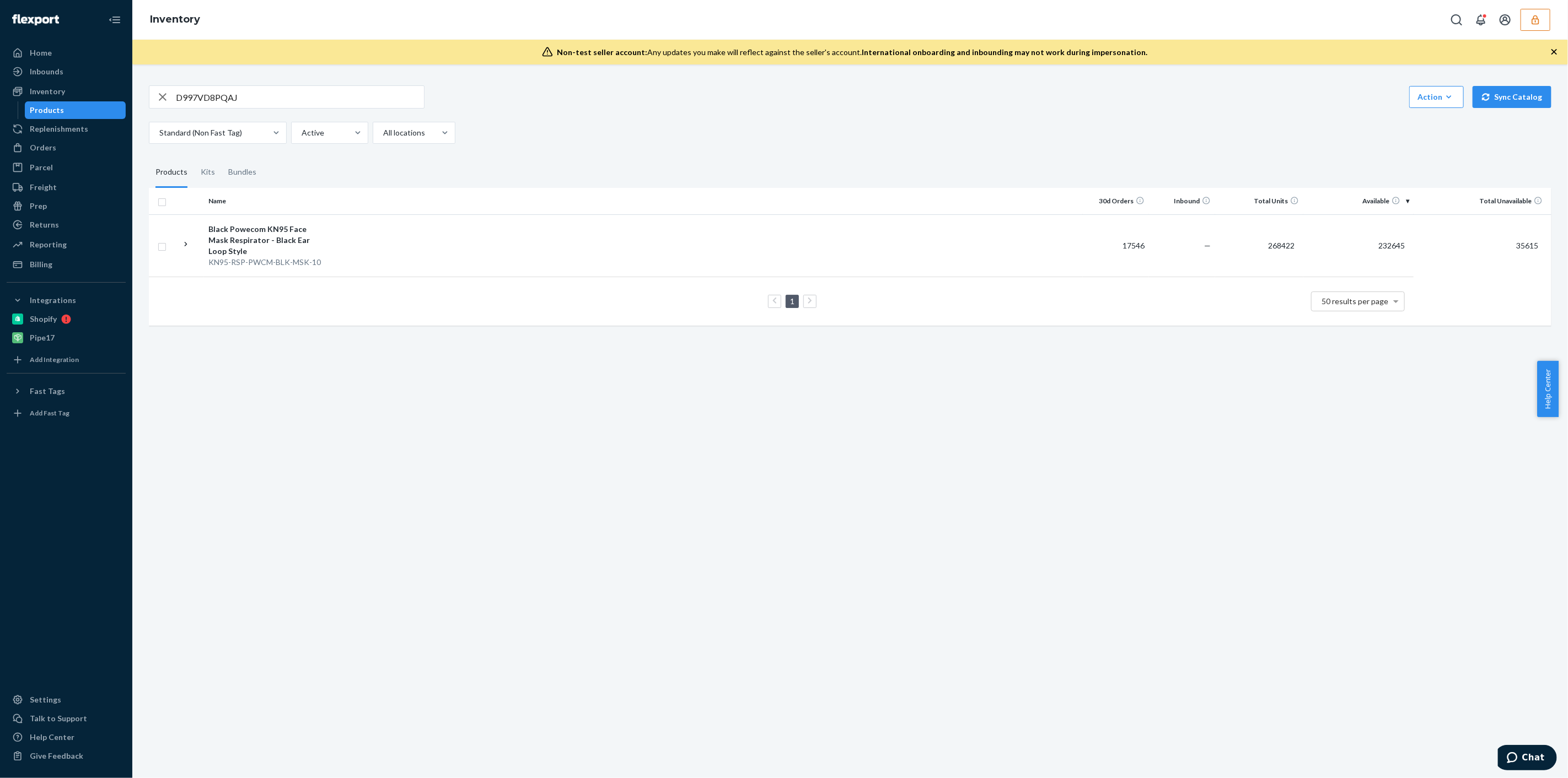
click at [315, 100] on input "D997VD8PQAJ" at bounding box center [300, 97] width 248 height 22
type input "powecom"
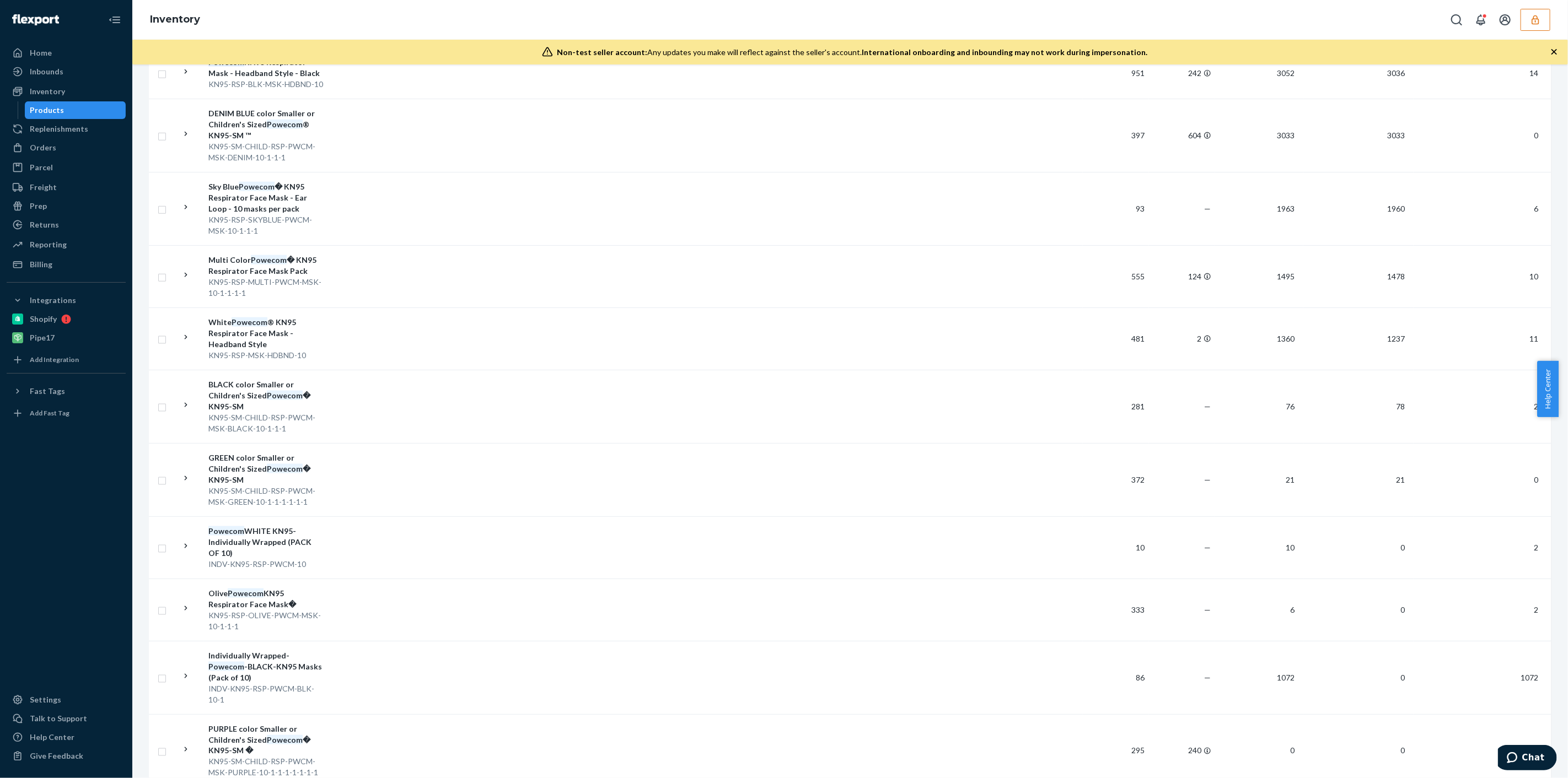
scroll to position [1102, 0]
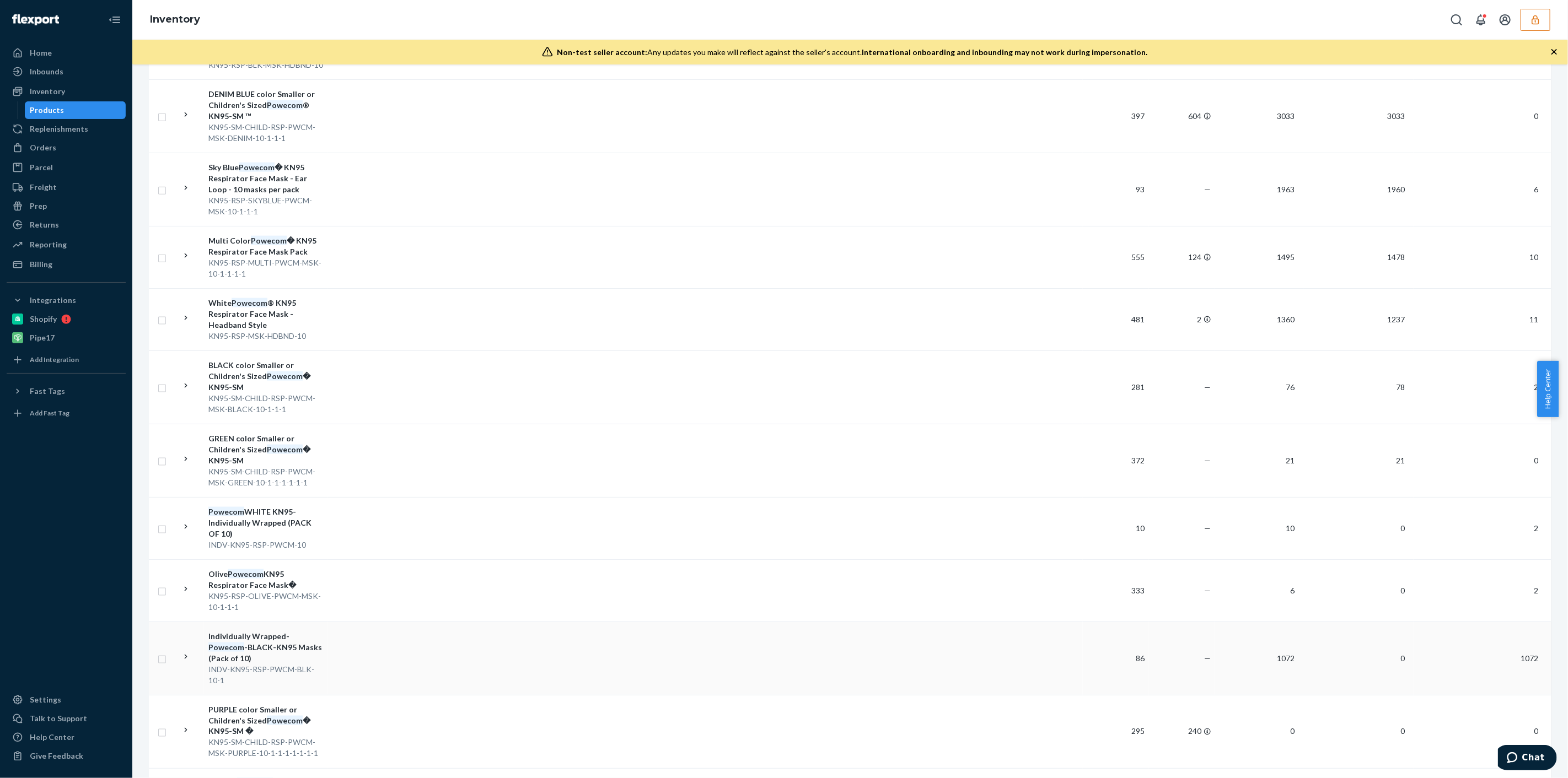
click at [402, 633] on td at bounding box center [706, 658] width 755 height 73
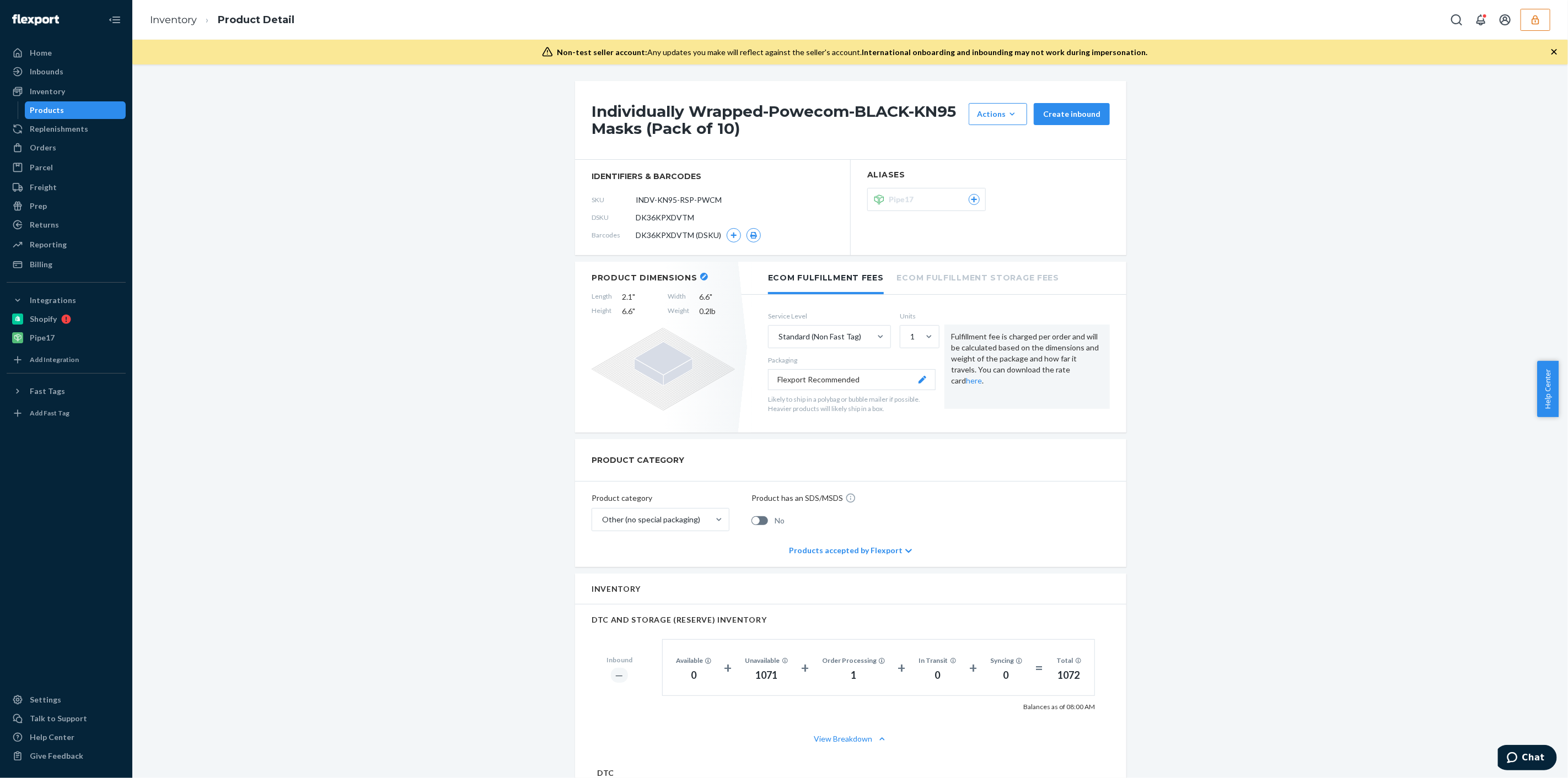
click at [684, 216] on span "DK36KPXDVTM" at bounding box center [665, 218] width 58 height 11
copy span "DK36KPXDVTM"
